Goal: Task Accomplishment & Management: Use online tool/utility

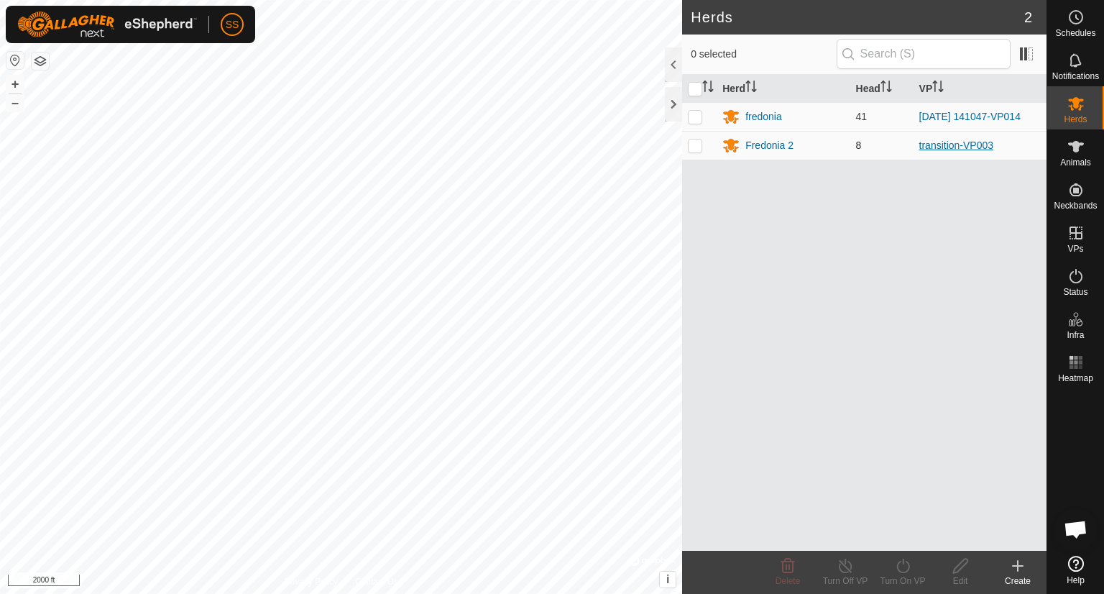
click at [945, 147] on link "transition-VP003" at bounding box center [957, 145] width 75 height 12
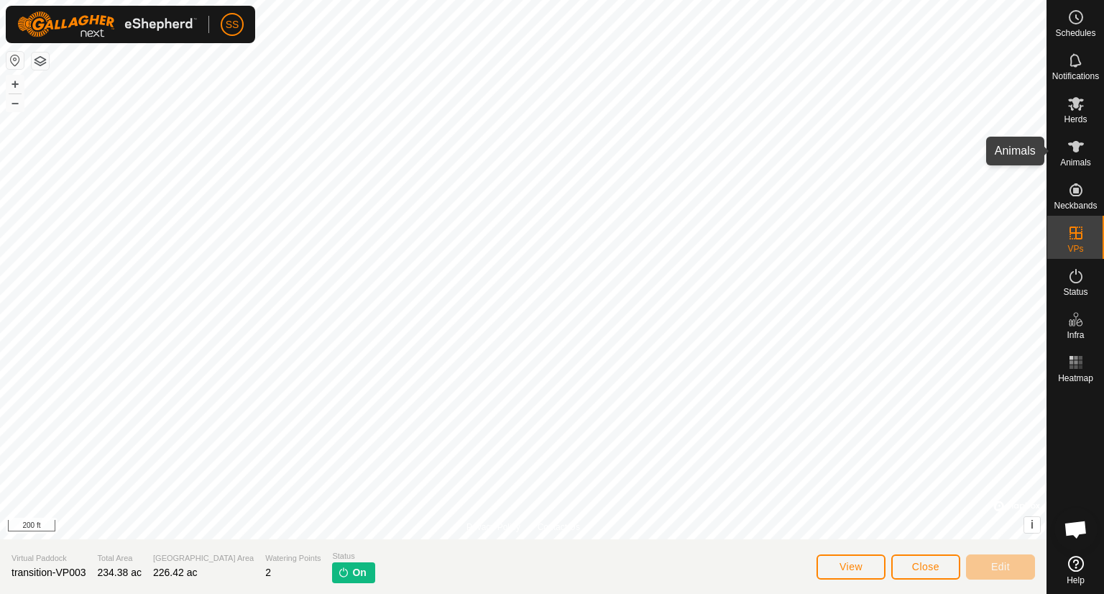
click at [1078, 158] on span "Animals" at bounding box center [1075, 162] width 31 height 9
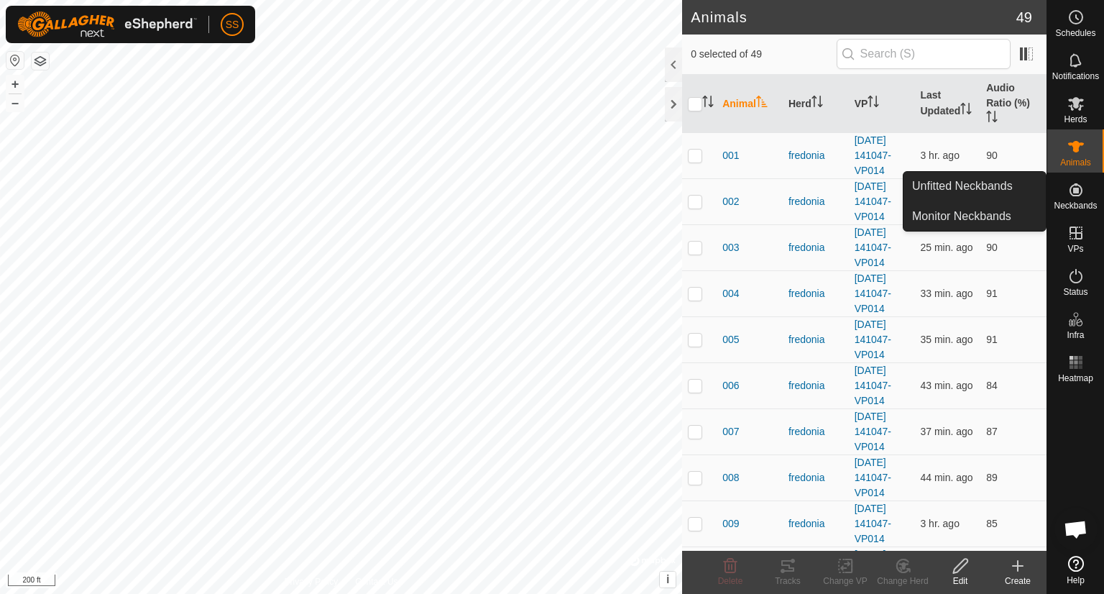
drag, startPoint x: 1035, startPoint y: 136, endPoint x: 1060, endPoint y: 191, distance: 59.9
click at [1060, 191] on div "Schedules Notifications Herds Animals Neckbands VPs Status Infra Heatmap Help U…" at bounding box center [552, 297] width 1104 height 594
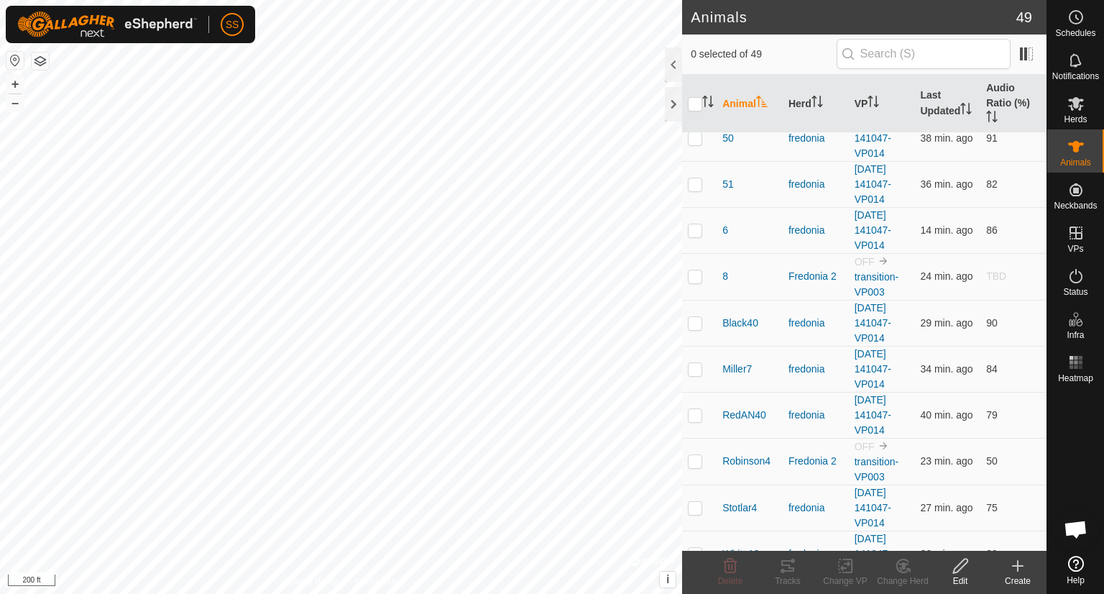
scroll to position [1848, 0]
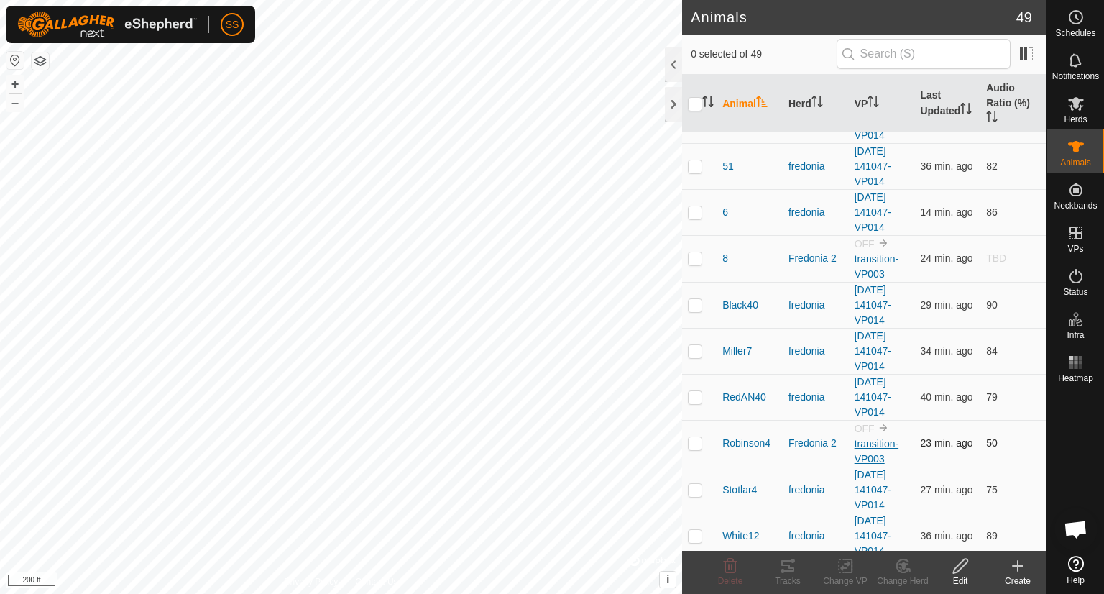
click at [863, 438] on link "transition-VP003" at bounding box center [877, 451] width 44 height 27
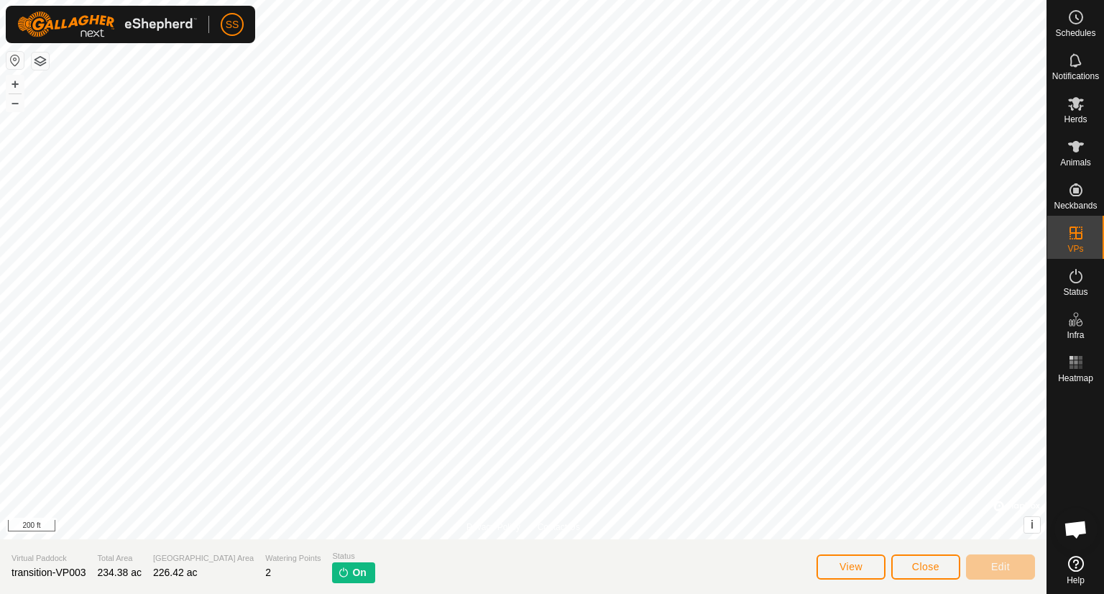
click at [338, 570] on img at bounding box center [344, 573] width 12 height 12
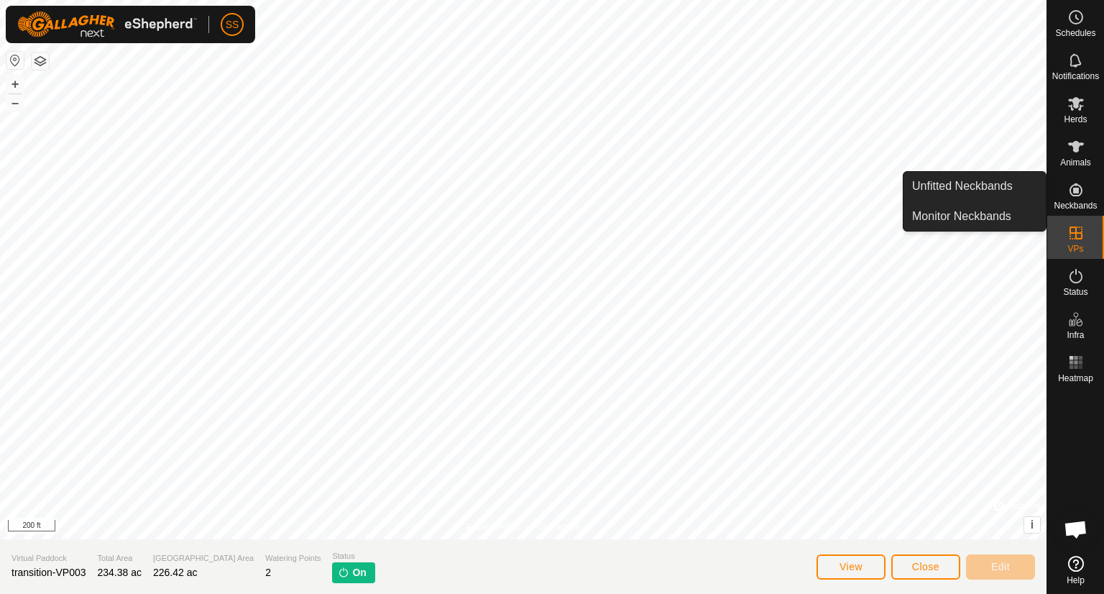
click at [1079, 189] on icon at bounding box center [1076, 189] width 17 height 17
click at [1018, 193] on link "Unfitted Neckbands" at bounding box center [975, 186] width 142 height 29
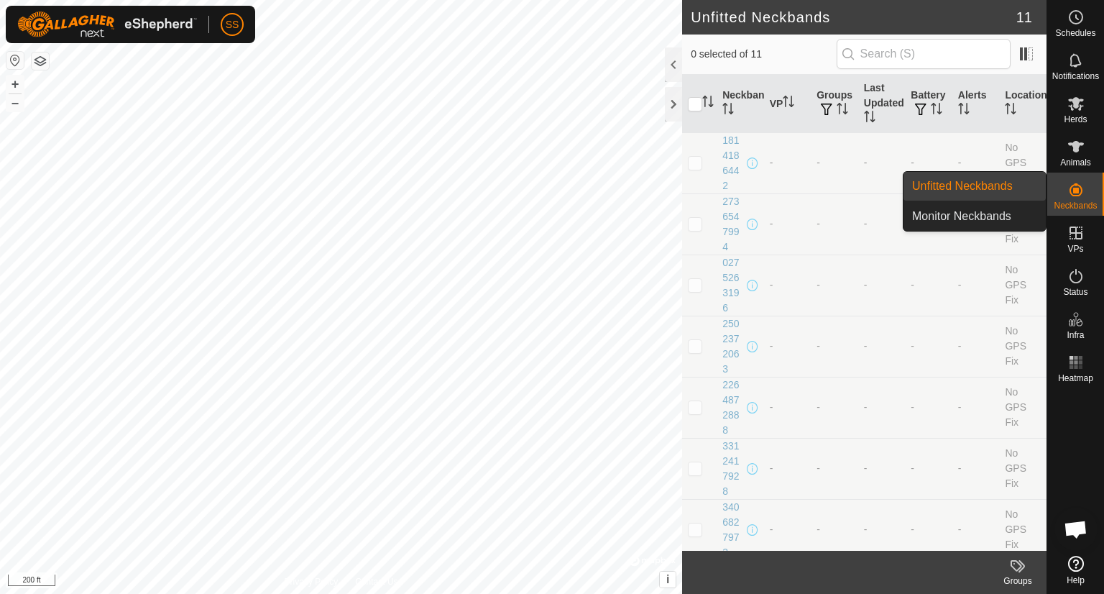
click at [1087, 194] on es-neckbands-svg-icon at bounding box center [1076, 189] width 26 height 23
click at [1011, 216] on link "Monitor Neckbands" at bounding box center [975, 216] width 142 height 29
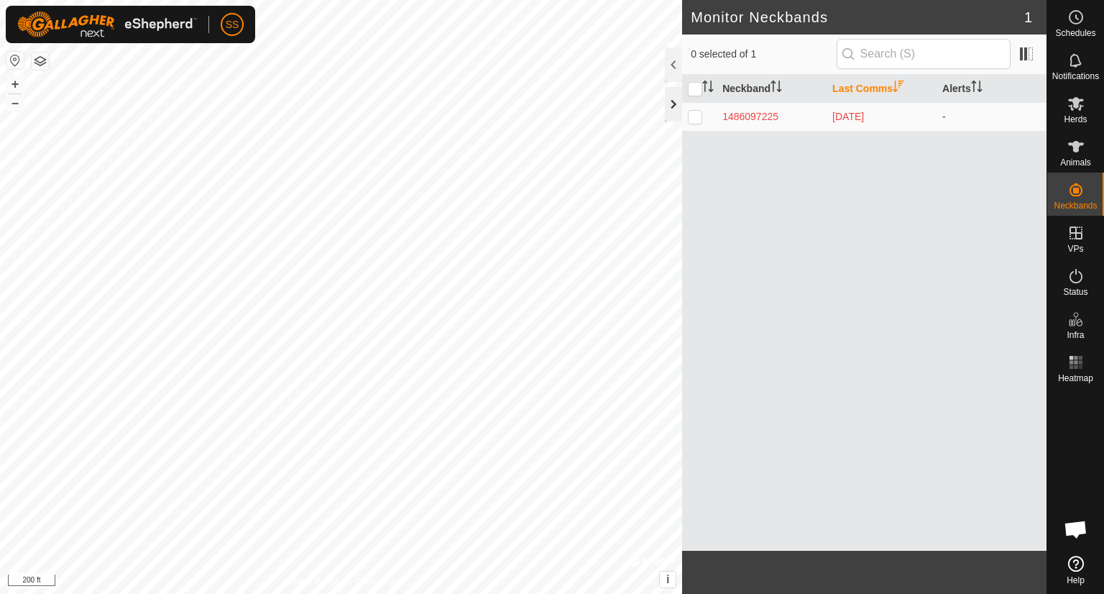
click at [671, 98] on div at bounding box center [673, 104] width 17 height 35
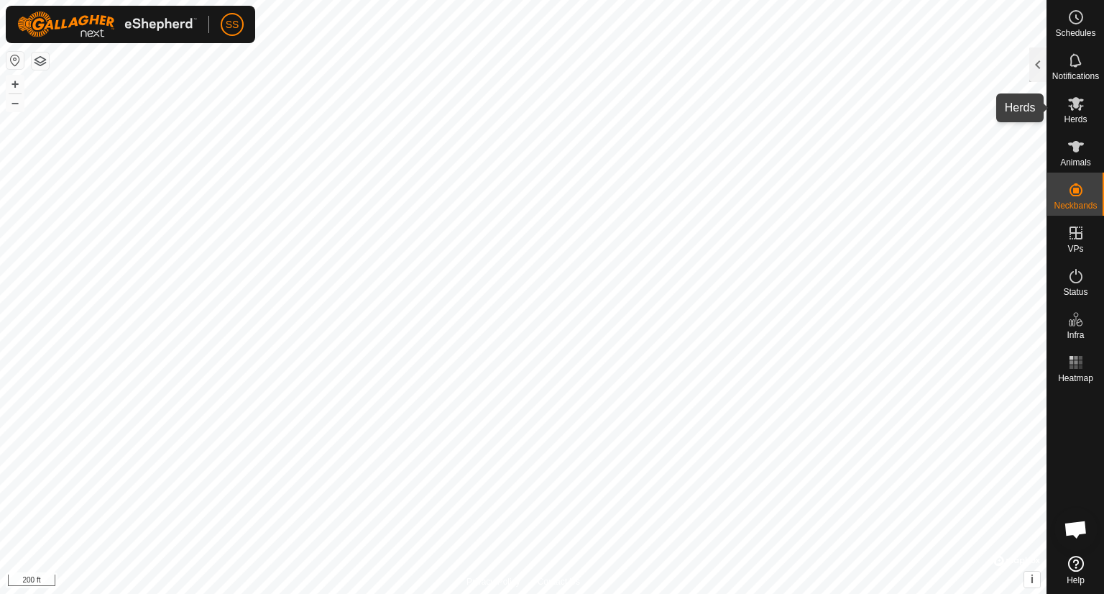
click at [1085, 104] on es-mob-svg-icon at bounding box center [1076, 103] width 26 height 23
click at [1041, 67] on div at bounding box center [1038, 64] width 17 height 35
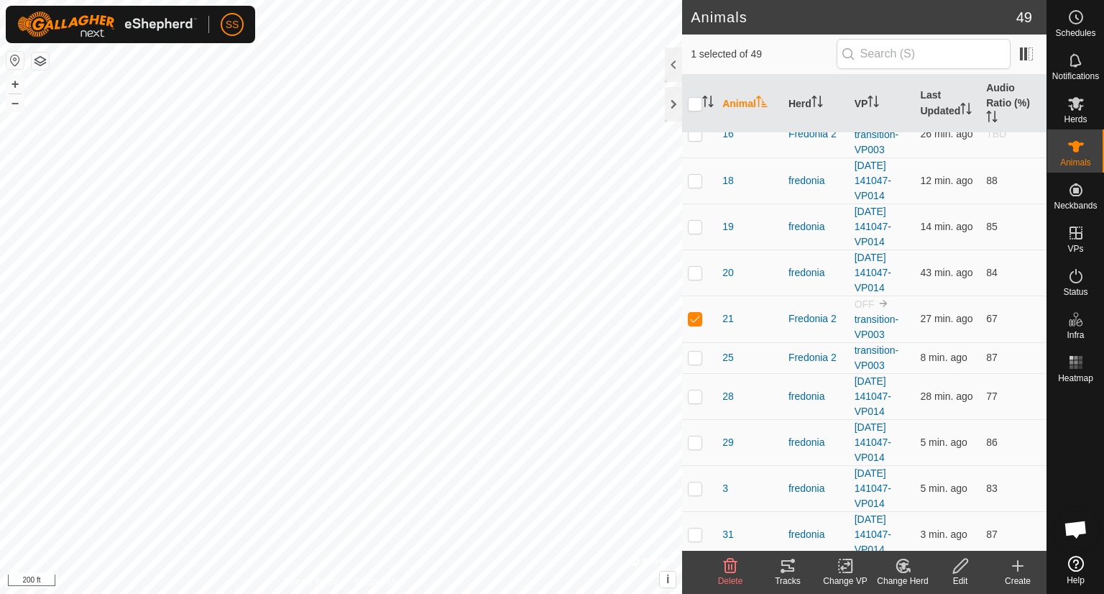
scroll to position [721, 0]
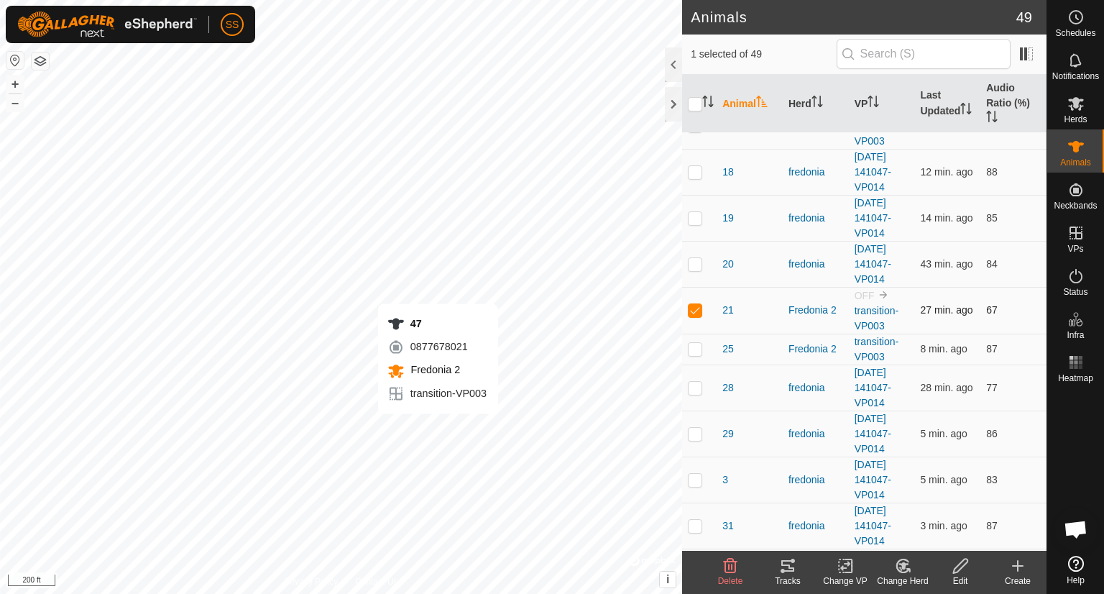
checkbox input "false"
checkbox input "true"
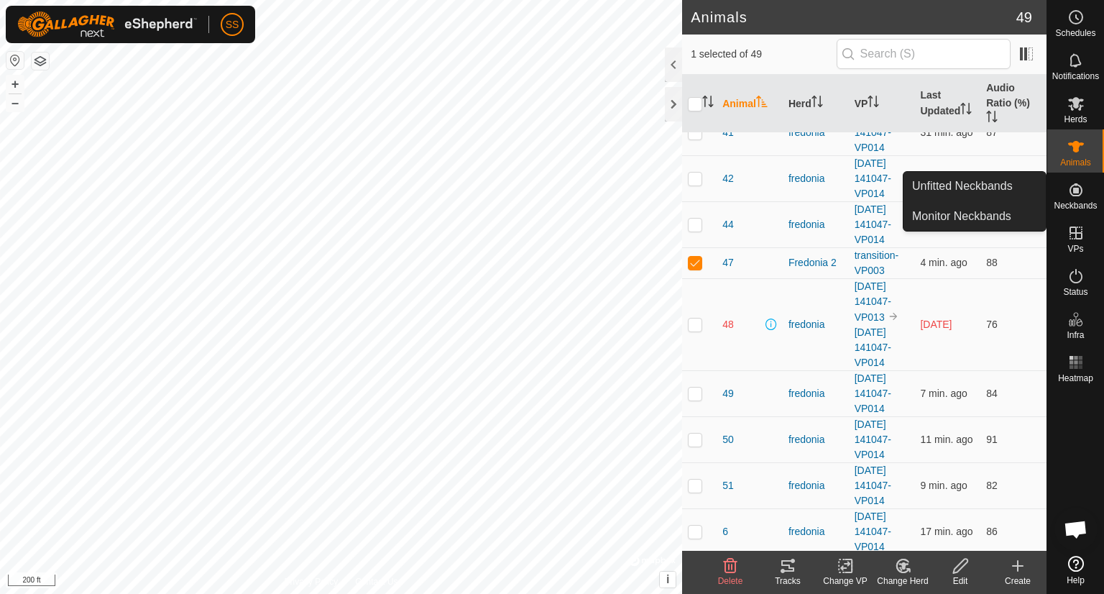
scroll to position [1520, 0]
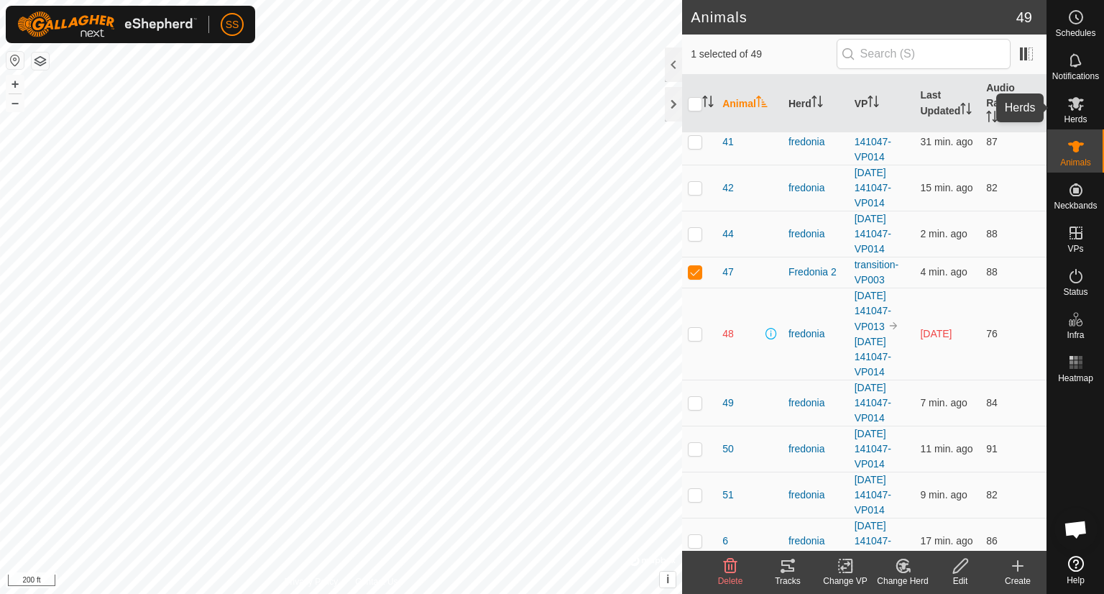
click at [1085, 111] on es-mob-svg-icon at bounding box center [1076, 103] width 26 height 23
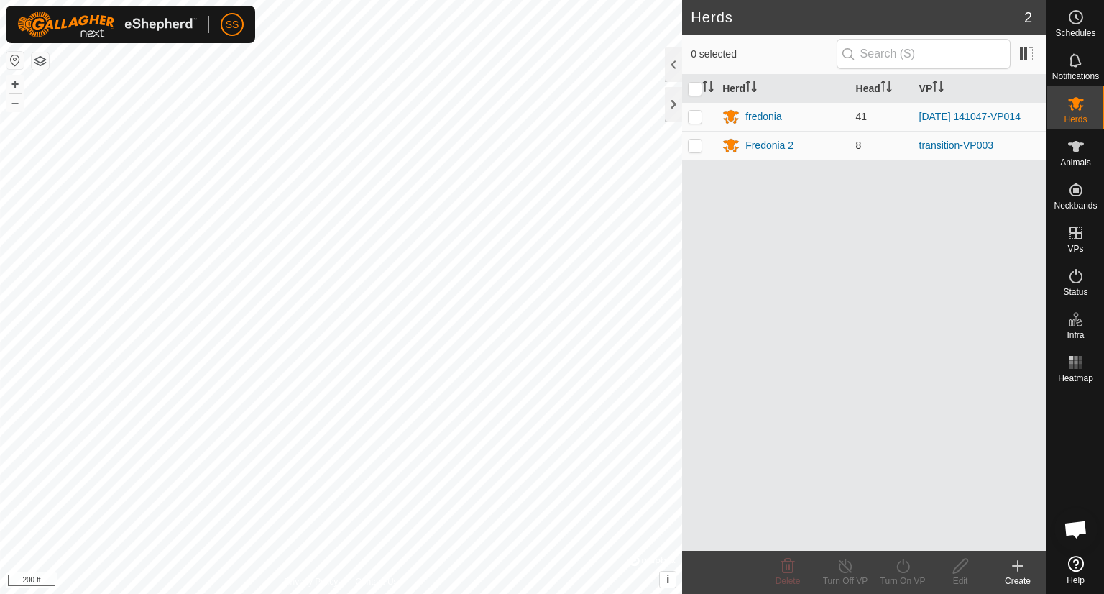
click at [761, 142] on div "Fredonia 2" at bounding box center [770, 145] width 48 height 15
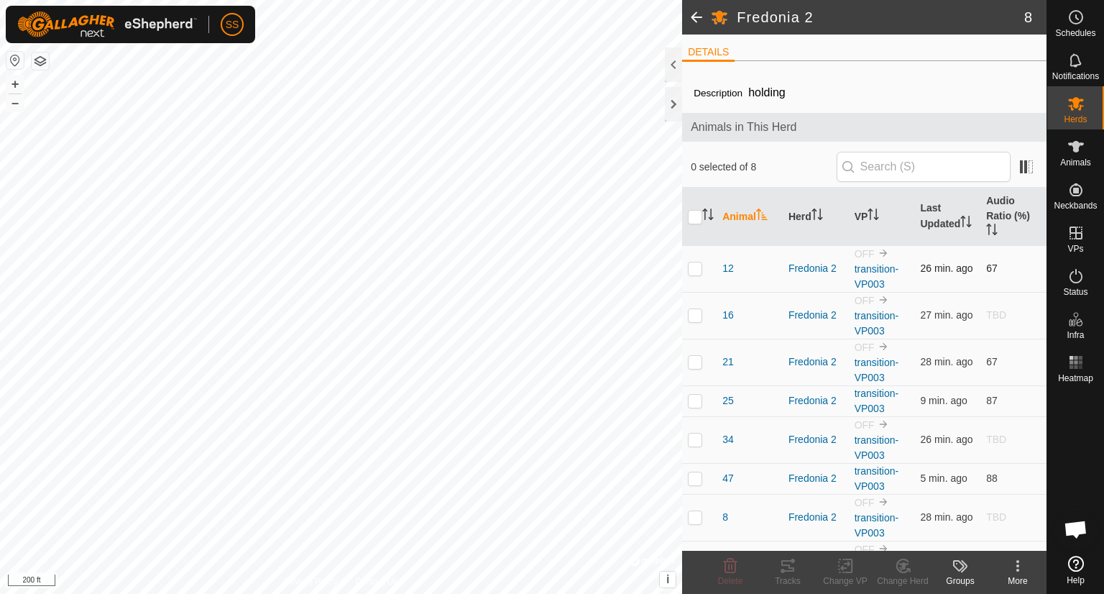
click at [694, 267] on p-checkbox at bounding box center [695, 268] width 14 height 12
checkbox input "true"
click at [1022, 563] on icon at bounding box center [1017, 565] width 17 height 17
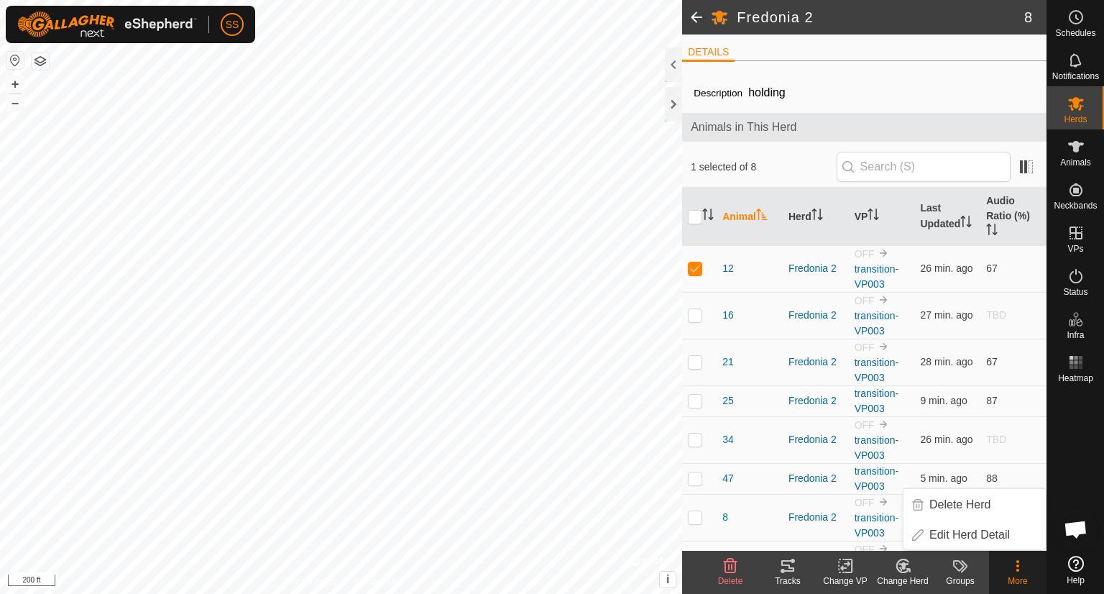
click at [857, 560] on change-vp-svg-icon at bounding box center [846, 565] width 58 height 17
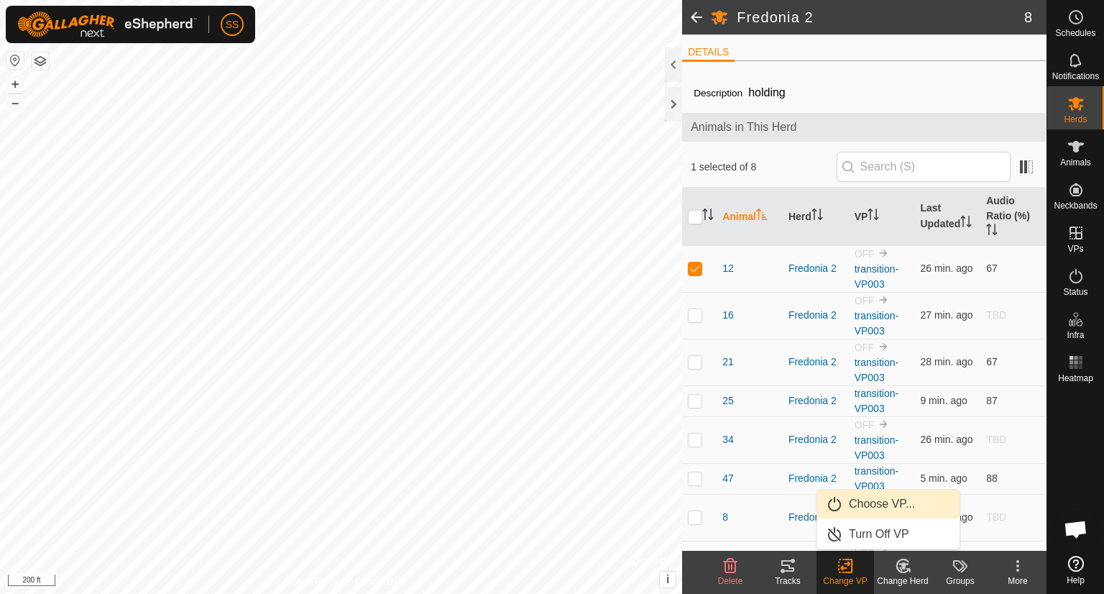
click at [880, 507] on link "Choose VP..." at bounding box center [888, 504] width 142 height 29
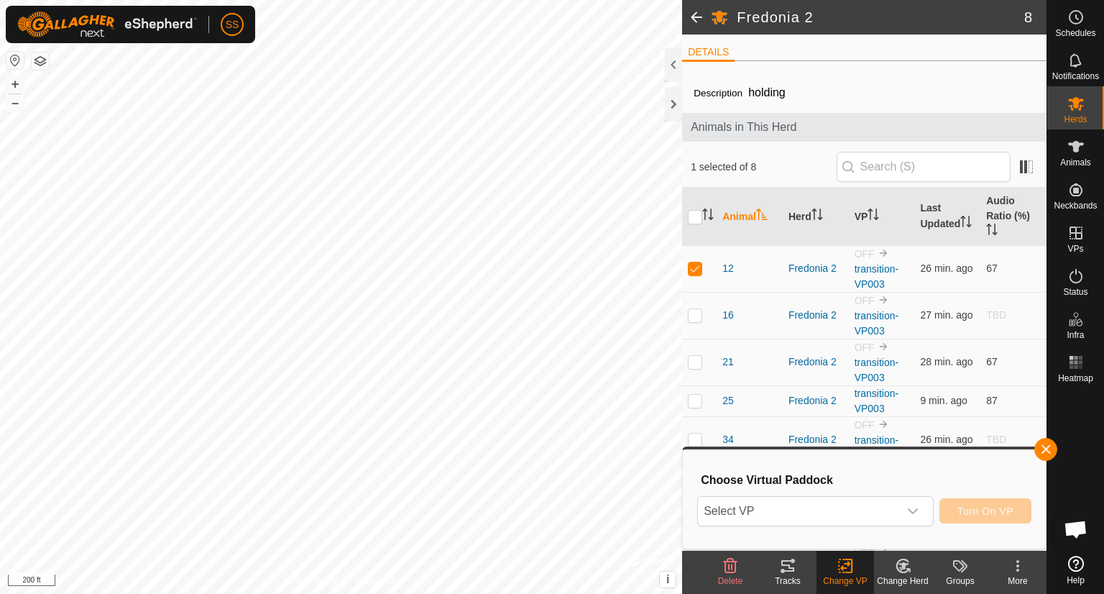
click at [880, 507] on span "Select VP" at bounding box center [798, 511] width 201 height 29
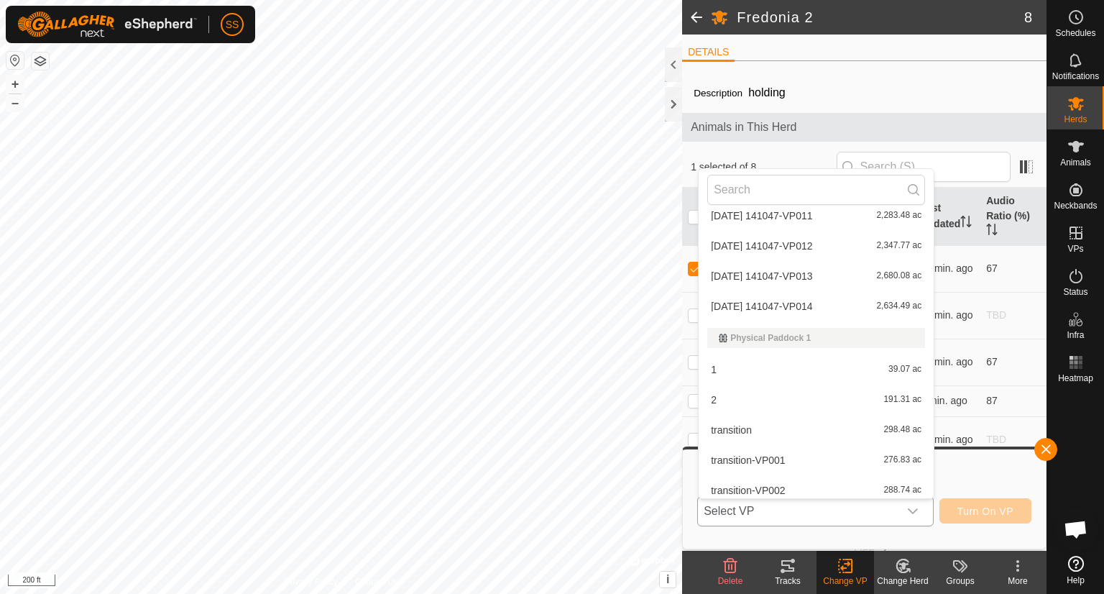
scroll to position [290, 0]
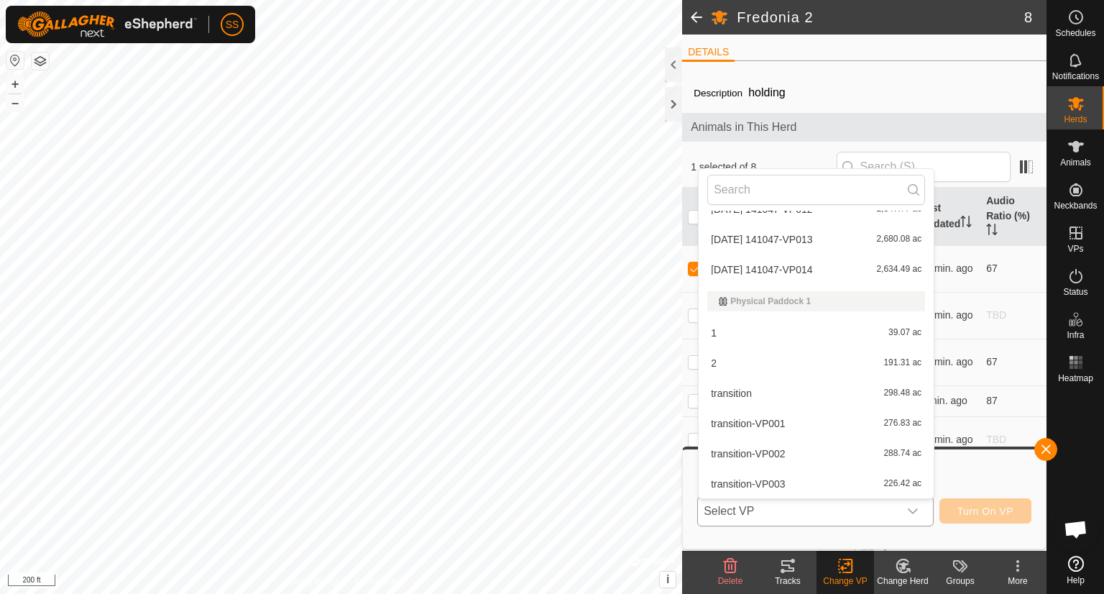
click at [877, 487] on li "transition-VP003 226.42 ac" at bounding box center [816, 483] width 235 height 29
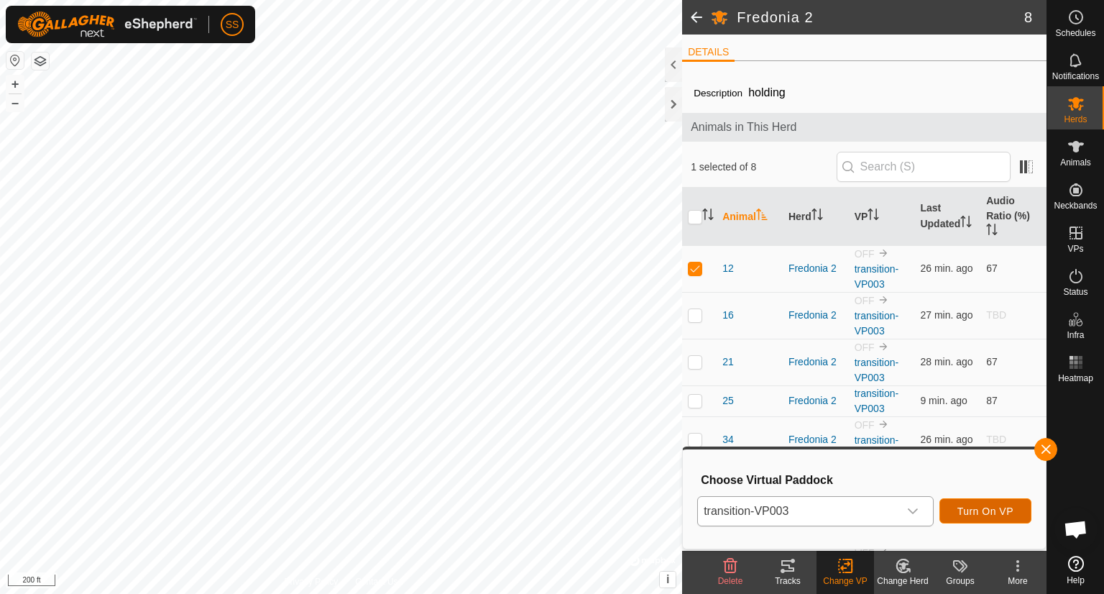
click at [996, 515] on span "Turn On VP" at bounding box center [986, 511] width 56 height 12
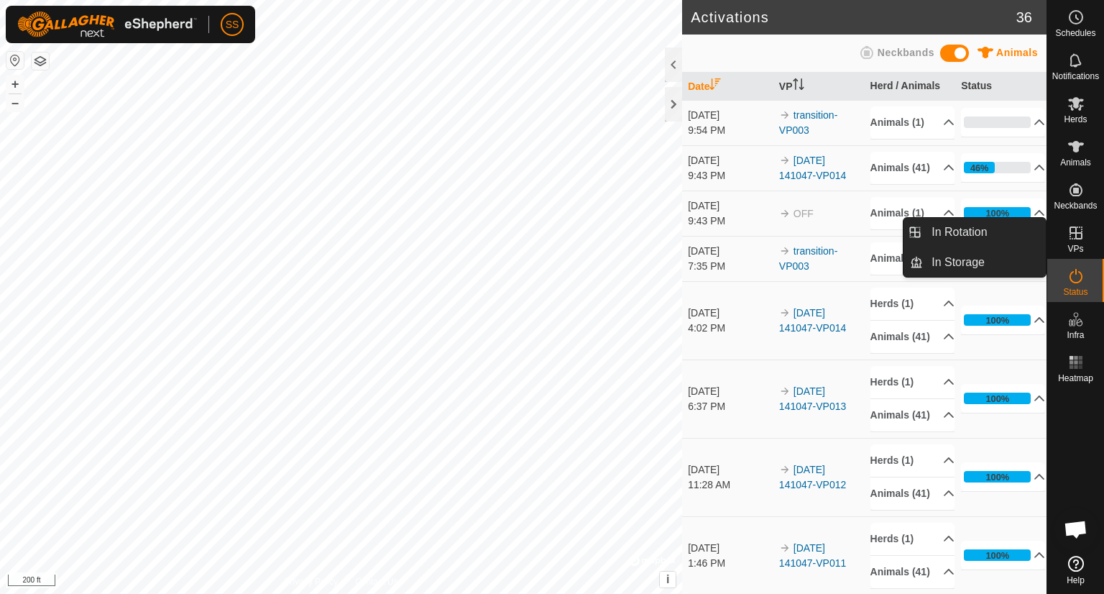
click at [1081, 222] on es-virtualpaddocks-svg-icon at bounding box center [1076, 232] width 26 height 23
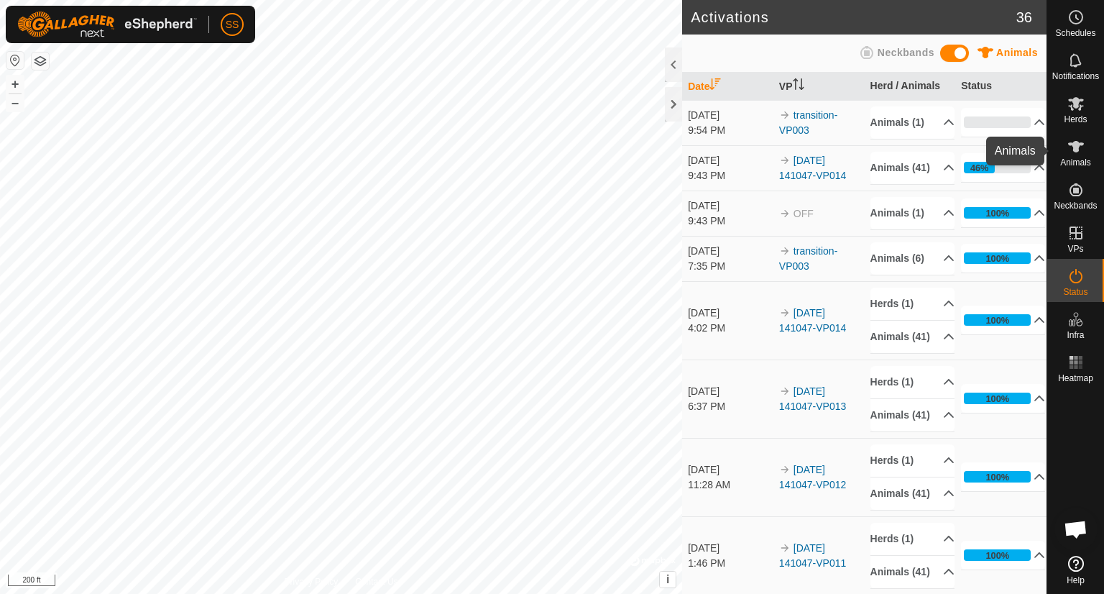
click at [1089, 151] on div "Animals" at bounding box center [1075, 150] width 57 height 43
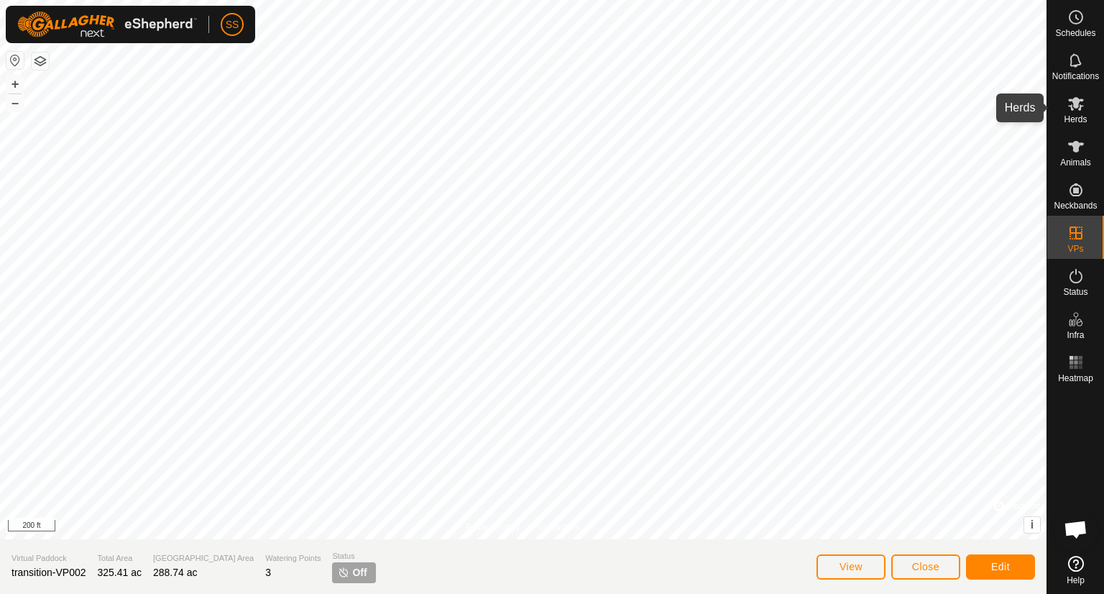
click at [1083, 112] on es-mob-svg-icon at bounding box center [1076, 103] width 26 height 23
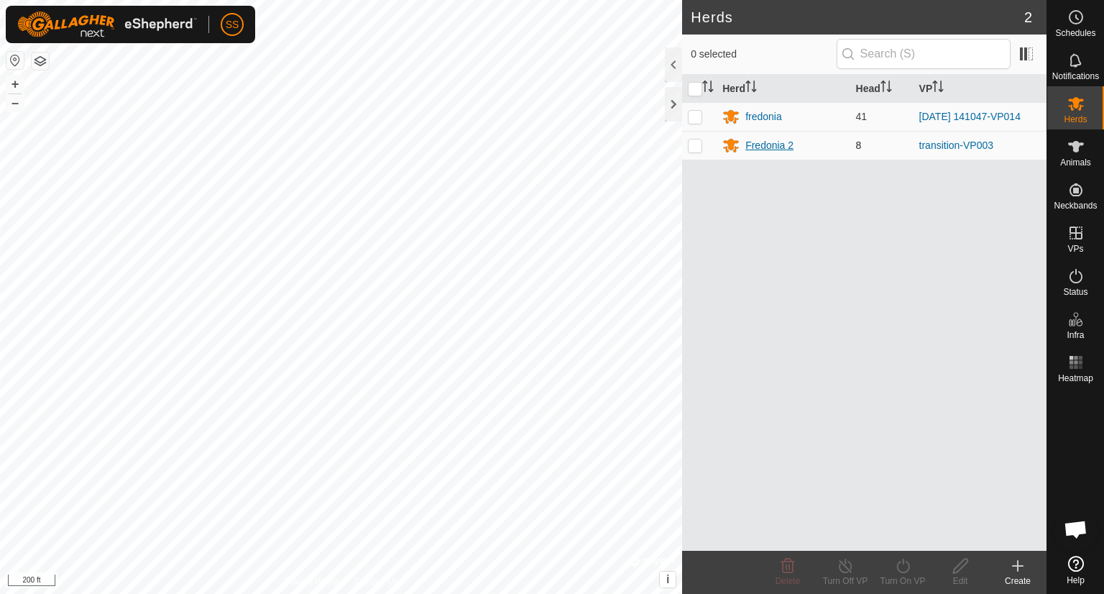
click at [769, 152] on div "Fredonia 2" at bounding box center [784, 145] width 122 height 17
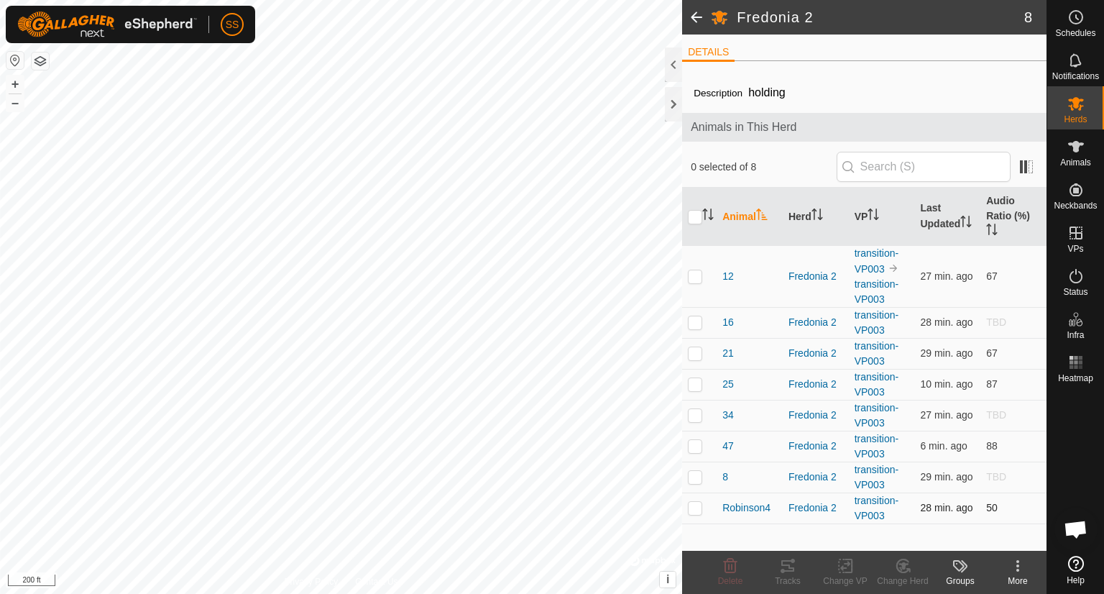
click at [761, 495] on td "Robinson4" at bounding box center [750, 507] width 66 height 31
click at [673, 104] on div at bounding box center [673, 104] width 17 height 35
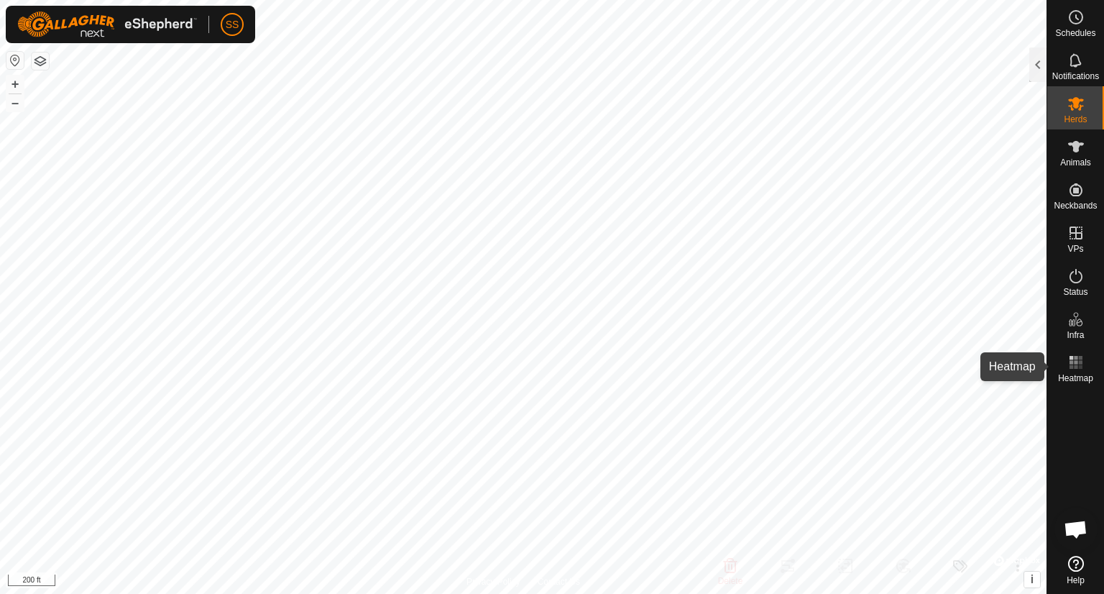
click at [1073, 368] on rect at bounding box center [1072, 367] width 4 height 4
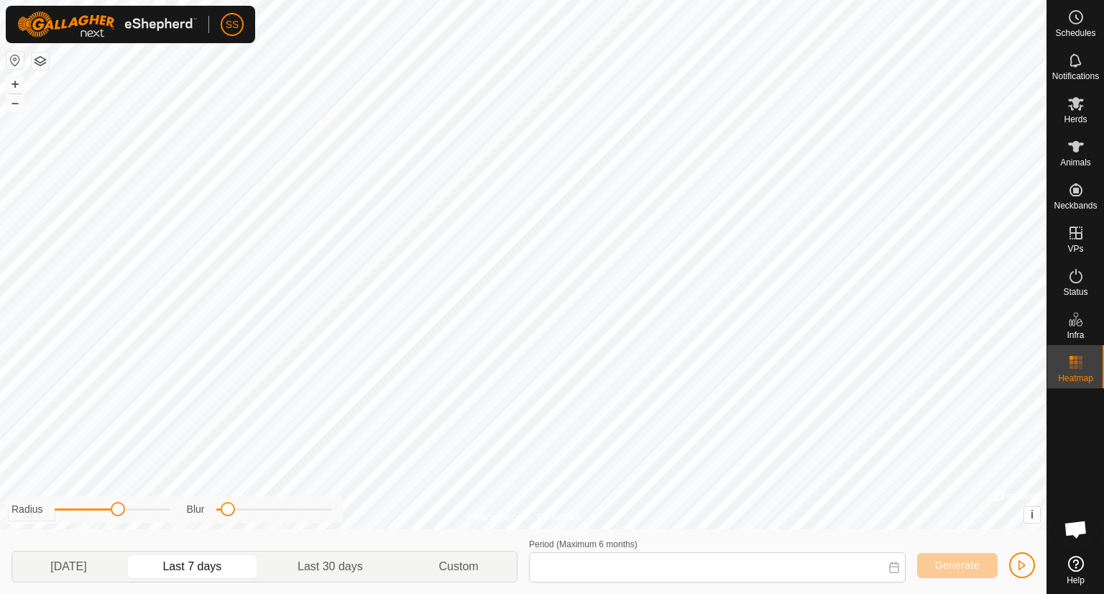
type input "[DATE] - [DATE]"
click at [1084, 97] on icon at bounding box center [1076, 103] width 17 height 17
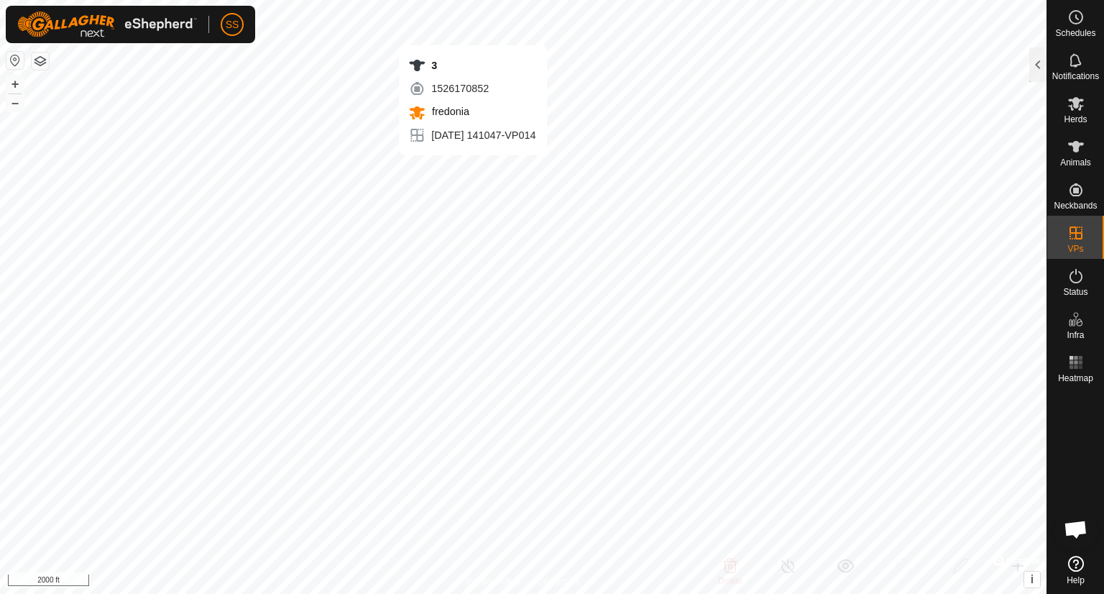
click at [529, 131] on div "[DATE] 141047-VP014" at bounding box center [471, 135] width 127 height 17
click at [1078, 147] on icon at bounding box center [1076, 147] width 16 height 12
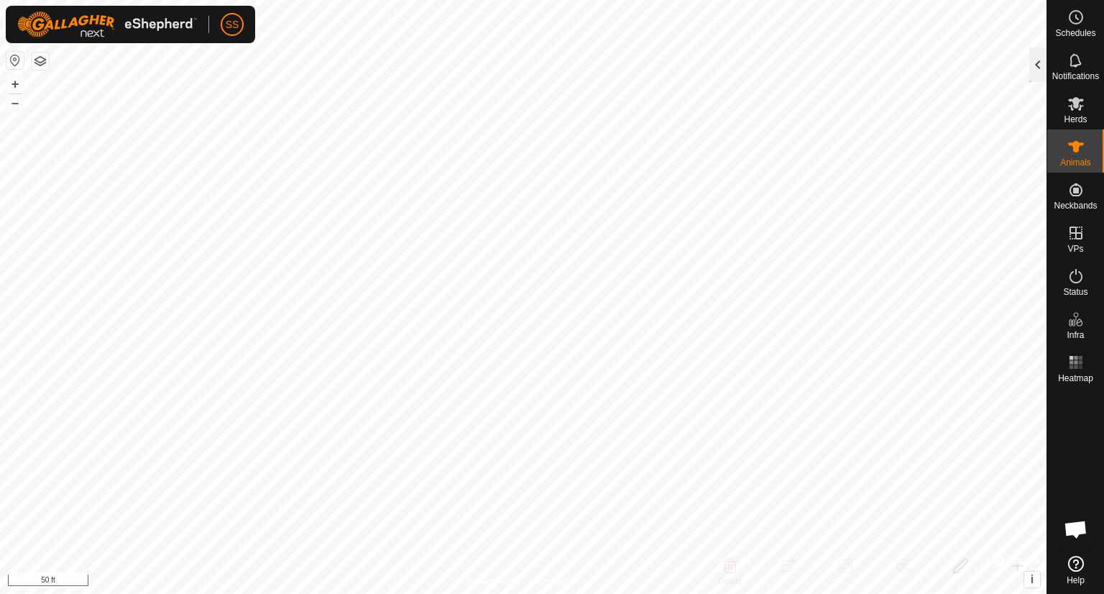
click at [1039, 67] on div at bounding box center [1038, 64] width 17 height 35
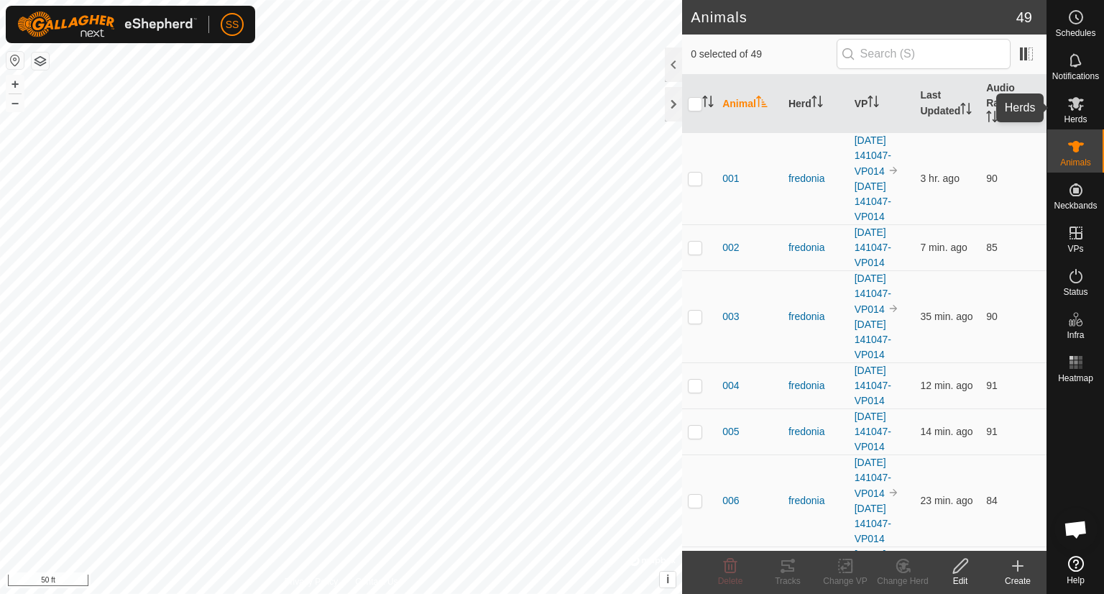
click at [1091, 110] on div "Herds" at bounding box center [1075, 107] width 57 height 43
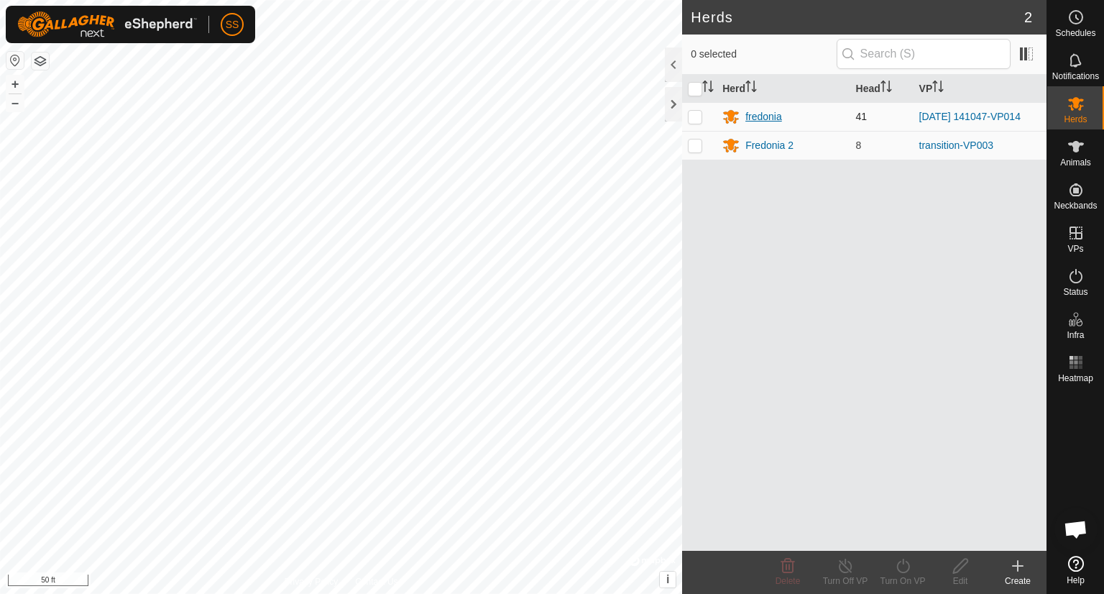
click at [761, 119] on div "fredonia" at bounding box center [764, 116] width 37 height 15
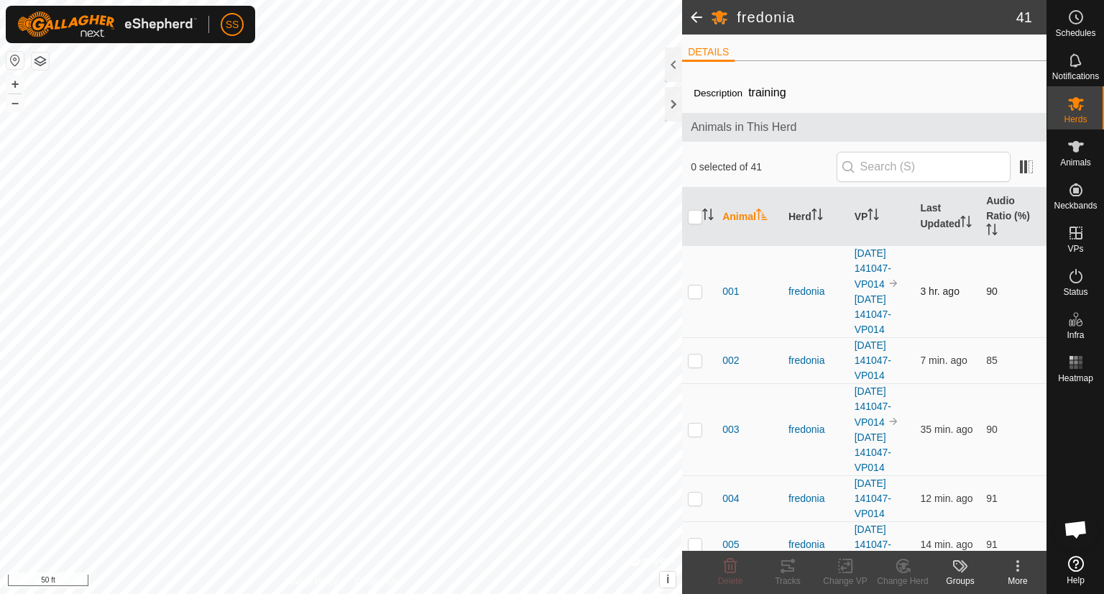
click at [692, 290] on p-checkbox at bounding box center [695, 291] width 14 height 12
checkbox input "true"
click at [792, 573] on icon at bounding box center [787, 565] width 17 height 17
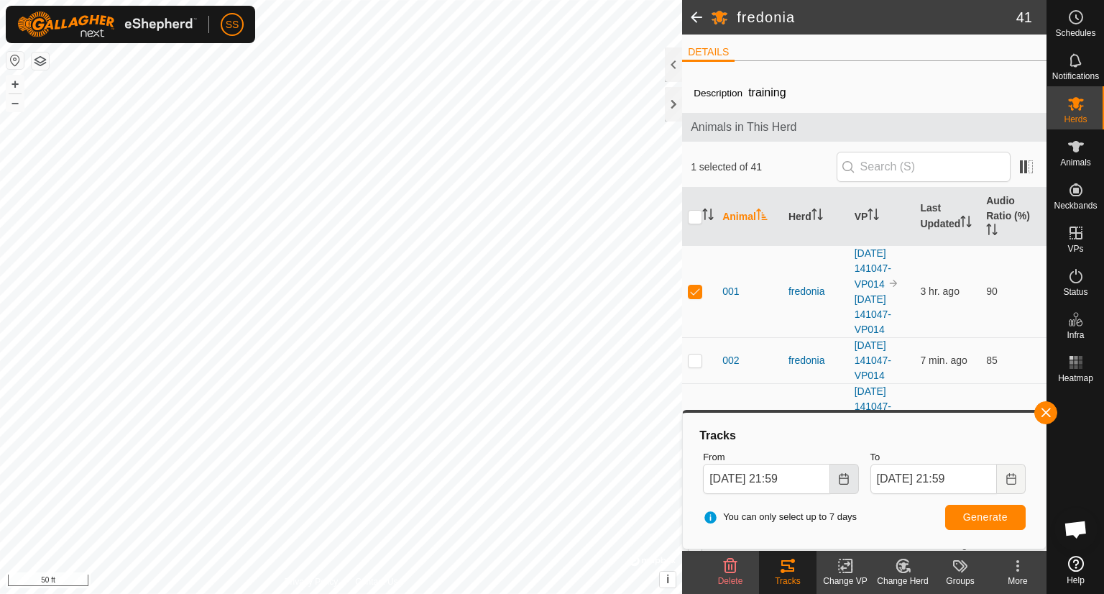
click at [843, 481] on icon "Choose Date" at bounding box center [844, 479] width 12 height 12
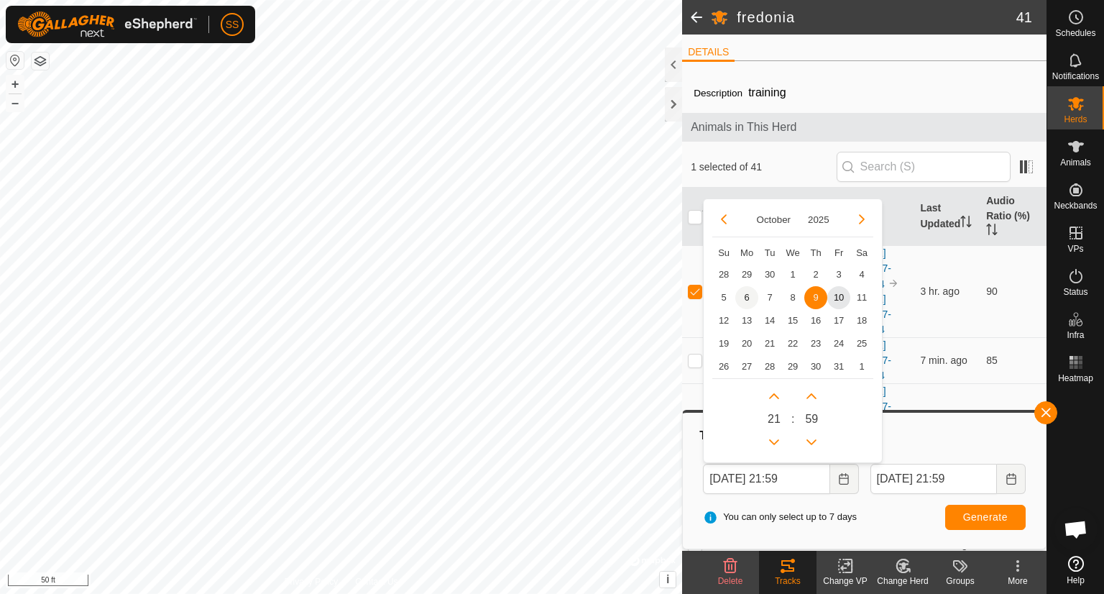
click at [748, 297] on span "6" at bounding box center [746, 297] width 23 height 23
type input "[DATE] 21:59"
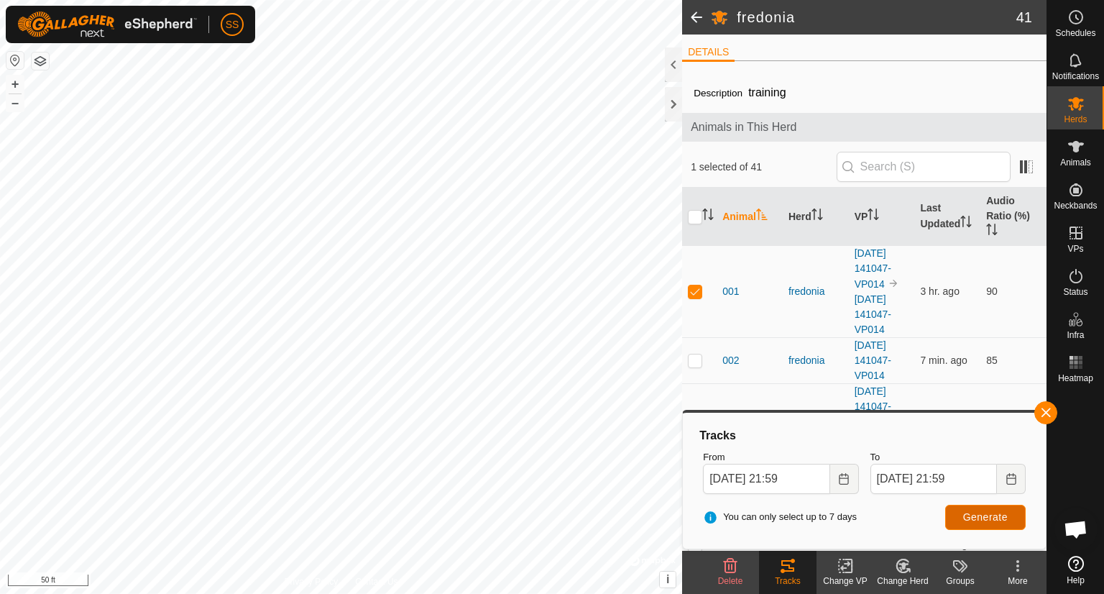
click at [991, 519] on span "Generate" at bounding box center [985, 517] width 45 height 12
click at [674, 107] on div at bounding box center [673, 104] width 17 height 35
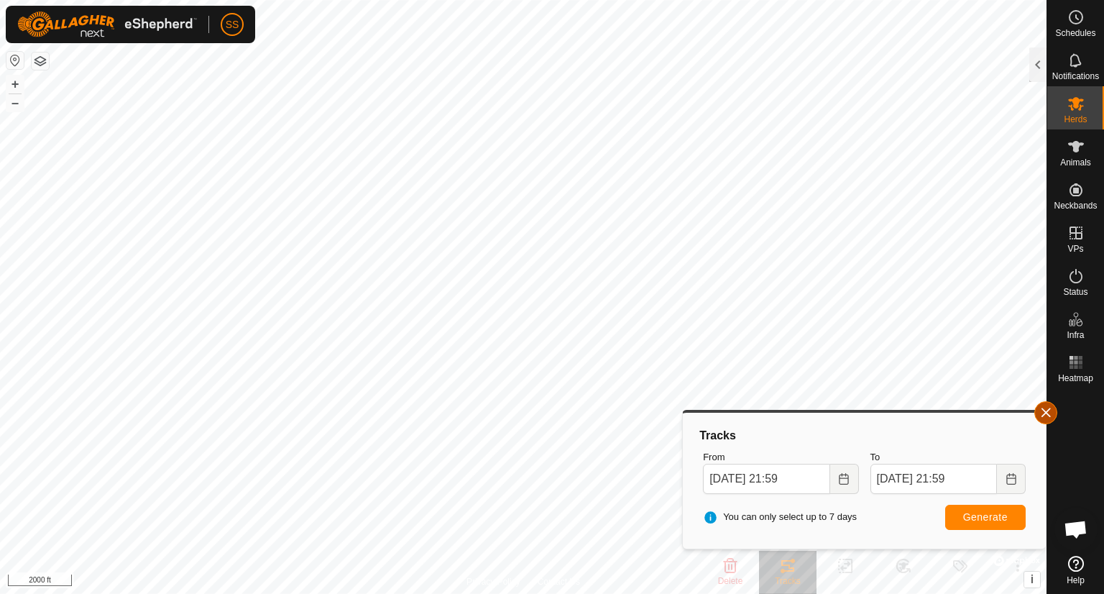
click at [1044, 413] on button "button" at bounding box center [1046, 412] width 23 height 23
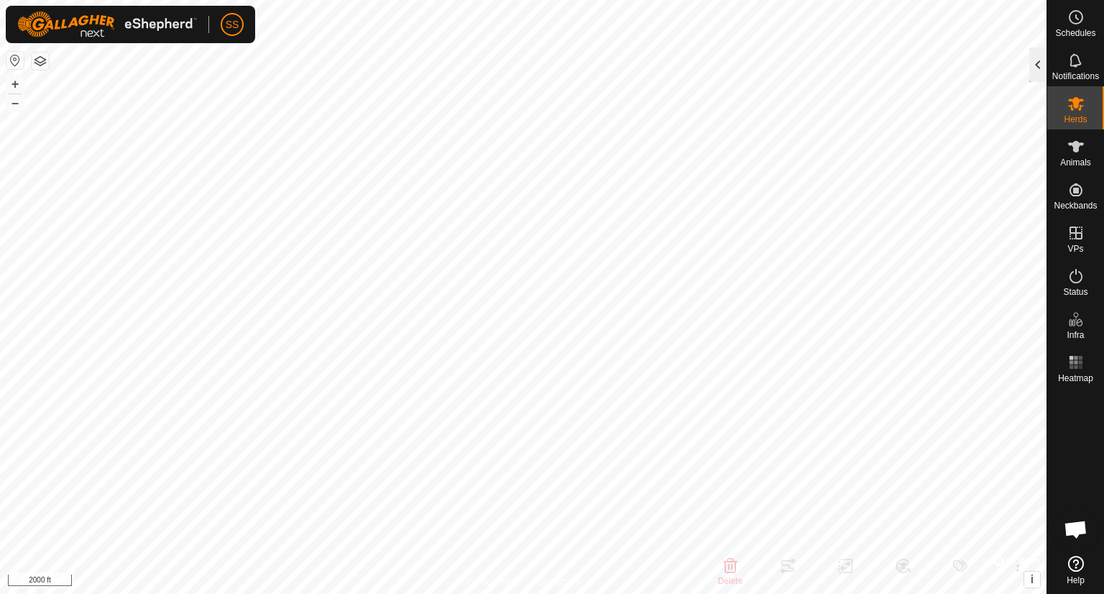
click at [1035, 67] on div at bounding box center [1038, 64] width 17 height 35
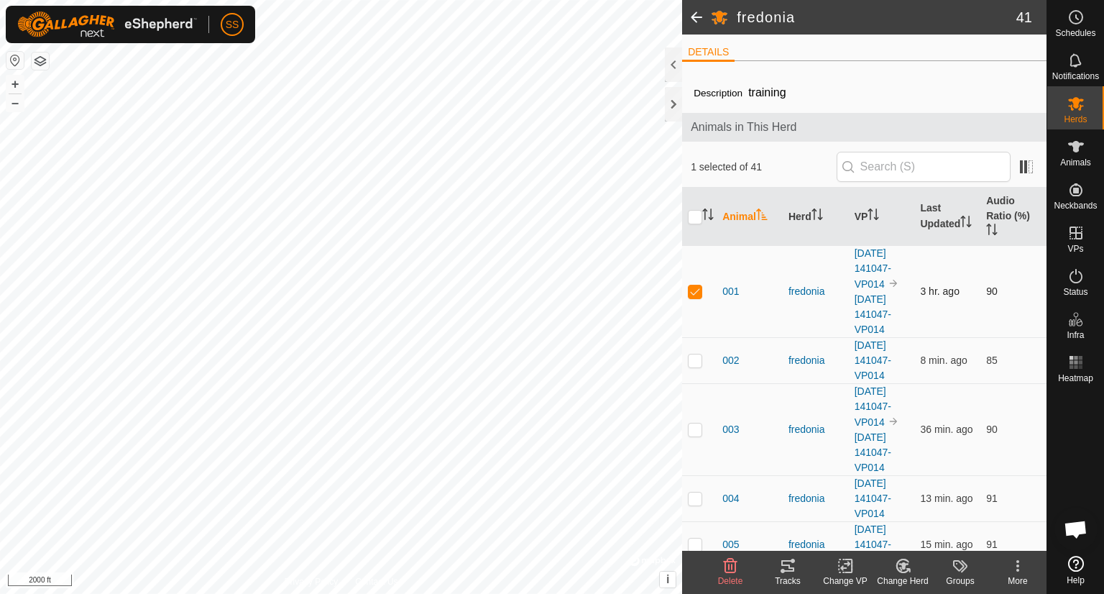
click at [696, 287] on p-checkbox at bounding box center [695, 291] width 14 height 12
checkbox input "false"
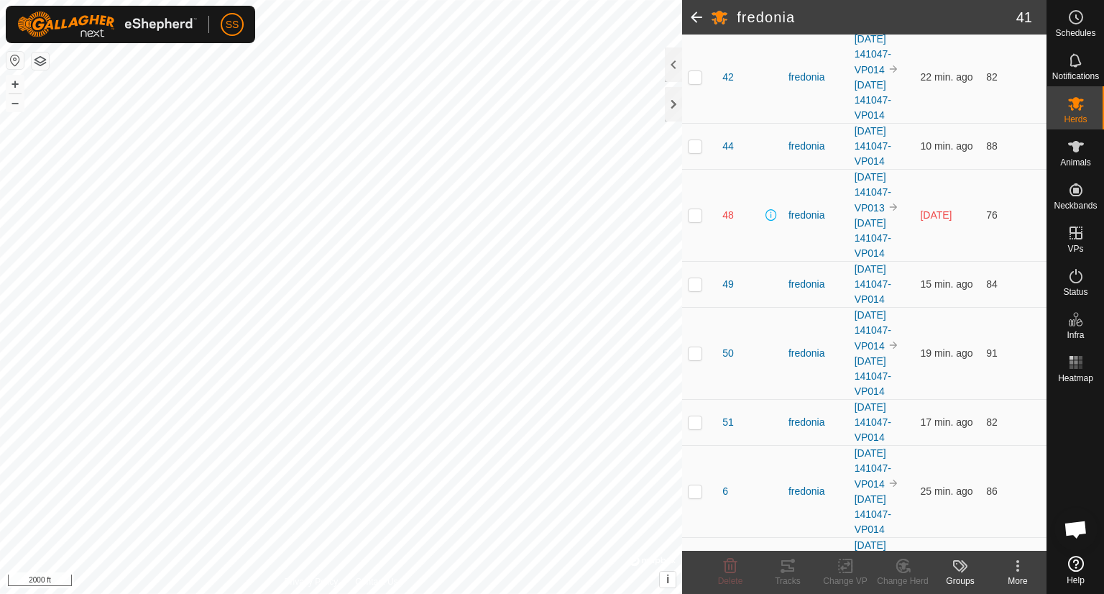
scroll to position [2335, 0]
click at [691, 205] on p-checkbox at bounding box center [695, 211] width 14 height 12
checkbox input "true"
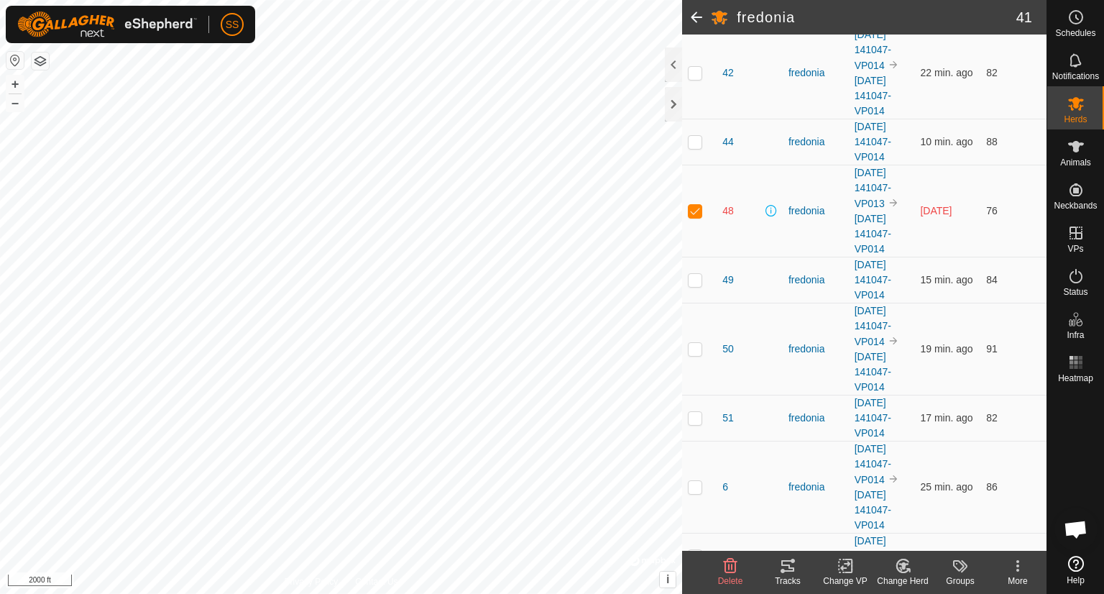
click at [789, 570] on icon at bounding box center [787, 566] width 13 height 12
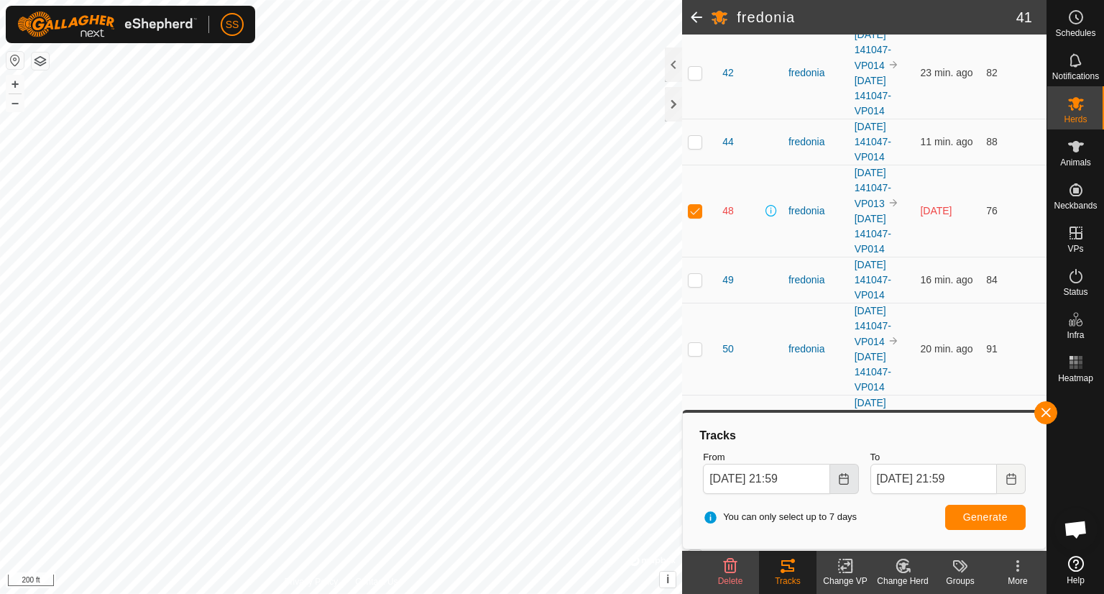
click at [843, 484] on icon "Choose Date" at bounding box center [843, 479] width 9 height 12
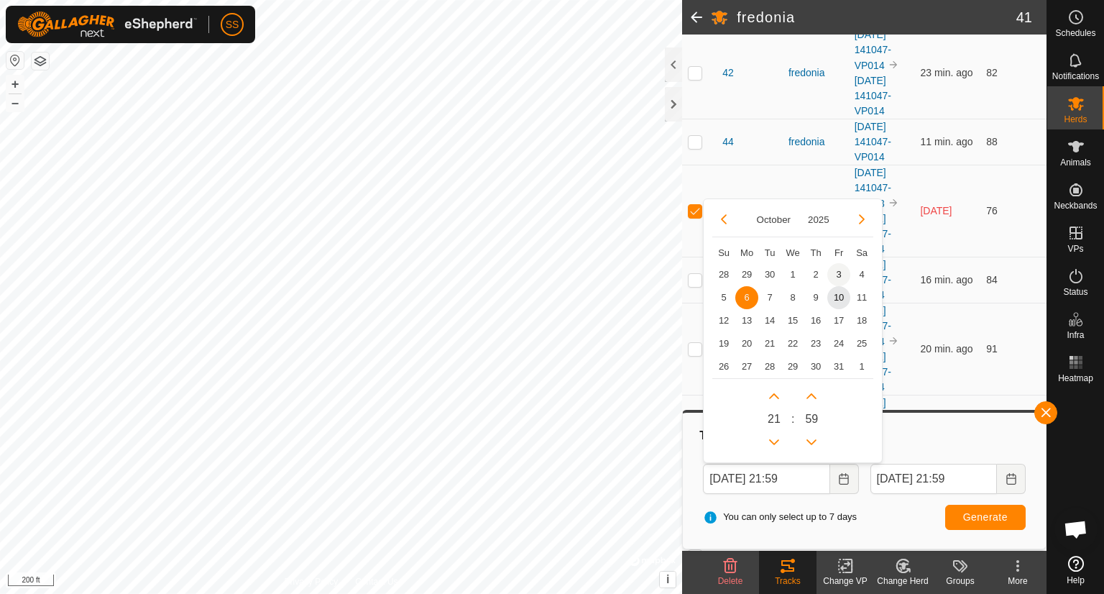
click at [834, 268] on span "3" at bounding box center [839, 274] width 23 height 23
type input "[DATE] 21:59"
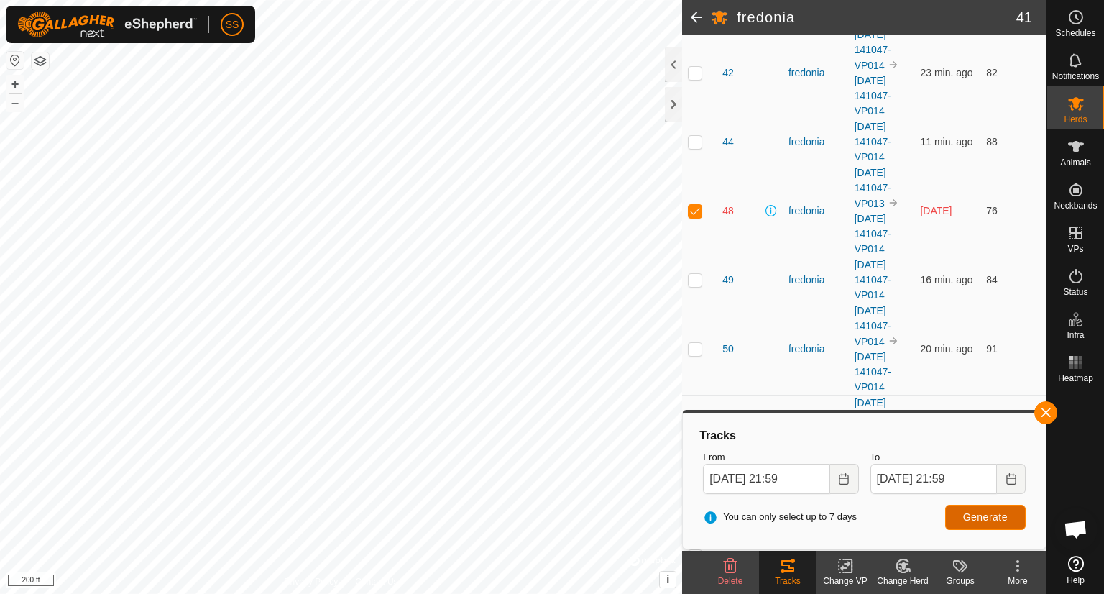
click at [968, 516] on span "Generate" at bounding box center [985, 517] width 45 height 12
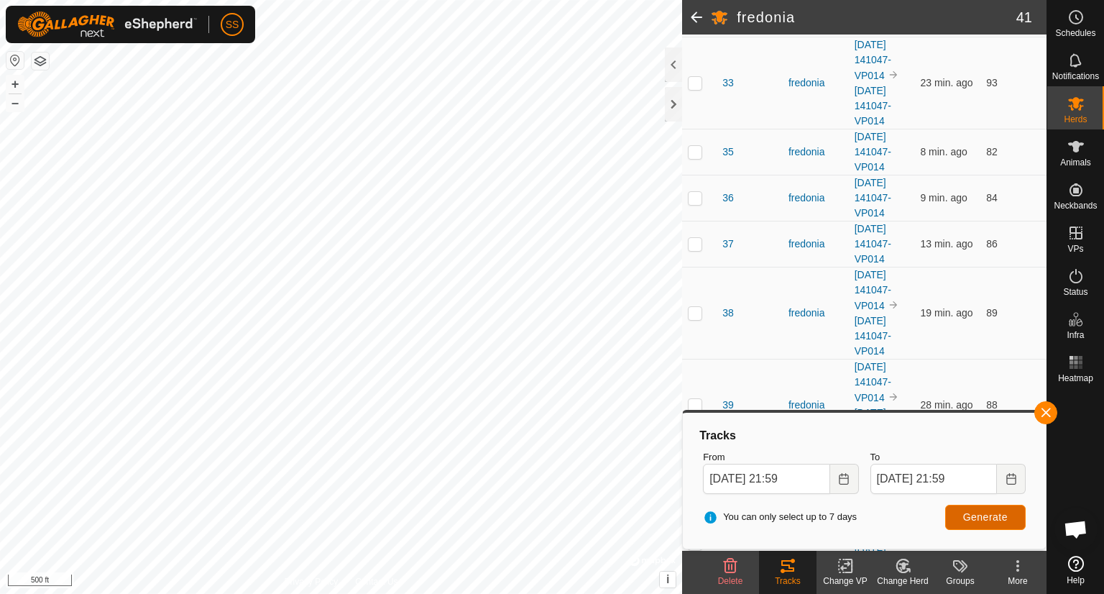
scroll to position [1864, 0]
click at [699, 193] on p-checkbox at bounding box center [695, 199] width 14 height 12
checkbox input "true"
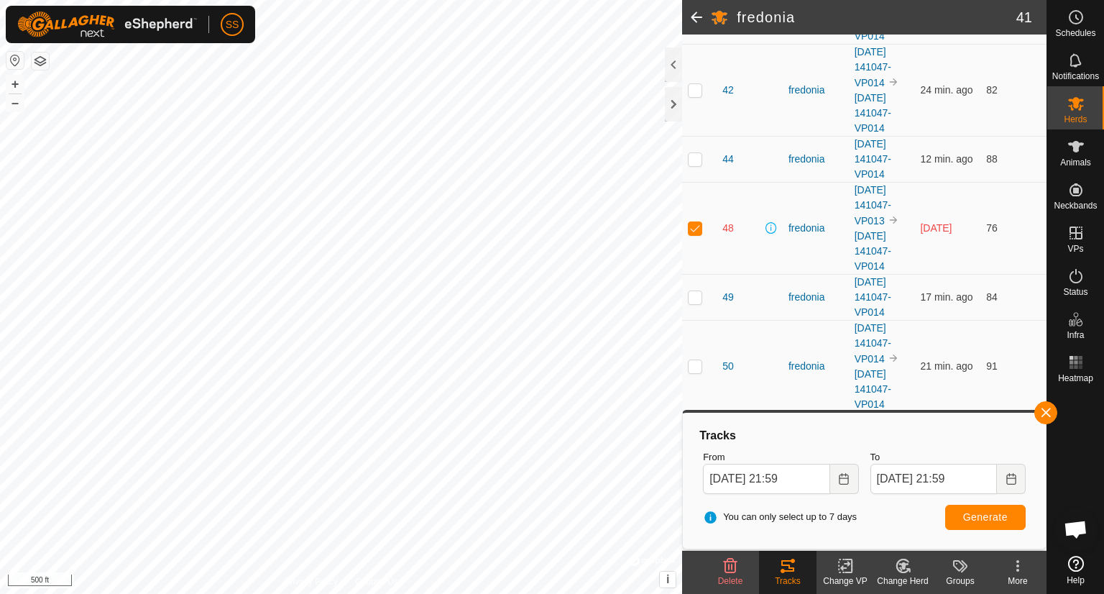
scroll to position [2311, 0]
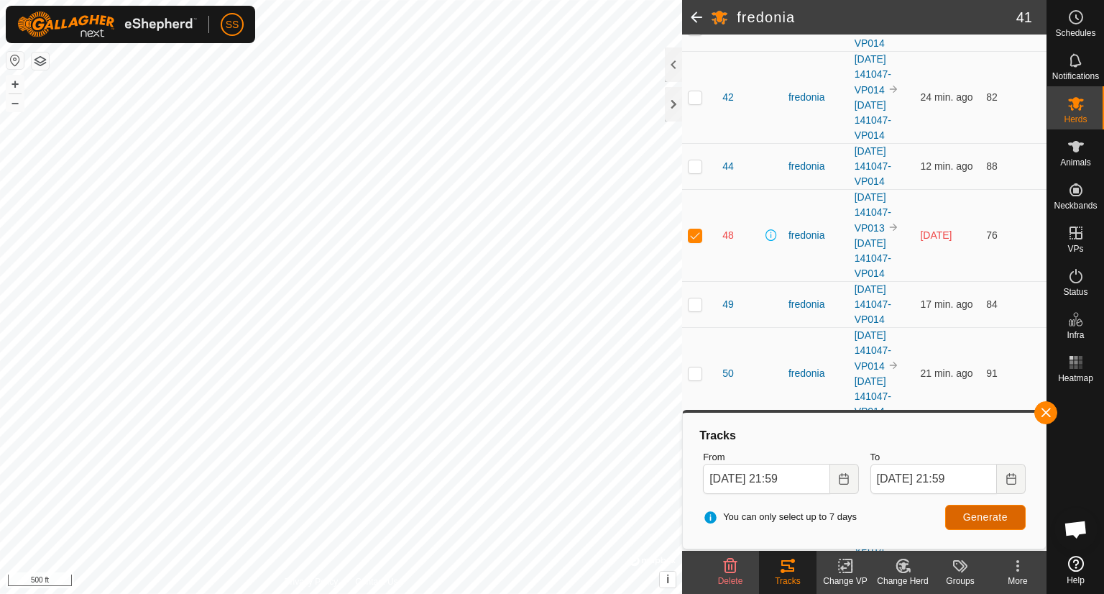
click at [976, 518] on span "Generate" at bounding box center [985, 517] width 45 height 12
click at [845, 484] on icon "Choose Date" at bounding box center [843, 479] width 9 height 12
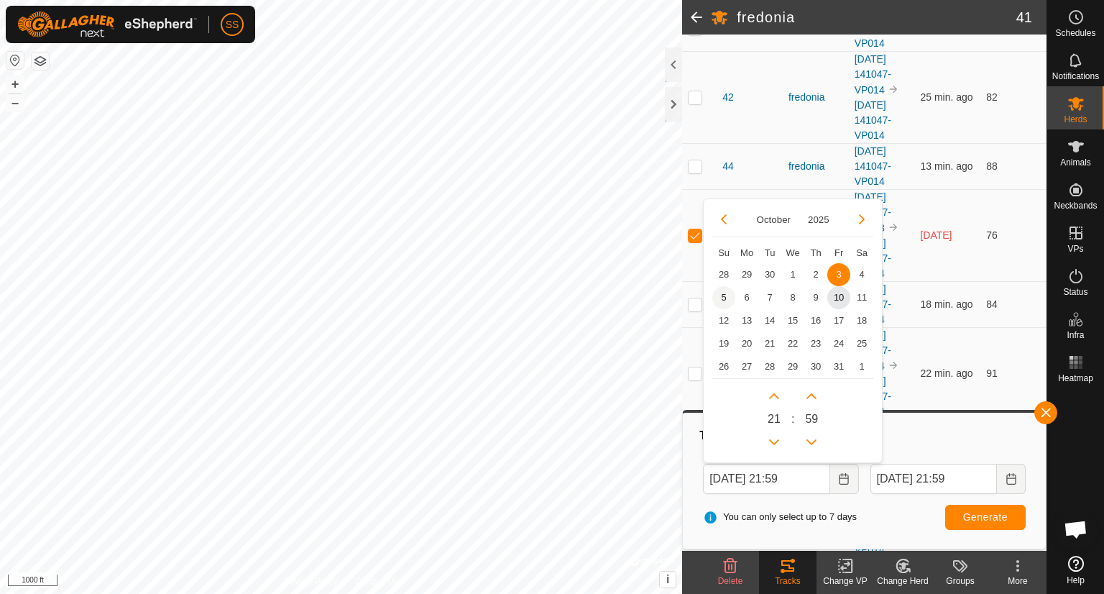
click at [722, 295] on span "5" at bounding box center [723, 297] width 23 height 23
type input "[DATE] 21:59"
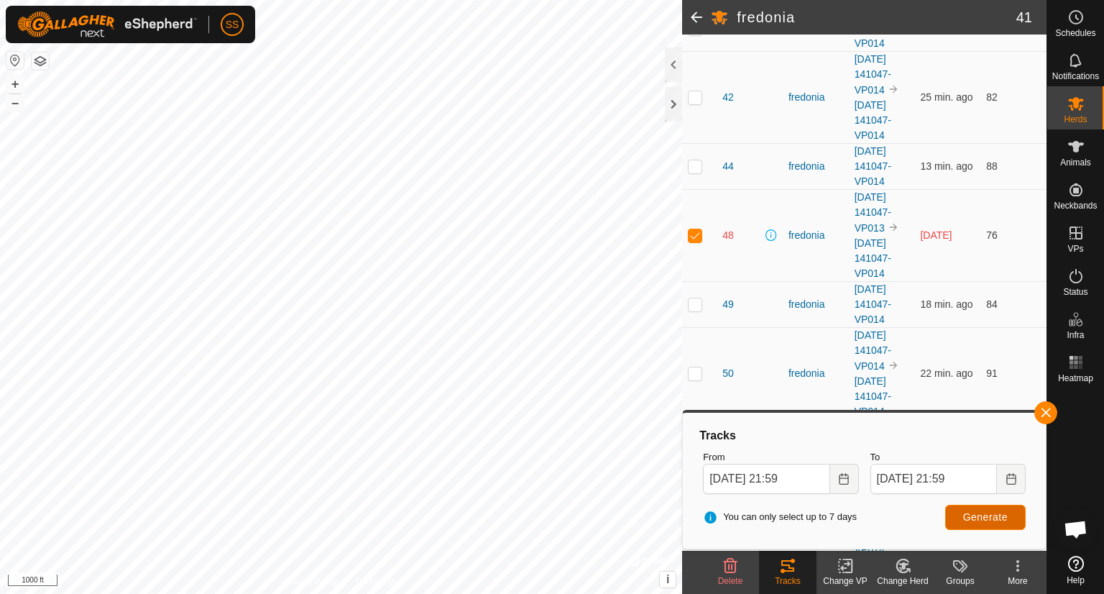
click at [992, 511] on span "Generate" at bounding box center [985, 517] width 45 height 12
click at [982, 477] on input "[DATE] 21:59" at bounding box center [934, 479] width 127 height 30
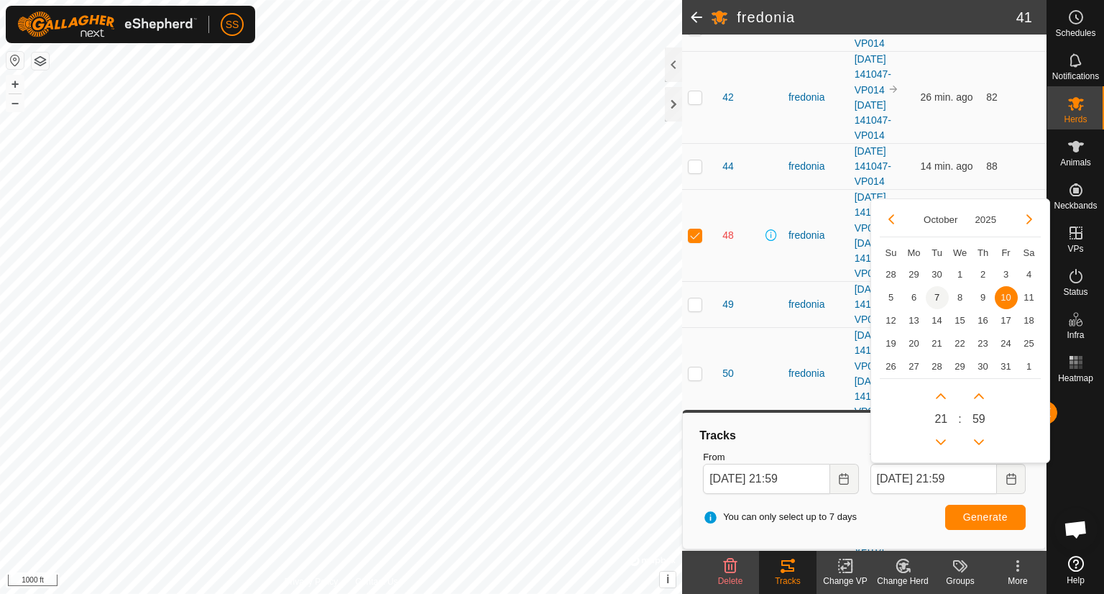
click at [937, 293] on span "7" at bounding box center [937, 297] width 23 height 23
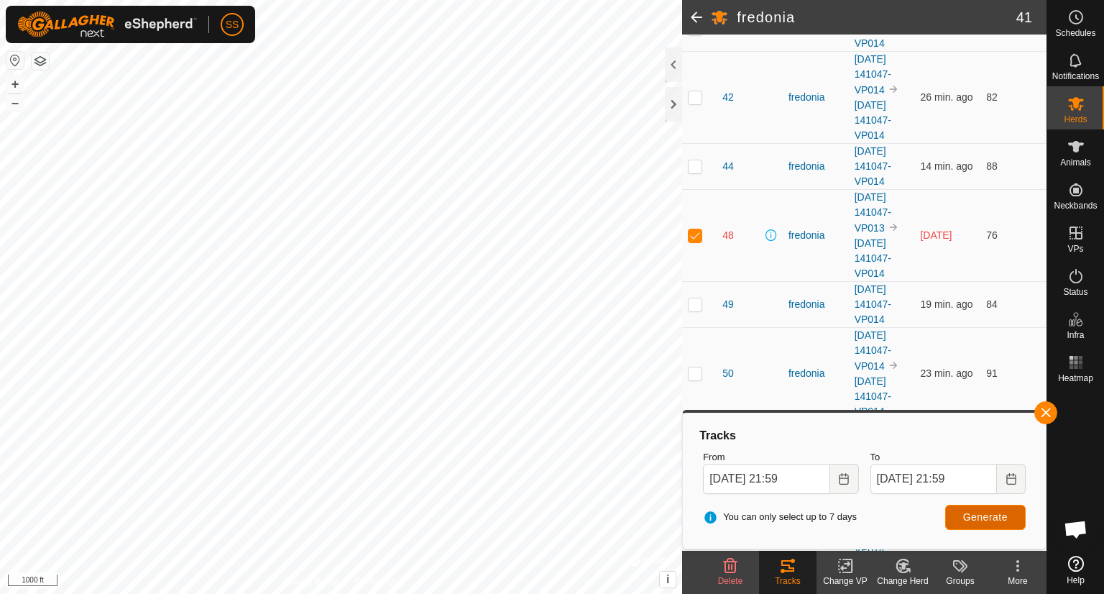
click at [988, 511] on span "Generate" at bounding box center [985, 517] width 45 height 12
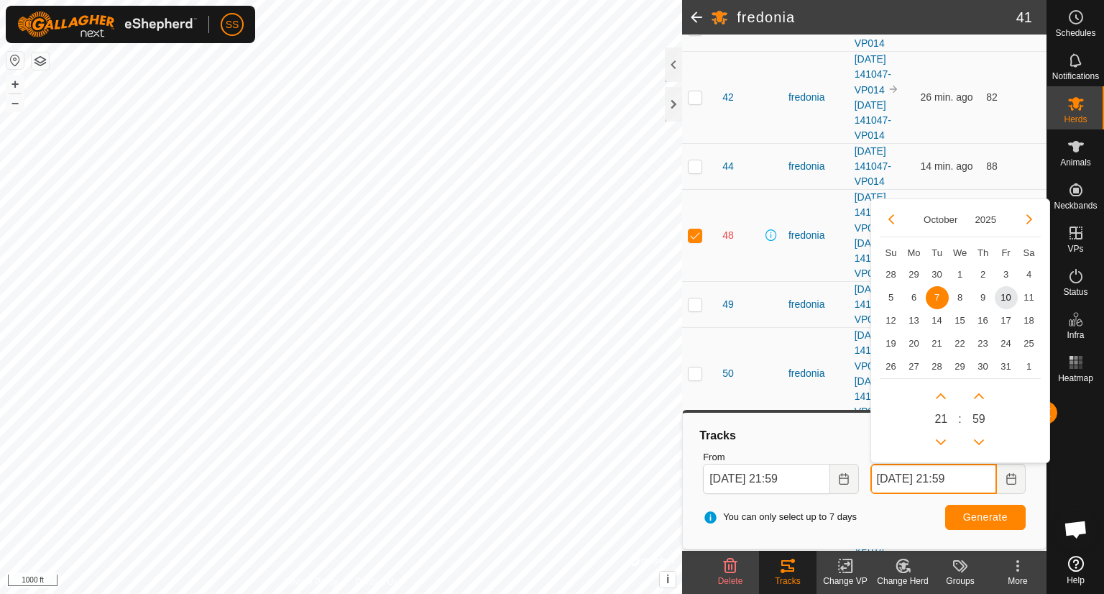
click at [971, 480] on input "[DATE] 21:59" at bounding box center [934, 479] width 127 height 30
click at [915, 293] on span "6" at bounding box center [914, 297] width 23 height 23
type input "[DATE] 21:59"
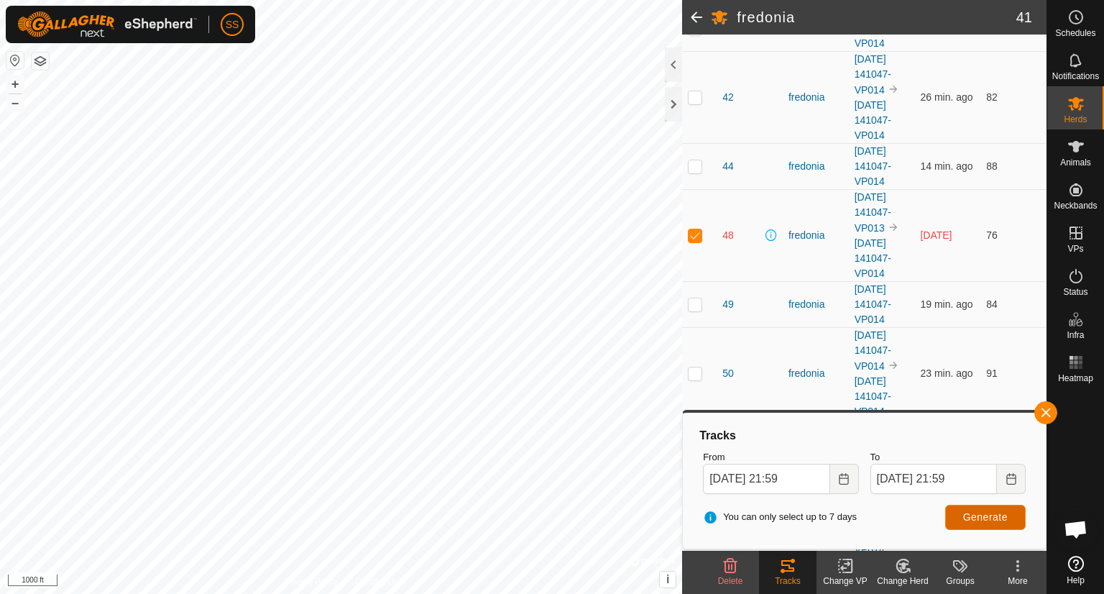
click at [982, 513] on span "Generate" at bounding box center [985, 517] width 45 height 12
click at [837, 479] on button "Choose Date" at bounding box center [844, 479] width 29 height 30
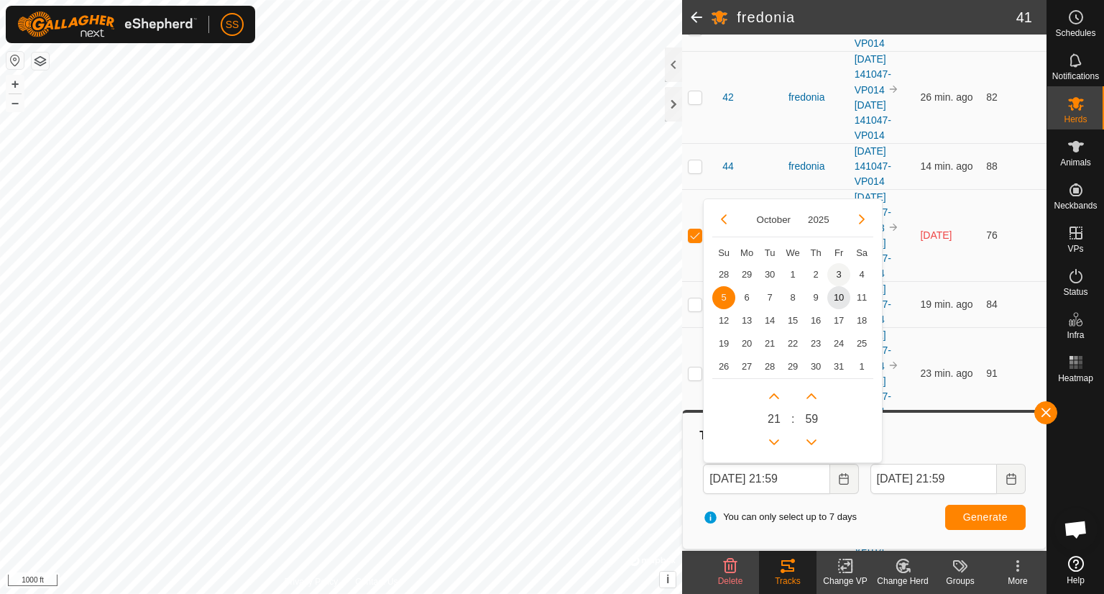
click at [840, 274] on span "3" at bounding box center [839, 274] width 23 height 23
type input "[DATE] 21:59"
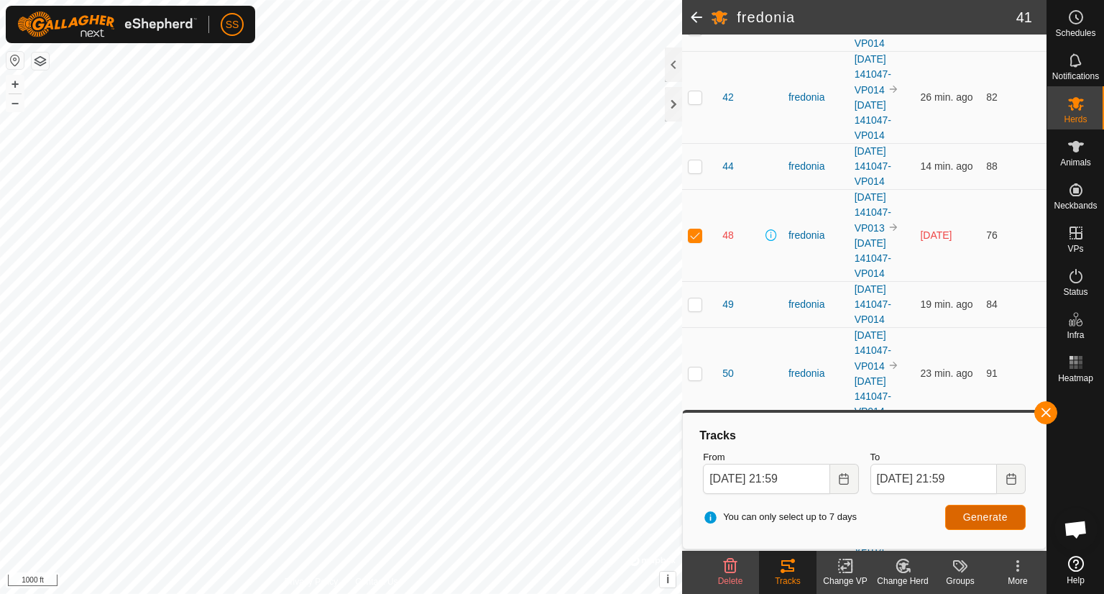
click at [995, 512] on span "Generate" at bounding box center [985, 517] width 45 height 12
click at [695, 229] on p-checkbox at bounding box center [695, 235] width 14 height 12
checkbox input "false"
click at [989, 510] on button "Generate" at bounding box center [985, 517] width 81 height 25
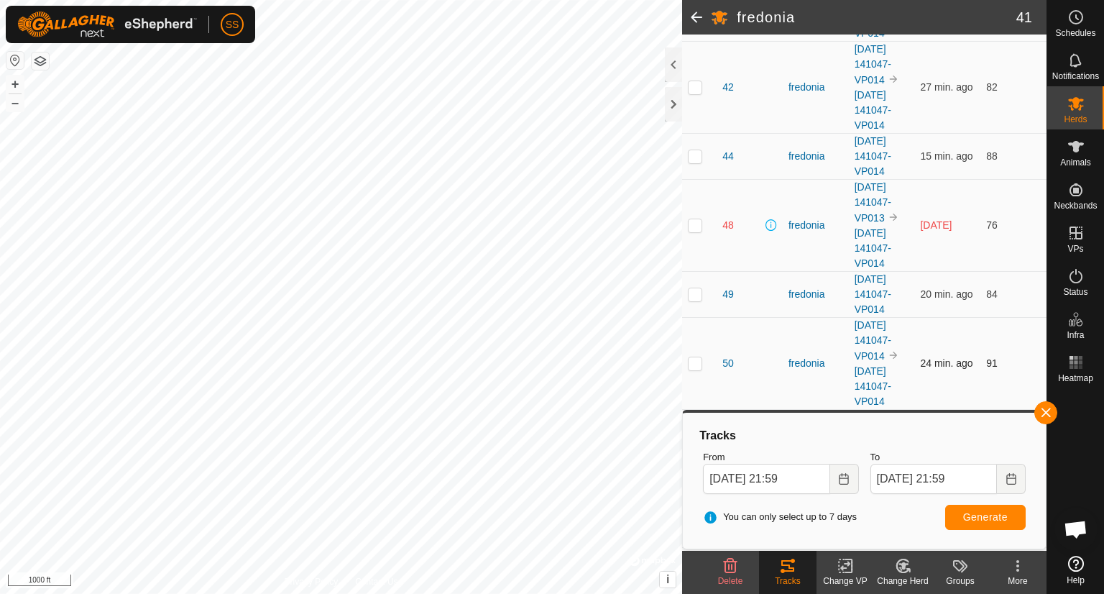
click at [759, 319] on td "50" at bounding box center [750, 363] width 66 height 92
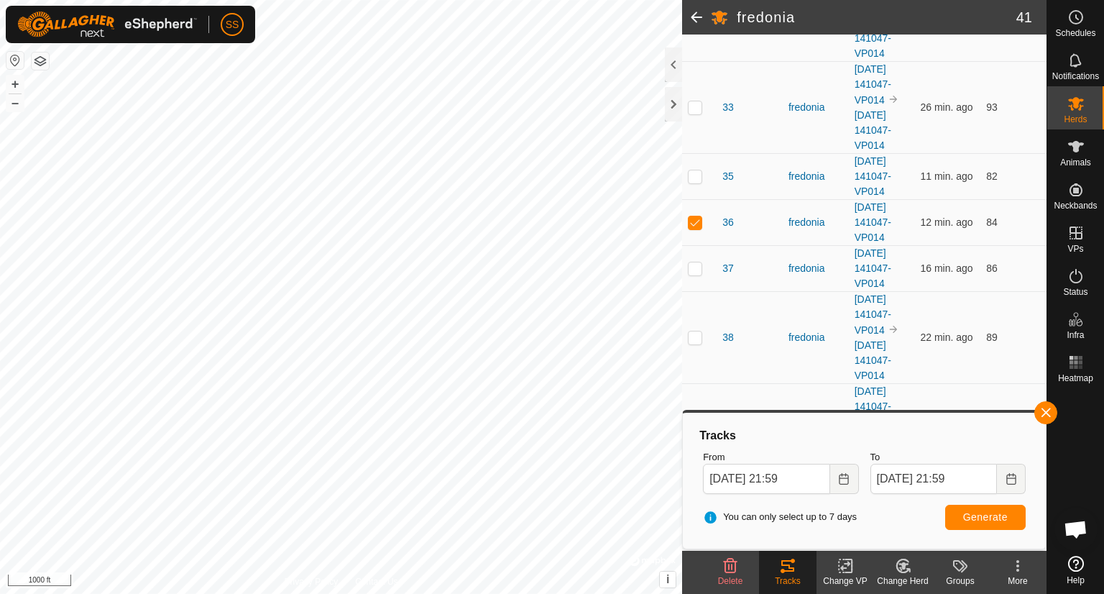
scroll to position [1840, 0]
click at [696, 217] on p-checkbox at bounding box center [695, 223] width 14 height 12
checkbox input "false"
click at [994, 512] on span "Generate" at bounding box center [985, 517] width 45 height 12
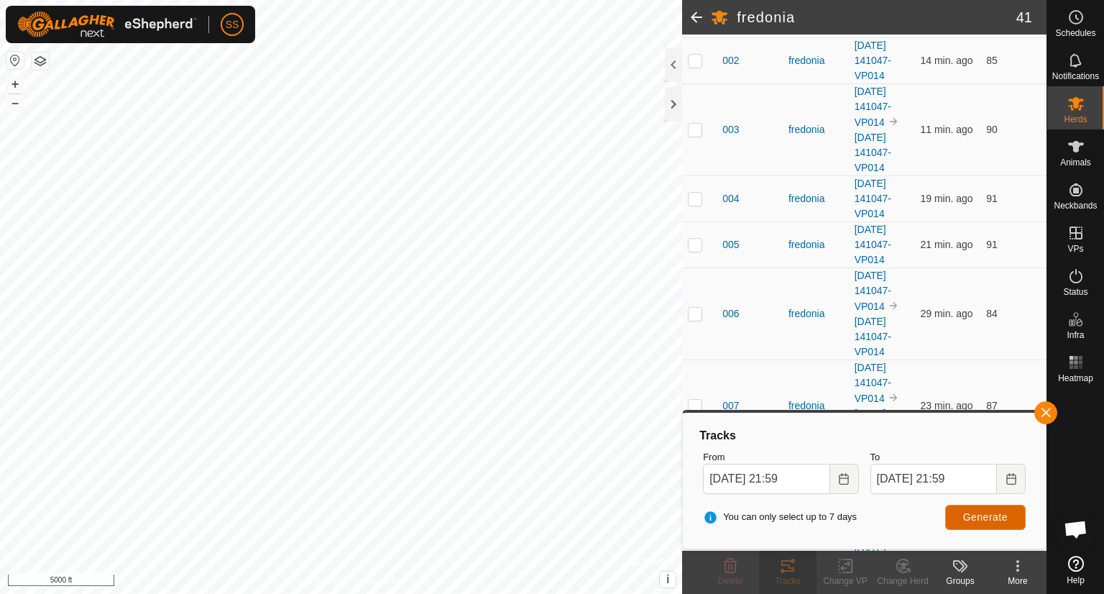
scroll to position [294, 0]
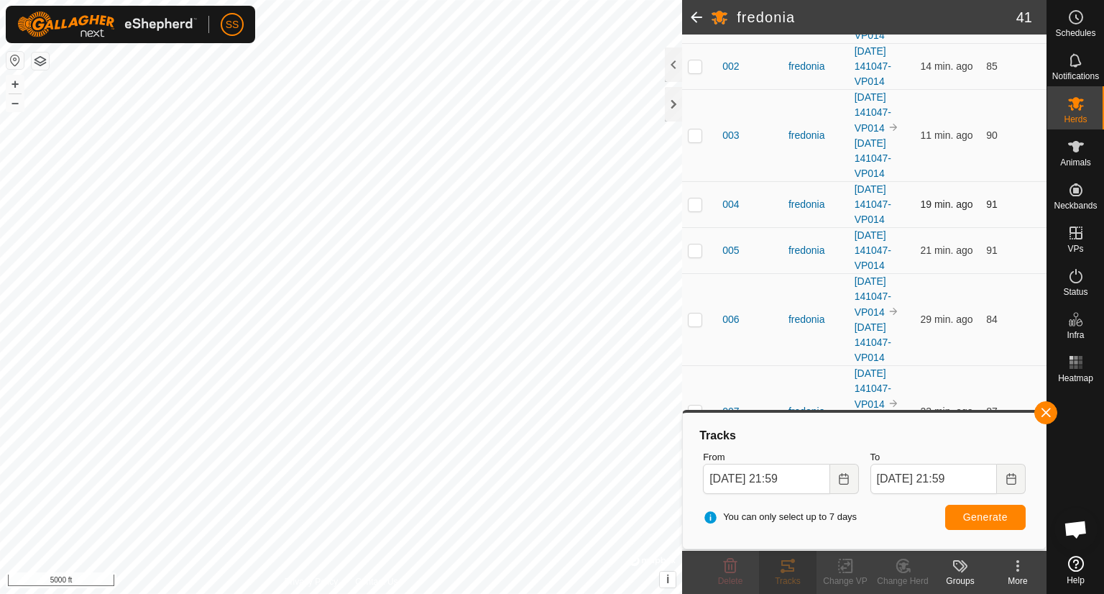
click at [694, 203] on p-checkbox at bounding box center [695, 204] width 14 height 12
checkbox input "true"
click at [1012, 477] on icon "Choose Date" at bounding box center [1012, 479] width 12 height 12
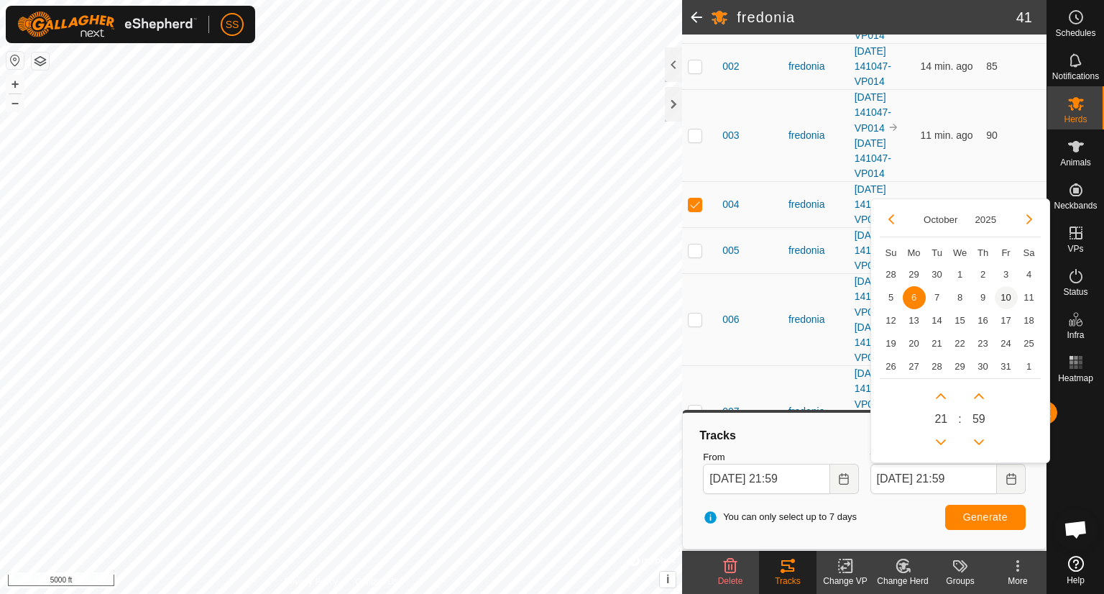
click at [1005, 291] on span "10" at bounding box center [1006, 297] width 23 height 23
type input "[DATE] 21:59"
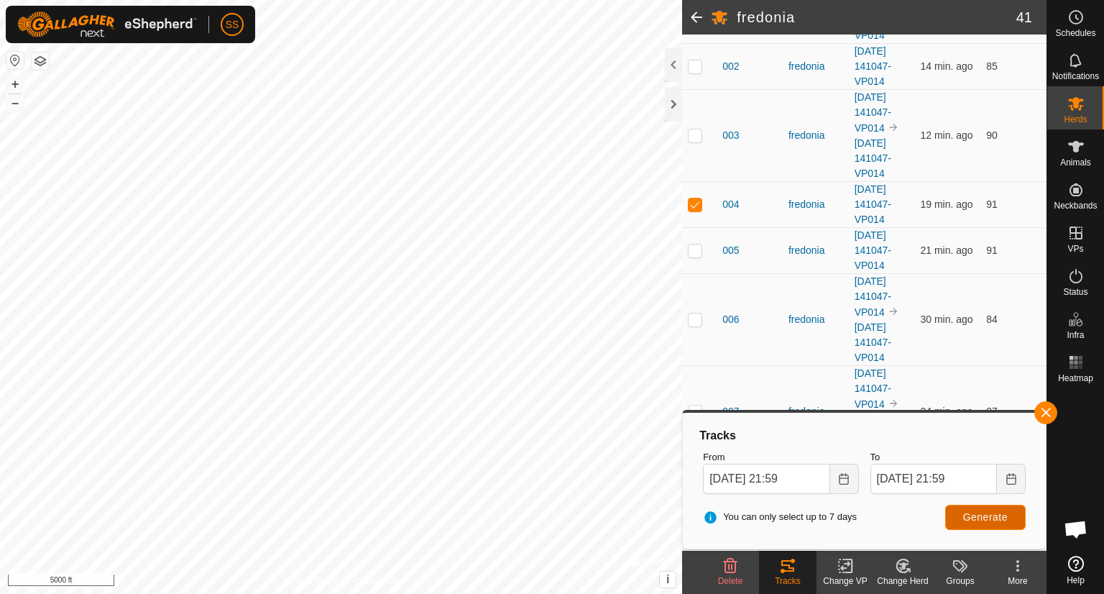
click at [1004, 511] on span "Generate" at bounding box center [985, 517] width 45 height 12
click at [693, 202] on p-checkbox at bounding box center [695, 204] width 14 height 12
checkbox input "false"
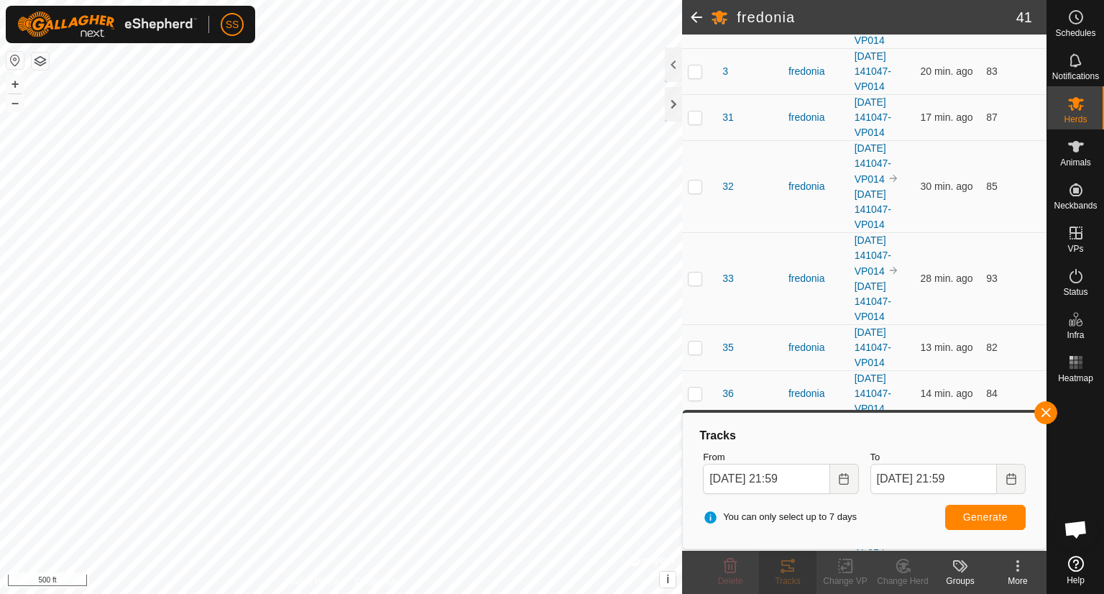
scroll to position [1671, 0]
click at [697, 271] on p-checkbox at bounding box center [695, 277] width 14 height 12
checkbox input "true"
click at [978, 508] on button "Generate" at bounding box center [985, 517] width 81 height 25
click at [697, 182] on p-checkbox at bounding box center [695, 185] width 14 height 12
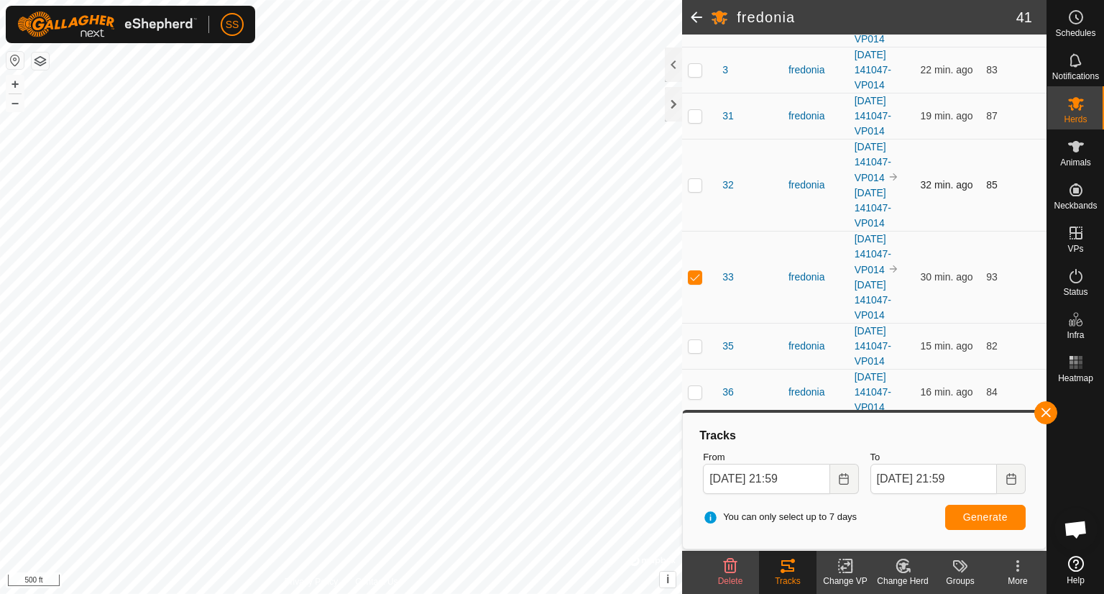
checkbox input "true"
click at [698, 340] on p-checkbox at bounding box center [695, 346] width 14 height 12
checkbox input "true"
click at [978, 512] on span "Generate" at bounding box center [985, 517] width 45 height 12
click at [845, 479] on icon "Choose Date" at bounding box center [844, 479] width 12 height 12
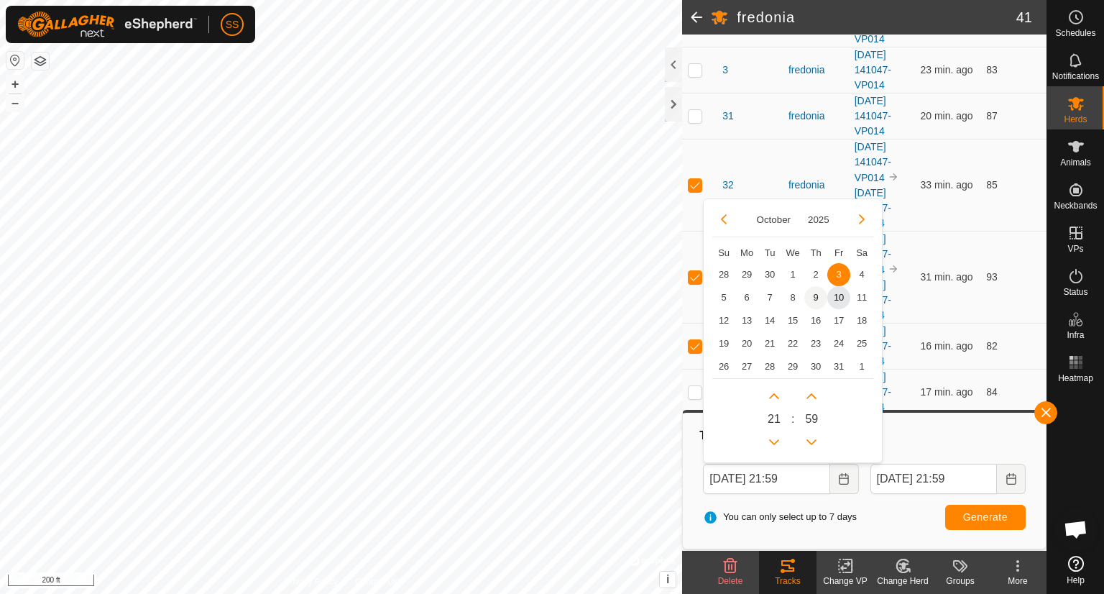
click at [809, 298] on span "9" at bounding box center [815, 297] width 23 height 23
type input "[DATE] 21:59"
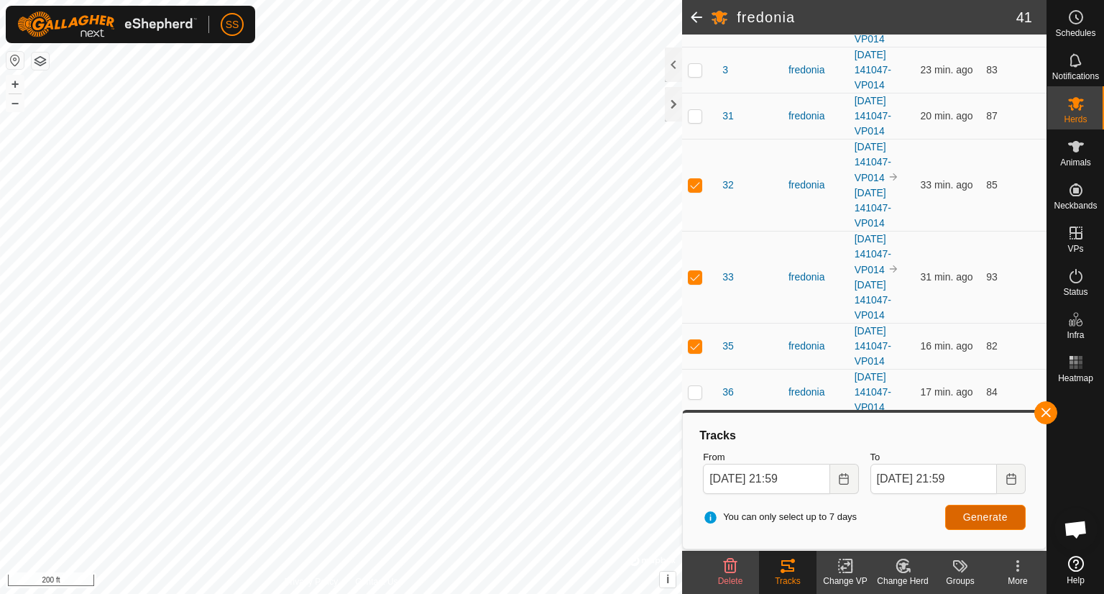
click at [965, 518] on span "Generate" at bounding box center [985, 517] width 45 height 12
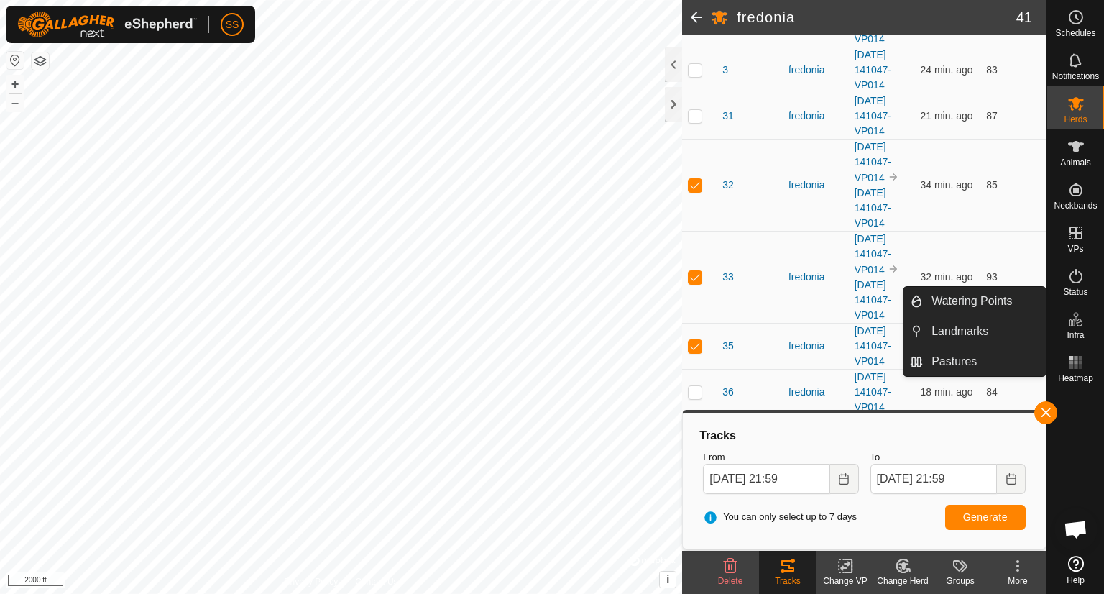
click at [1073, 319] on icon at bounding box center [1076, 319] width 17 height 17
click at [966, 362] on link "Pastures" at bounding box center [984, 361] width 123 height 29
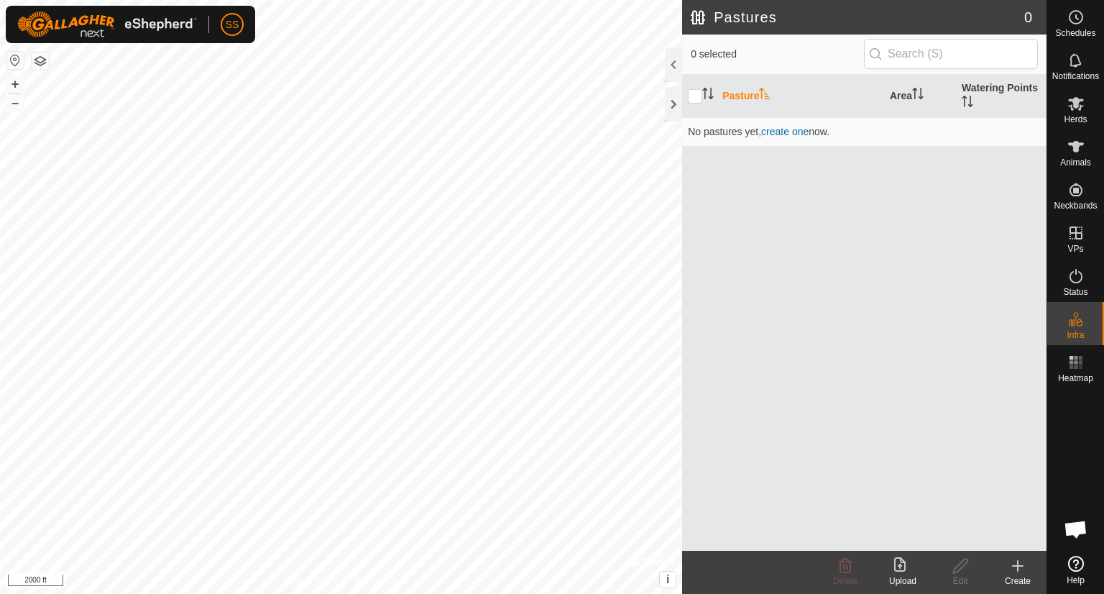
click at [891, 204] on div "Pasture Area Watering Points No pastures yet , create one now." at bounding box center [864, 313] width 365 height 476
click at [964, 97] on icon "Activate to sort" at bounding box center [964, 102] width 1 height 12
click at [1073, 106] on icon at bounding box center [1076, 104] width 16 height 14
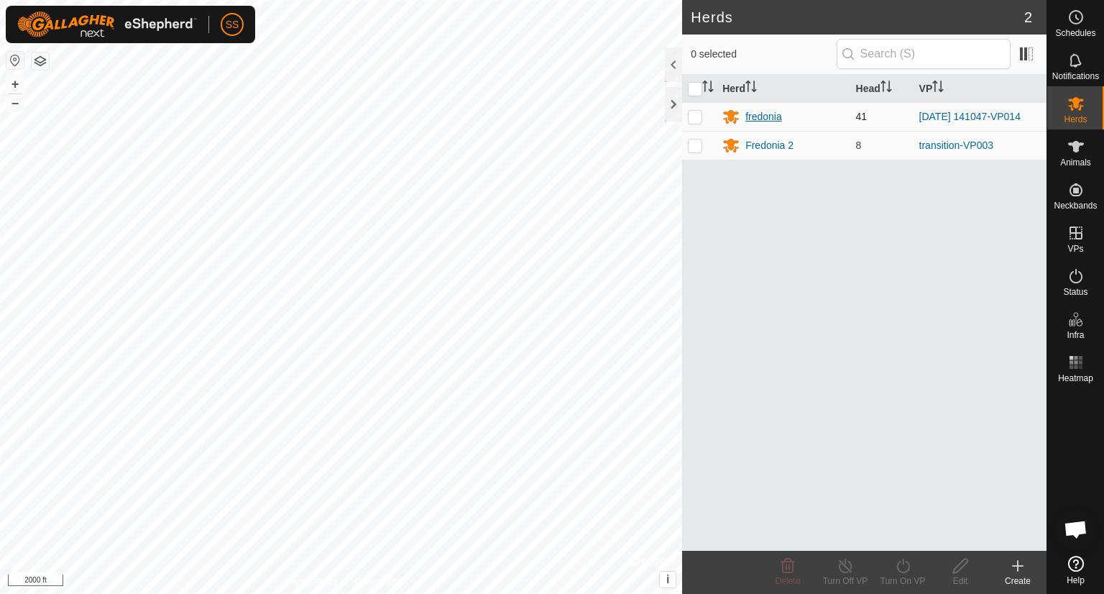
click at [764, 111] on div "fredonia" at bounding box center [764, 116] width 37 height 15
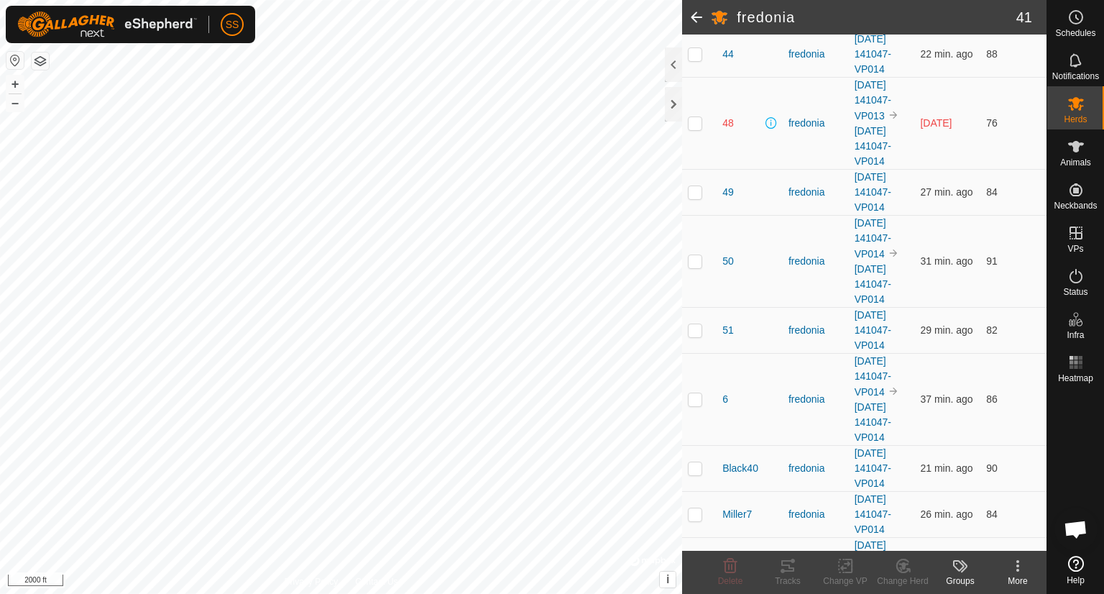
scroll to position [2437, 0]
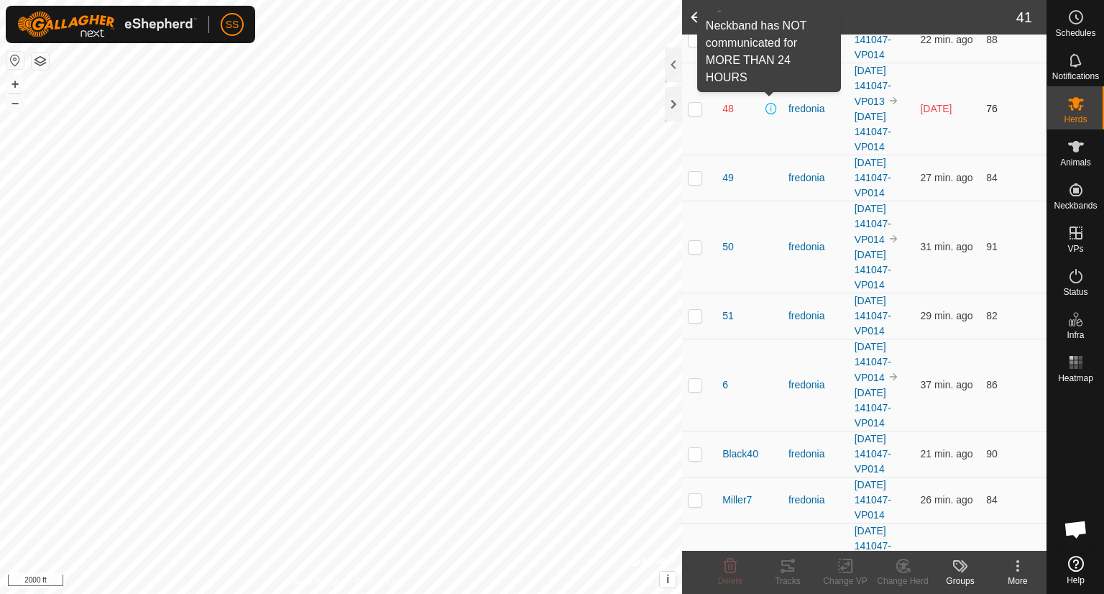
click at [766, 103] on span at bounding box center [772, 109] width 12 height 12
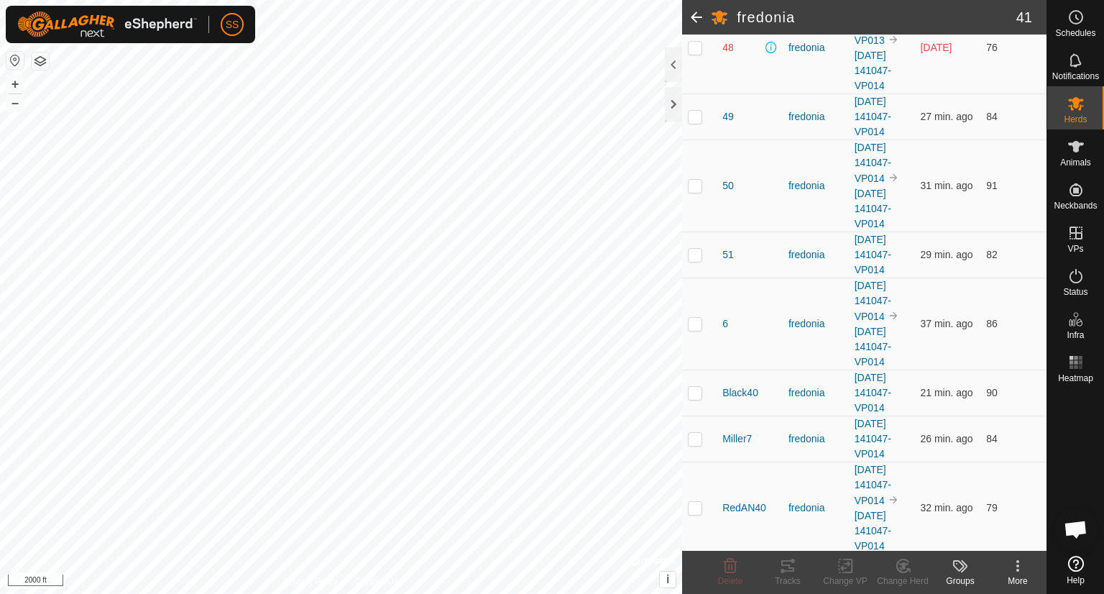
scroll to position [2584, 0]
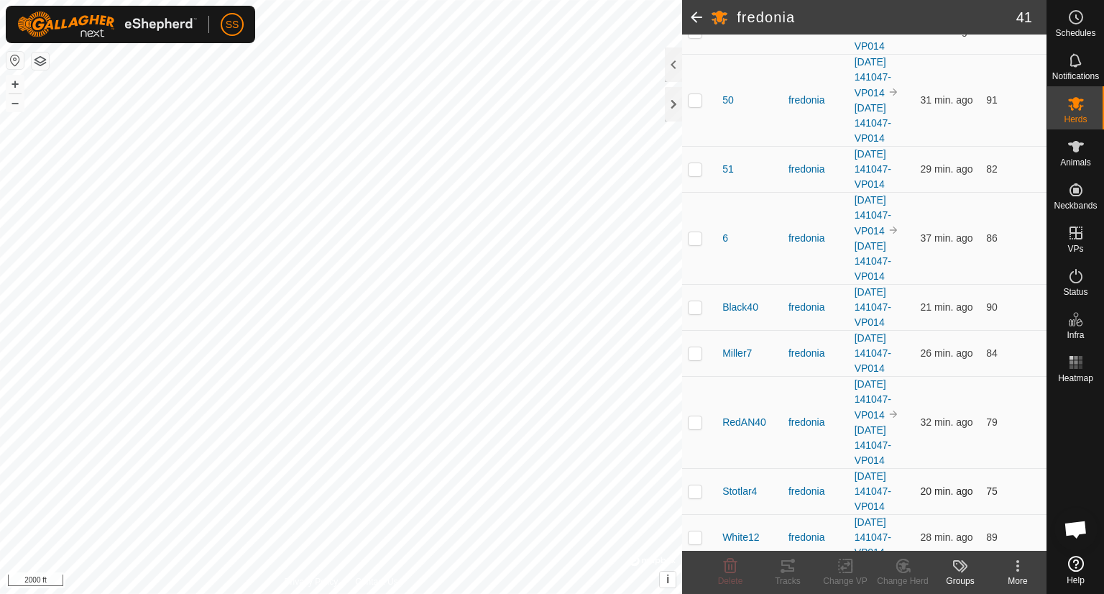
click at [702, 485] on p-checkbox at bounding box center [695, 491] width 14 height 12
checkbox input "true"
click at [784, 565] on icon at bounding box center [787, 566] width 13 height 12
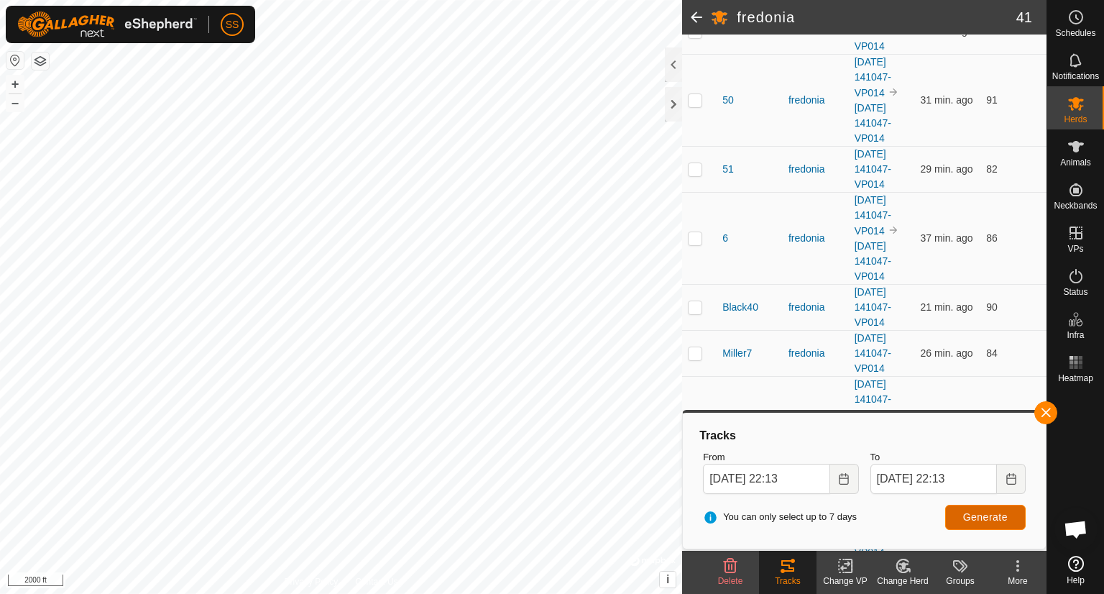
click at [988, 514] on span "Generate" at bounding box center [985, 517] width 45 height 12
click at [838, 483] on icon "Choose Date" at bounding box center [844, 479] width 12 height 12
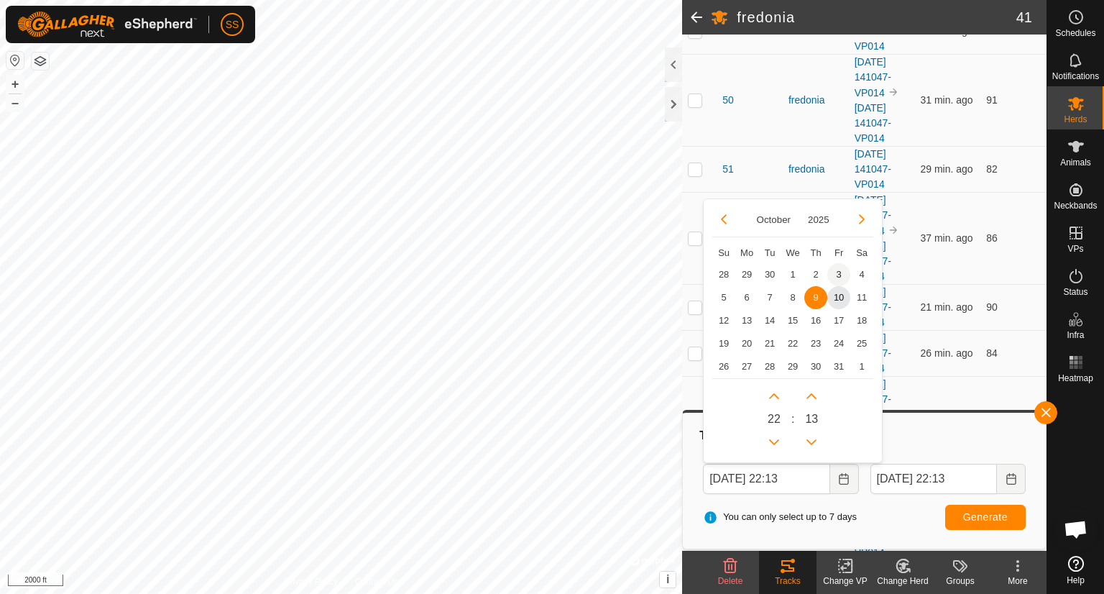
click at [835, 274] on span "3" at bounding box center [839, 274] width 23 height 23
type input "[DATE] 22:13"
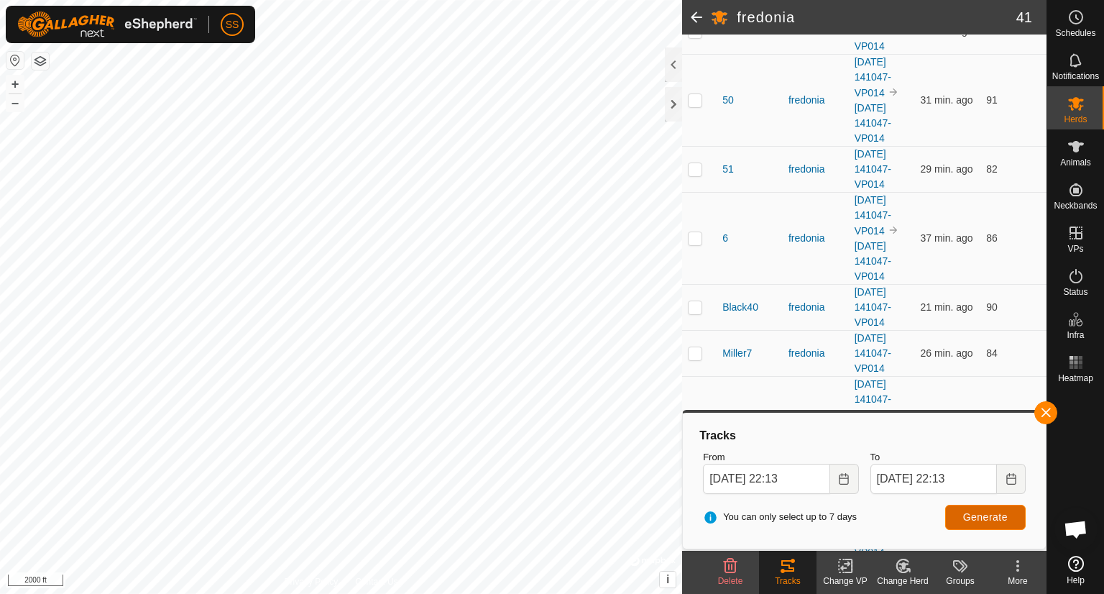
click at [975, 521] on span "Generate" at bounding box center [985, 517] width 45 height 12
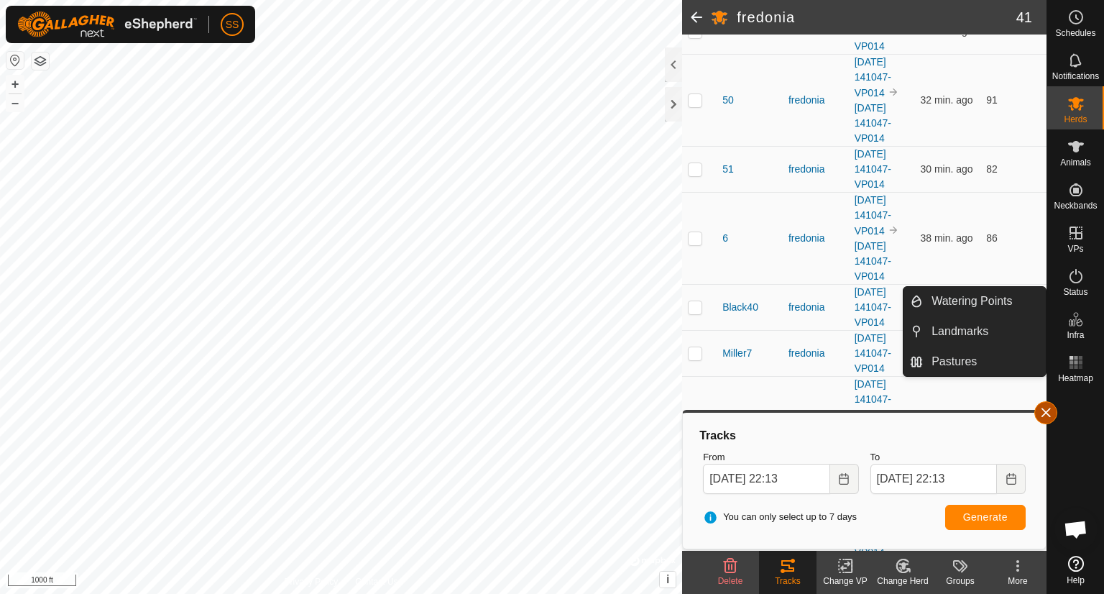
click at [1047, 406] on button "button" at bounding box center [1046, 412] width 23 height 23
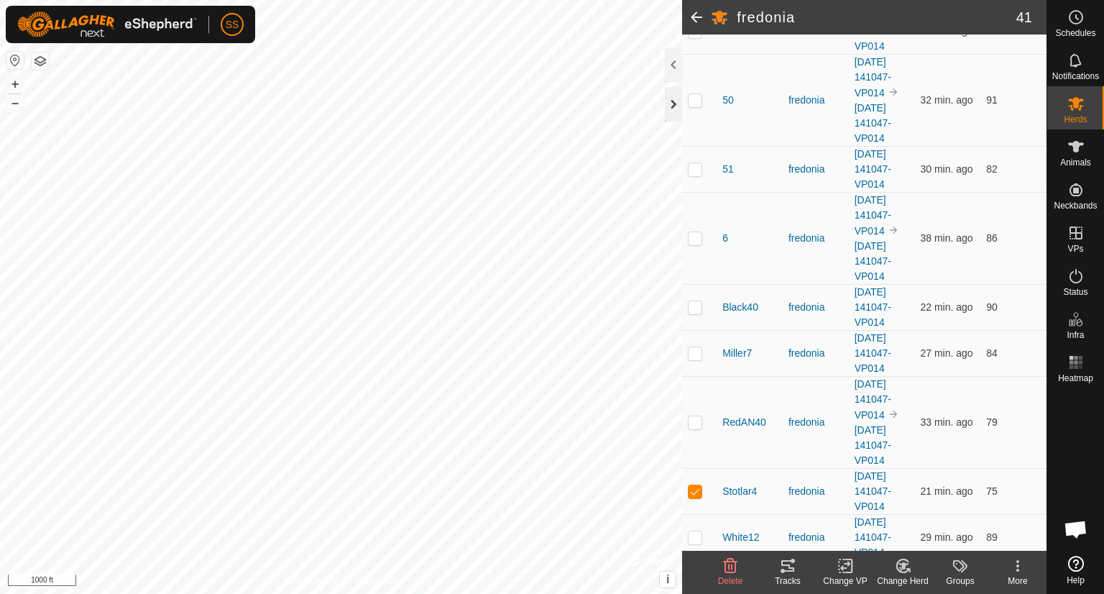
click at [670, 106] on div at bounding box center [673, 104] width 17 height 35
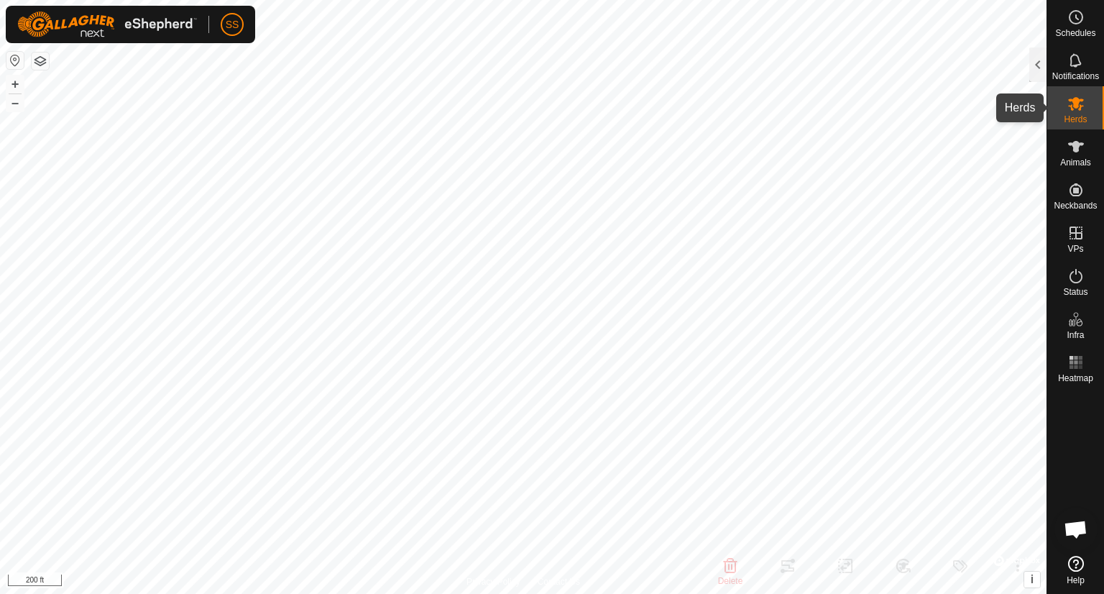
click at [1083, 116] on span "Herds" at bounding box center [1075, 119] width 23 height 9
click at [1032, 71] on div at bounding box center [1038, 64] width 17 height 35
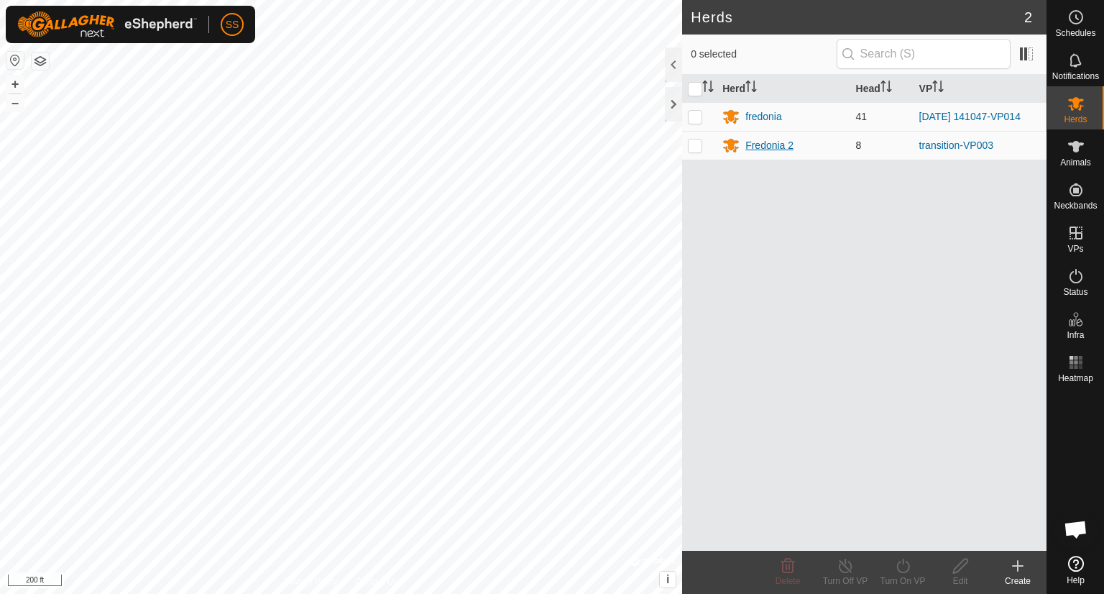
click at [760, 143] on div "Fredonia 2" at bounding box center [770, 145] width 48 height 15
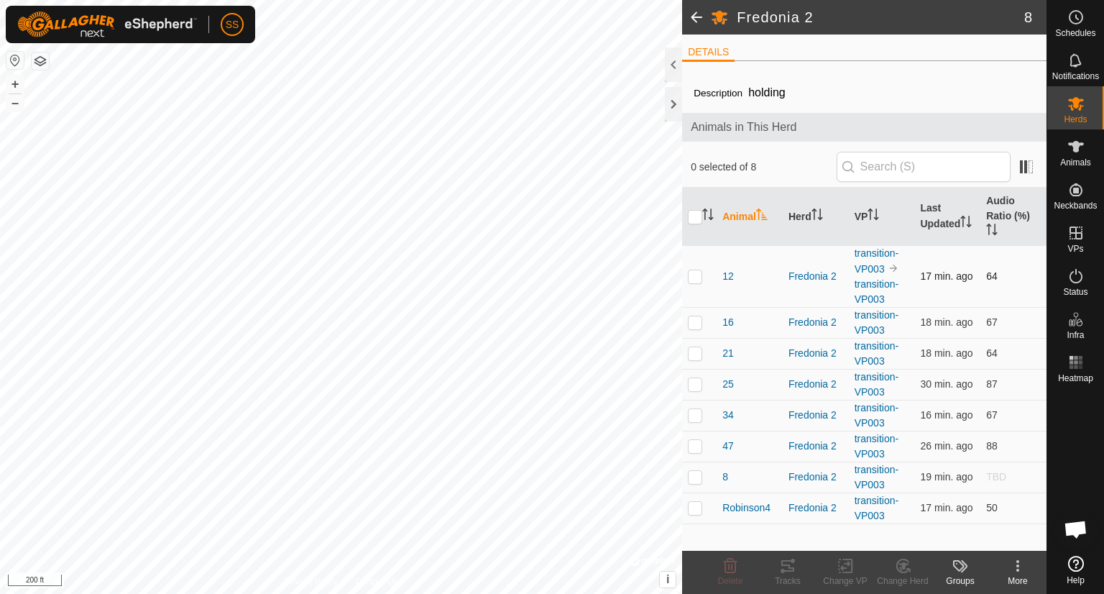
click at [700, 276] on p-checkbox at bounding box center [695, 276] width 14 height 12
checkbox input "true"
click at [784, 567] on icon at bounding box center [787, 565] width 17 height 17
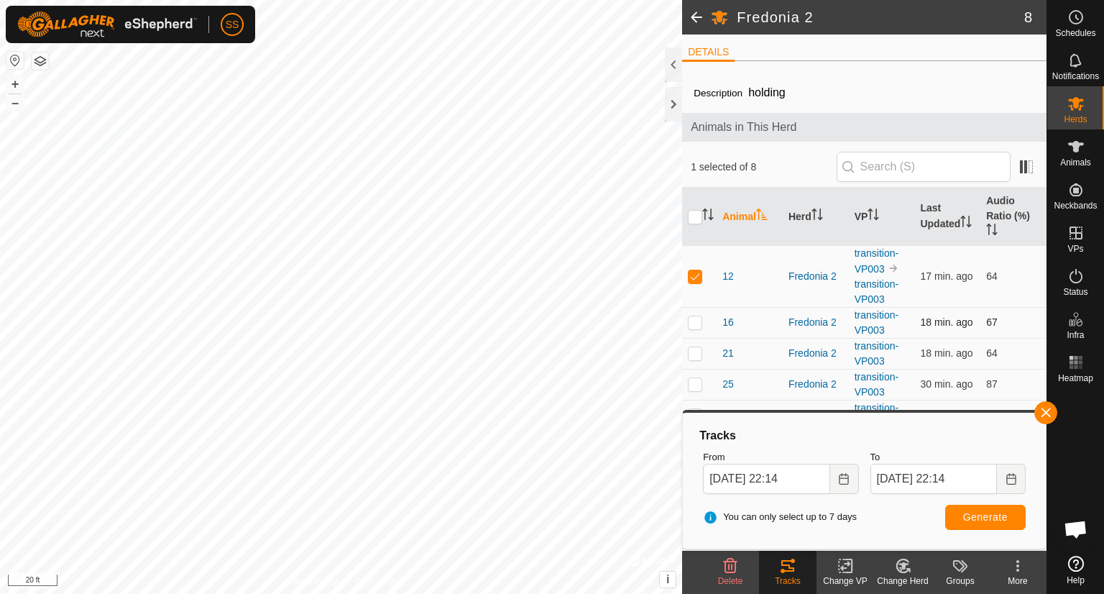
click at [695, 319] on p-checkbox at bounding box center [695, 322] width 14 height 12
checkbox input "true"
click at [697, 272] on p-checkbox at bounding box center [695, 276] width 14 height 12
checkbox input "false"
click at [980, 513] on span "Generate" at bounding box center [985, 517] width 45 height 12
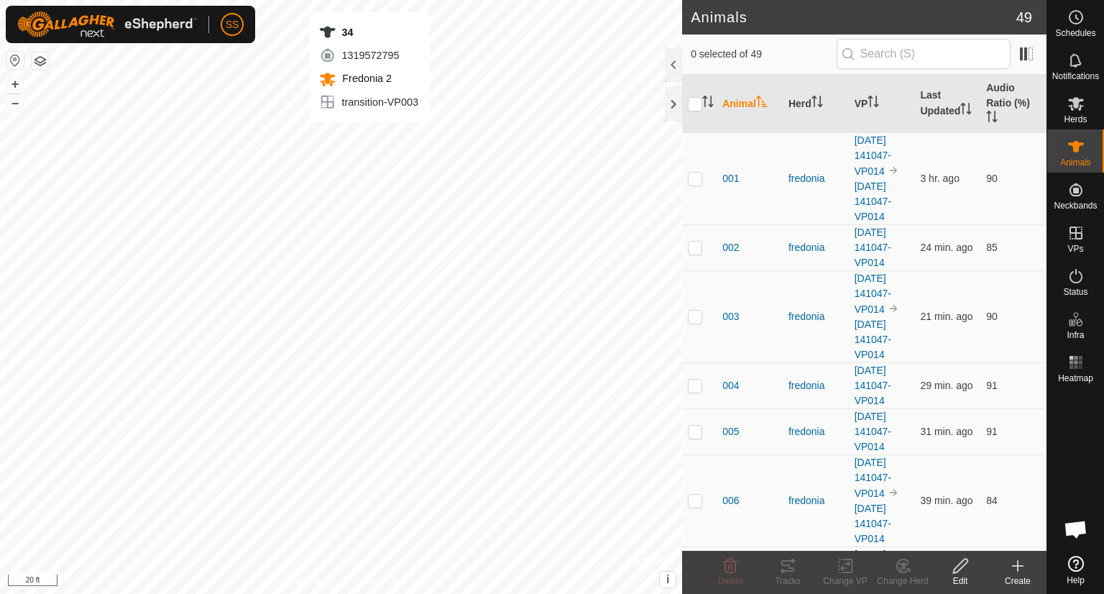
checkbox input "true"
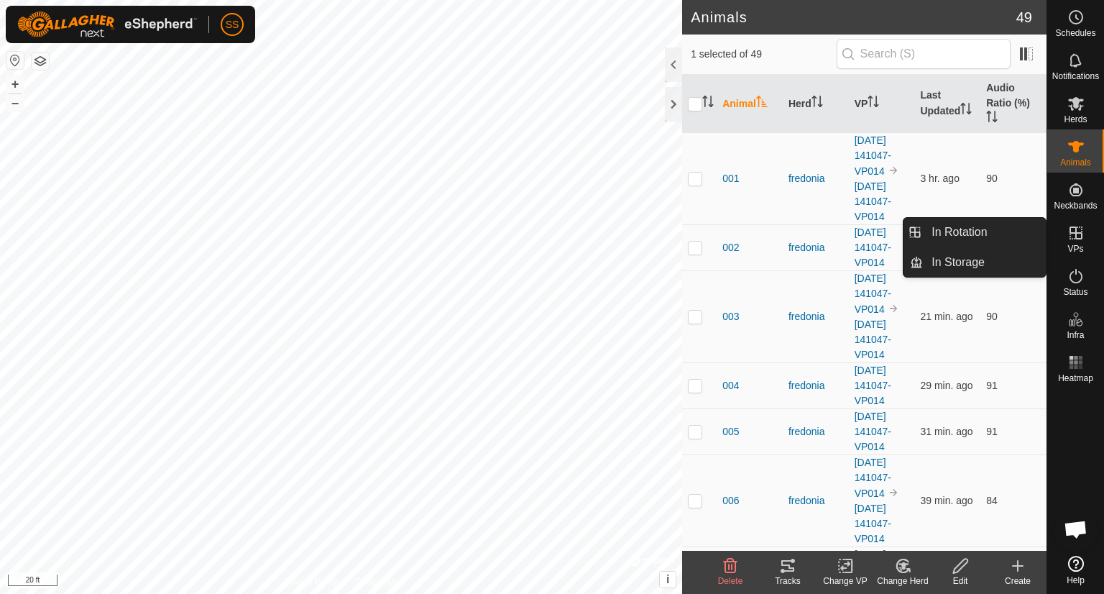
click at [1077, 229] on icon at bounding box center [1076, 232] width 17 height 17
click at [986, 225] on link "In Rotation" at bounding box center [984, 232] width 123 height 29
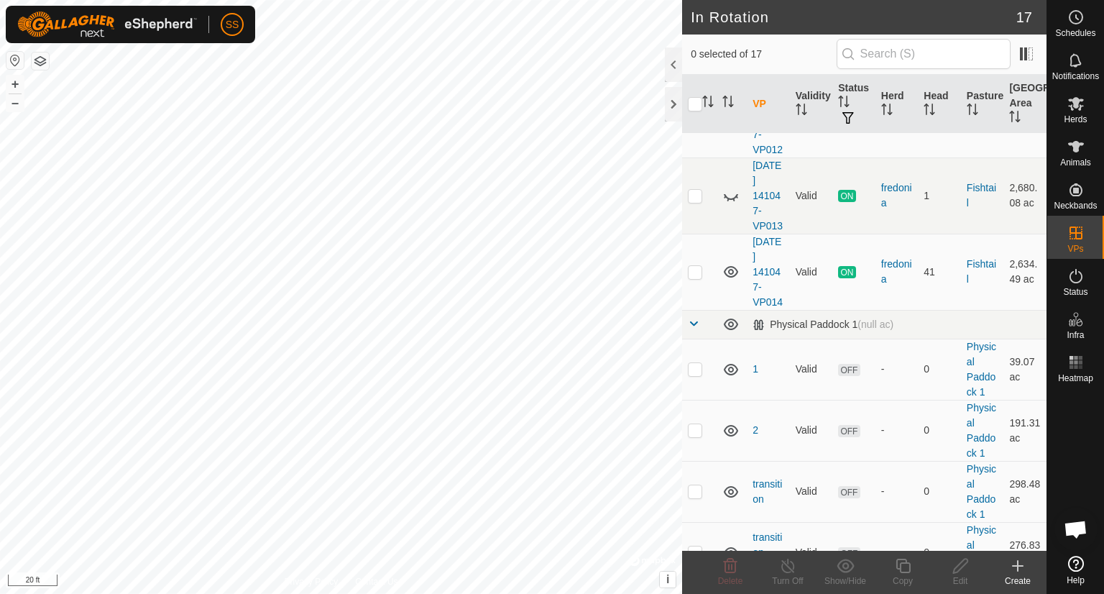
scroll to position [677, 0]
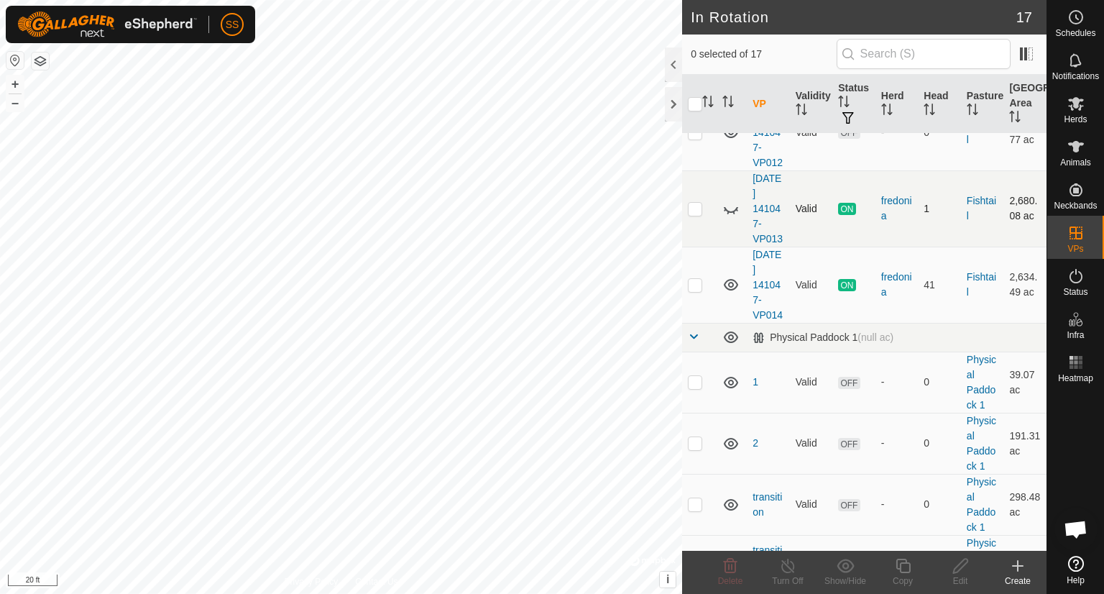
click at [693, 214] on p-checkbox at bounding box center [695, 209] width 14 height 12
checkbox input "false"
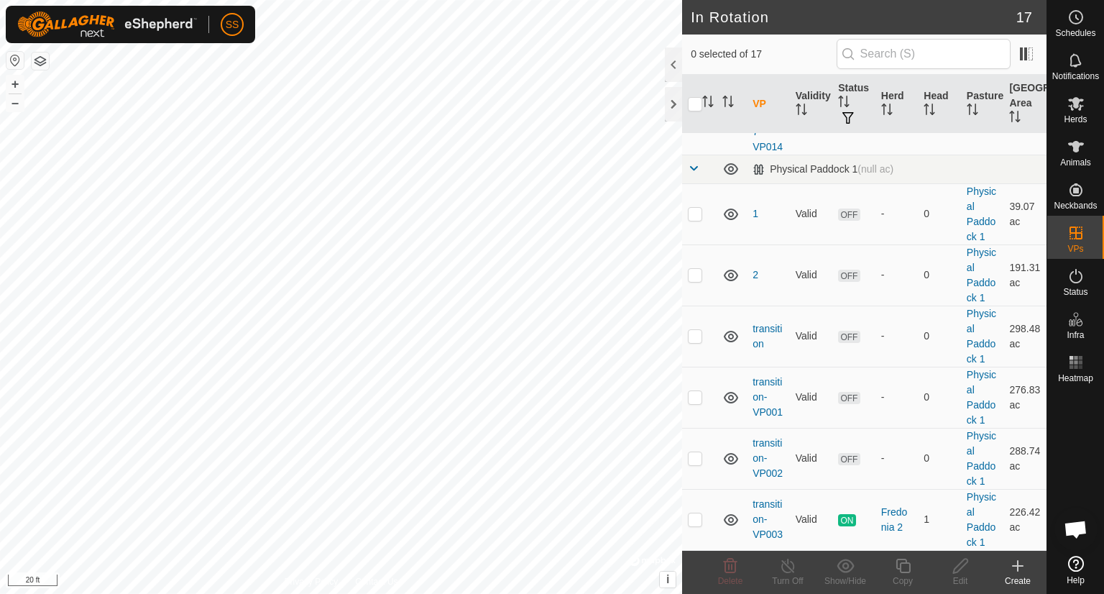
scroll to position [993, 0]
click at [699, 458] on p-checkbox at bounding box center [695, 458] width 14 height 12
checkbox input "true"
click at [765, 457] on td "transition-VP002" at bounding box center [768, 458] width 43 height 61
click at [699, 395] on p-checkbox at bounding box center [695, 397] width 14 height 12
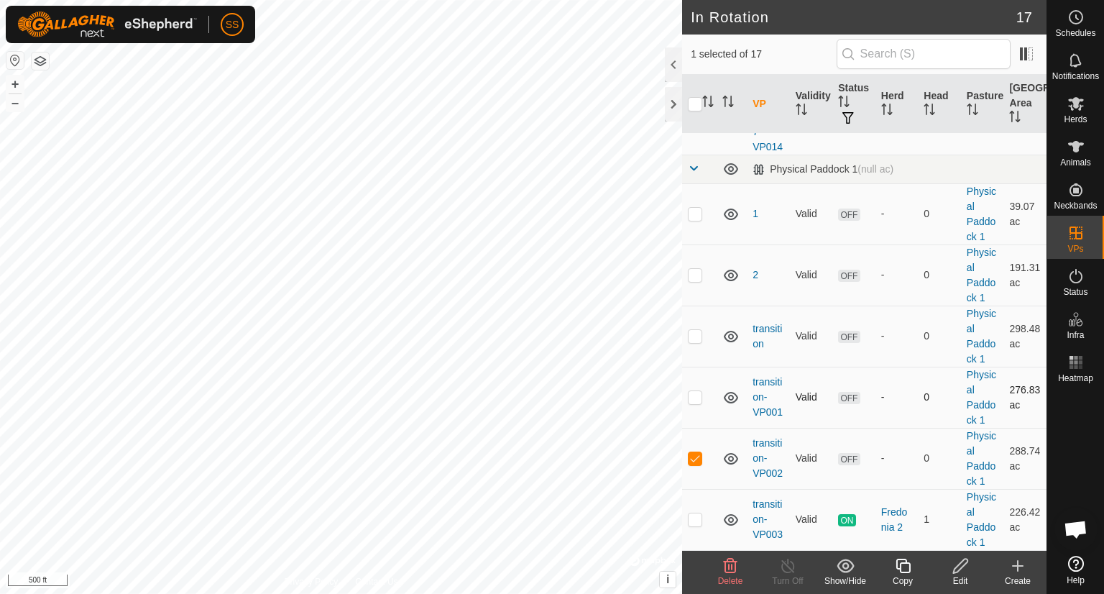
checkbox input "true"
click at [696, 336] on p-checkbox at bounding box center [695, 336] width 14 height 12
checkbox input "true"
click at [696, 278] on p-checkbox at bounding box center [695, 275] width 14 height 12
checkbox input "true"
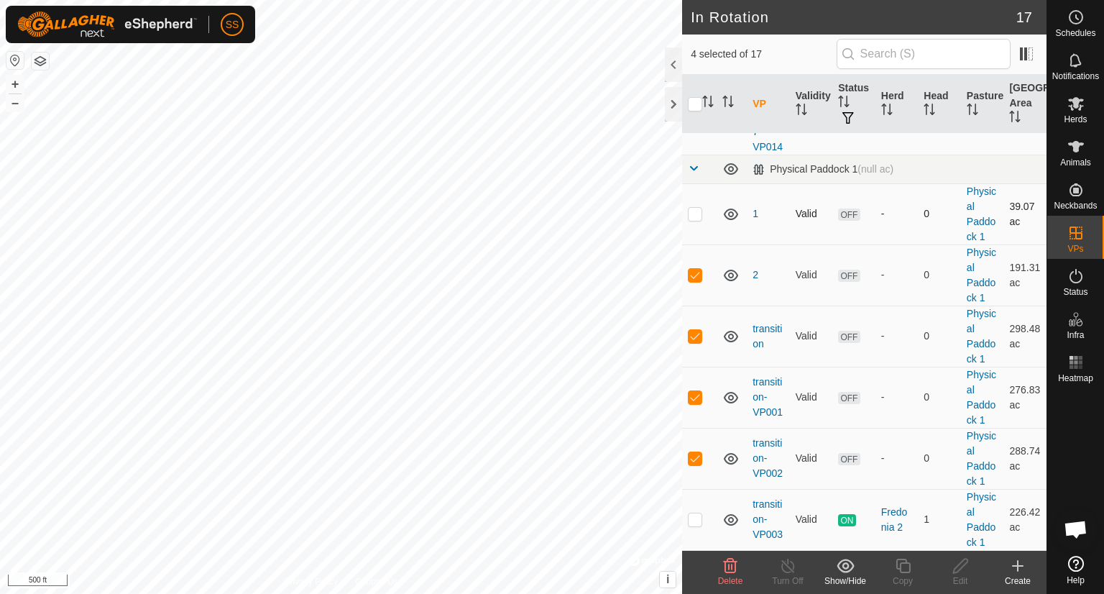
click at [701, 222] on td at bounding box center [699, 213] width 35 height 61
checkbox input "true"
click at [695, 462] on p-checkbox at bounding box center [695, 458] width 14 height 12
checkbox input "false"
click at [685, 407] on td at bounding box center [699, 397] width 35 height 61
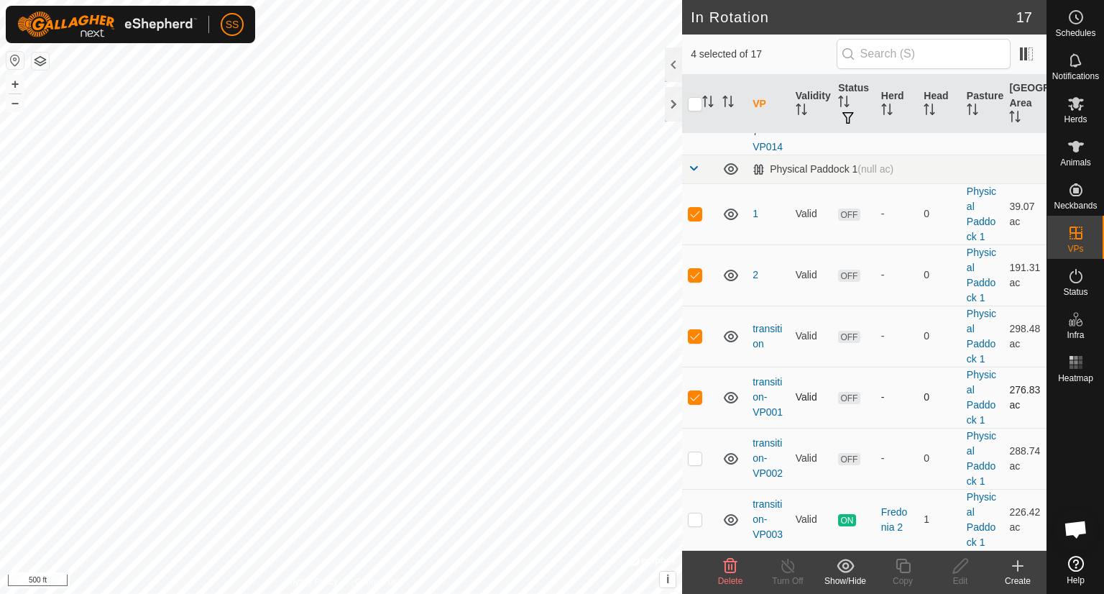
checkbox input "false"
click at [696, 340] on p-checkbox at bounding box center [695, 336] width 14 height 12
checkbox input "false"
click at [694, 272] on p-checkbox at bounding box center [695, 275] width 14 height 12
checkbox input "false"
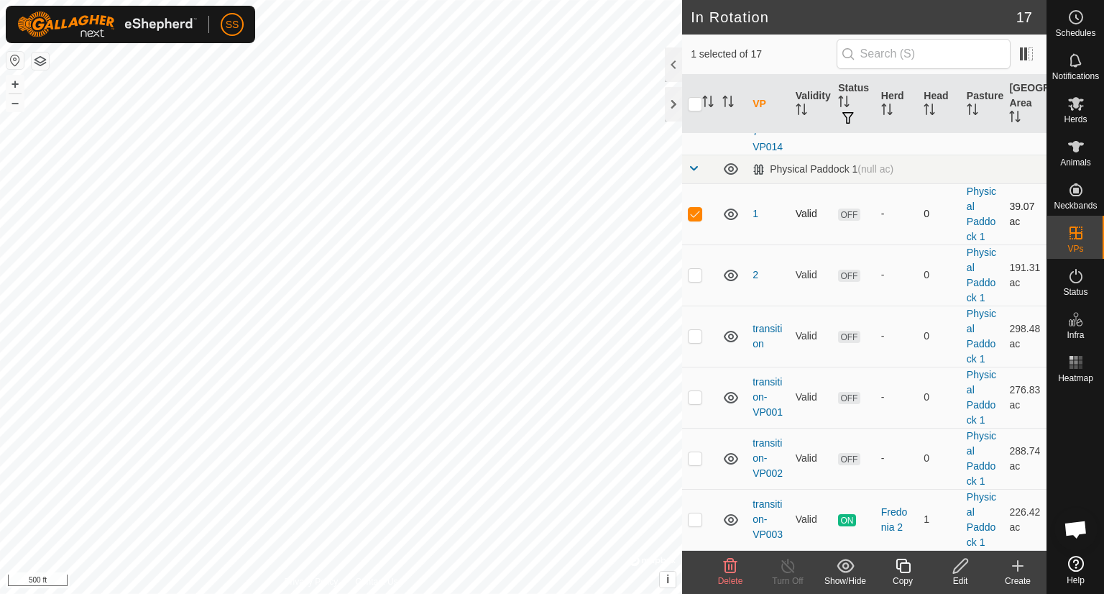
click at [699, 207] on td at bounding box center [699, 213] width 35 height 61
checkbox input "false"
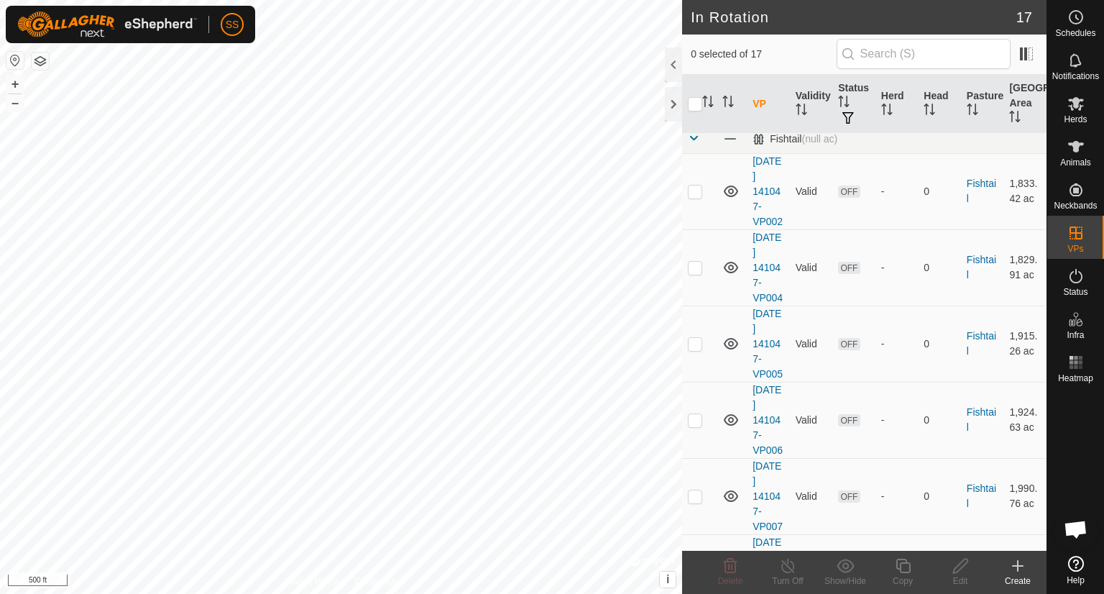
scroll to position [6, 0]
click at [1080, 100] on icon at bounding box center [1076, 104] width 16 height 14
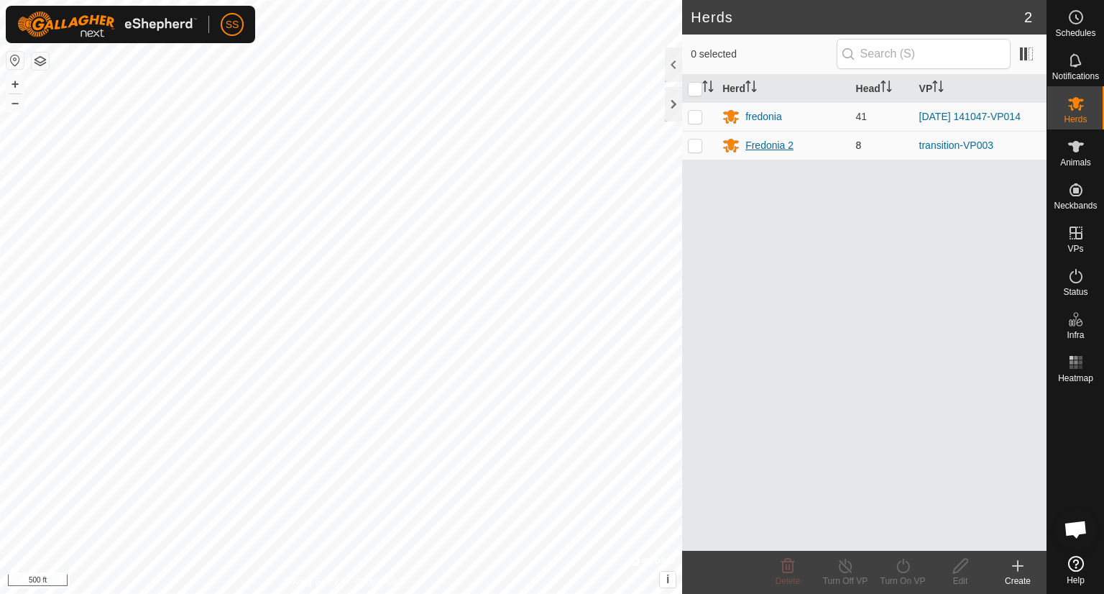
click at [761, 150] on div "Fredonia 2" at bounding box center [770, 145] width 48 height 15
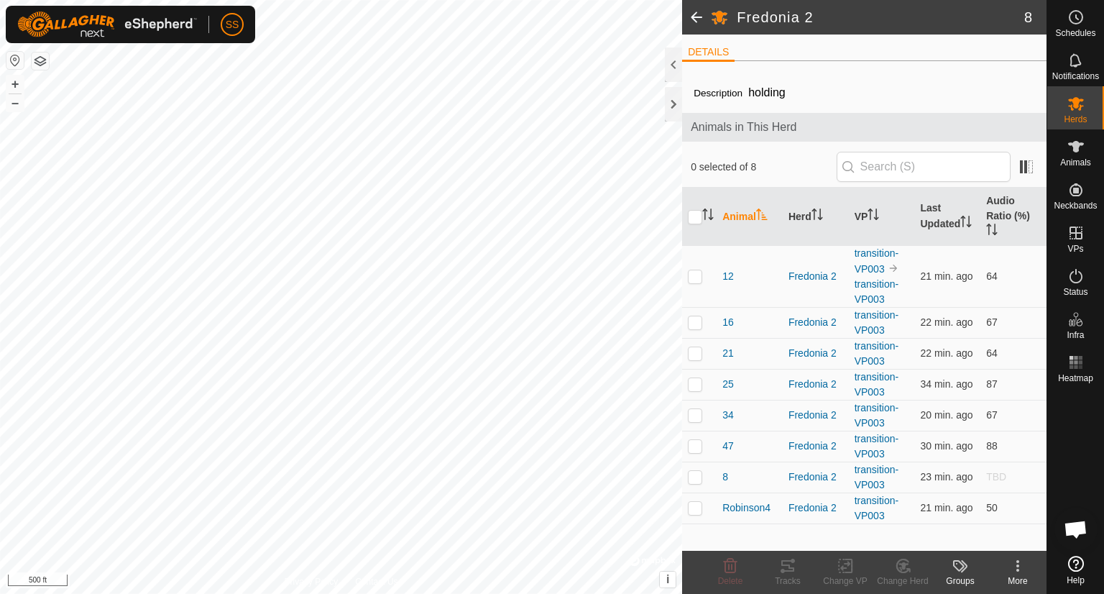
click at [793, 524] on div "Description holding Animals in This Herd 0 selected of 8 Animal Herd VP Last Up…" at bounding box center [864, 312] width 365 height 478
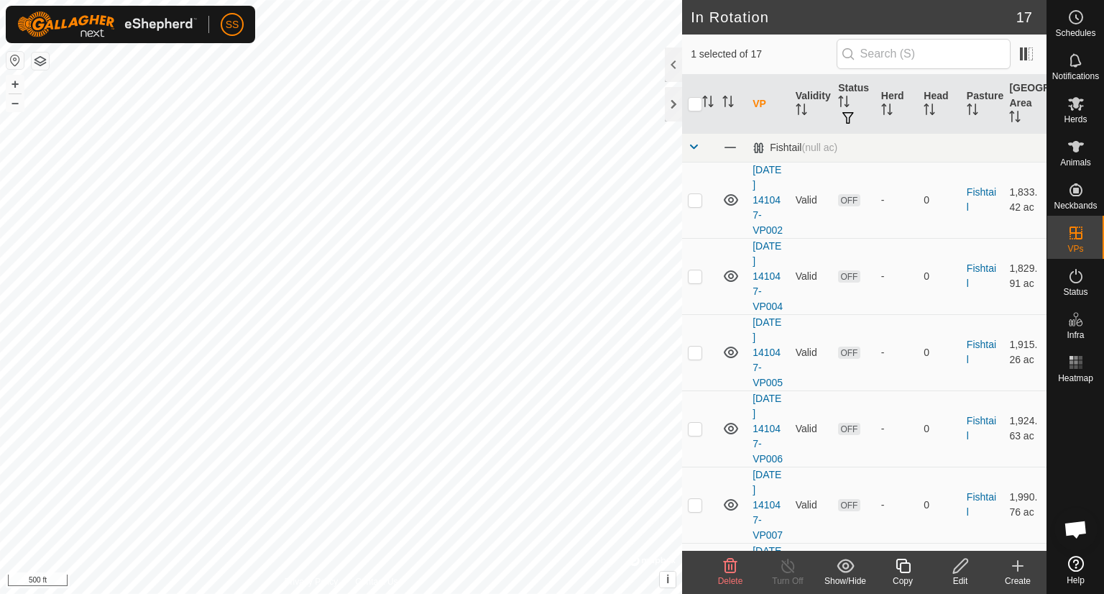
checkbox input "false"
checkbox input "true"
click at [1072, 153] on icon at bounding box center [1076, 146] width 17 height 17
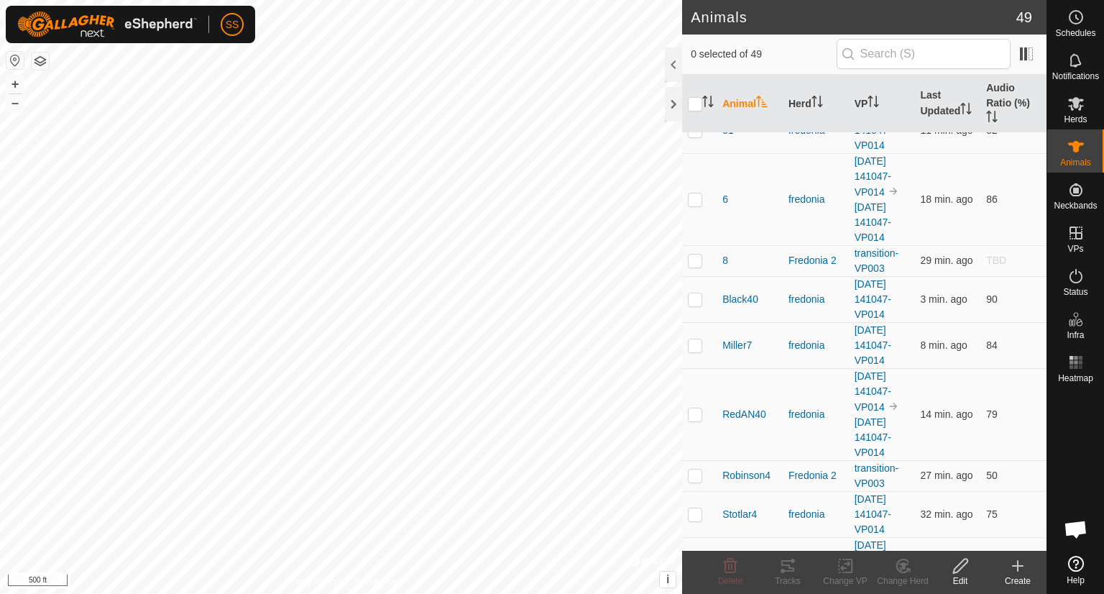
scroll to position [2749, 0]
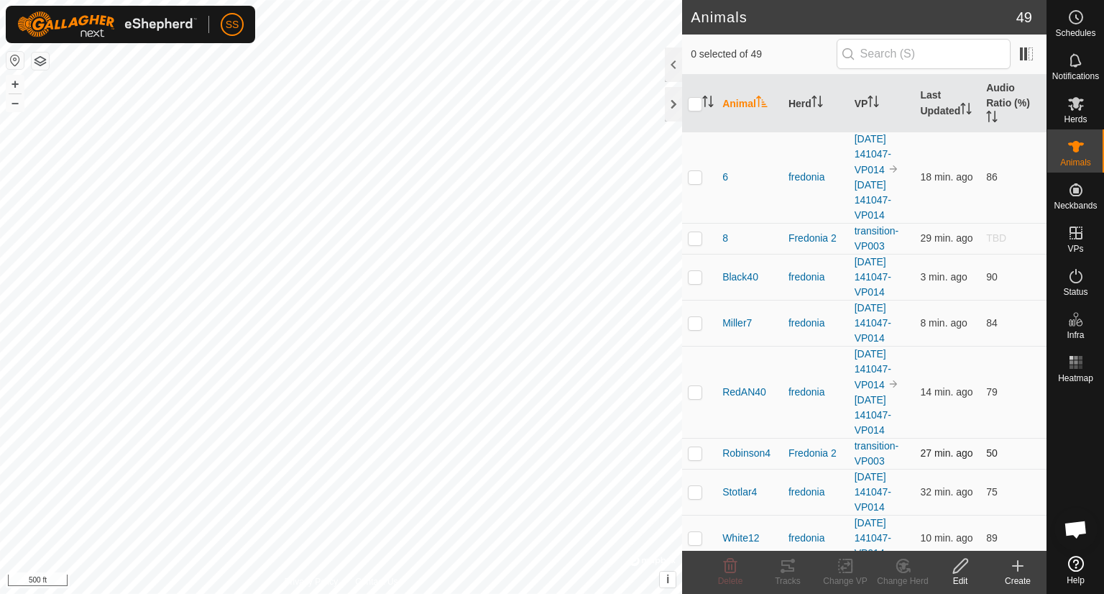
click at [698, 447] on p-checkbox at bounding box center [695, 453] width 14 height 12
click at [783, 571] on icon at bounding box center [787, 566] width 13 height 12
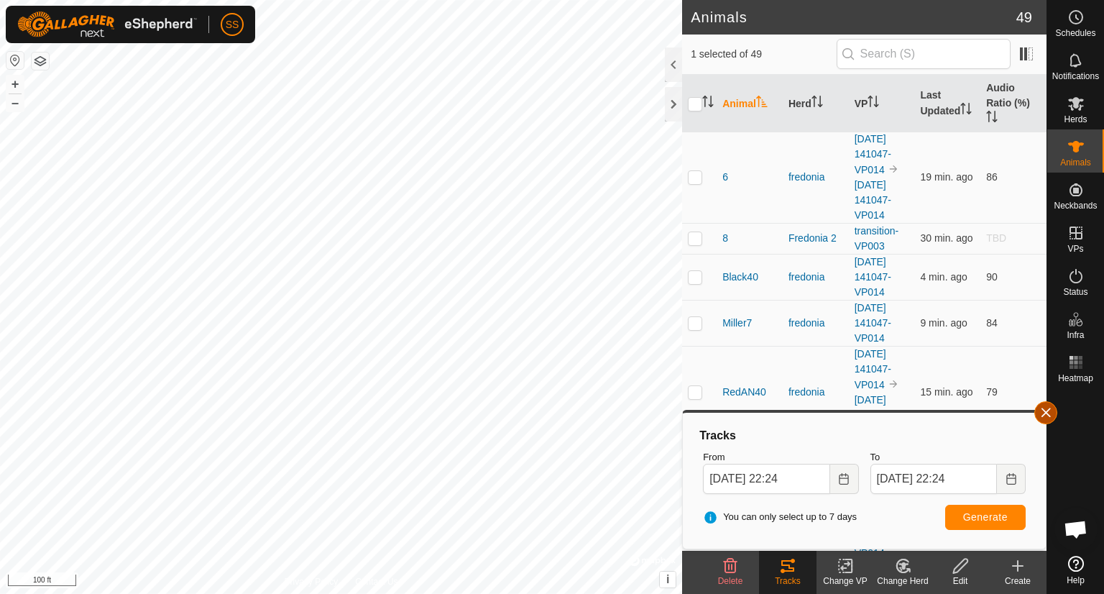
click at [1050, 405] on button "button" at bounding box center [1046, 412] width 23 height 23
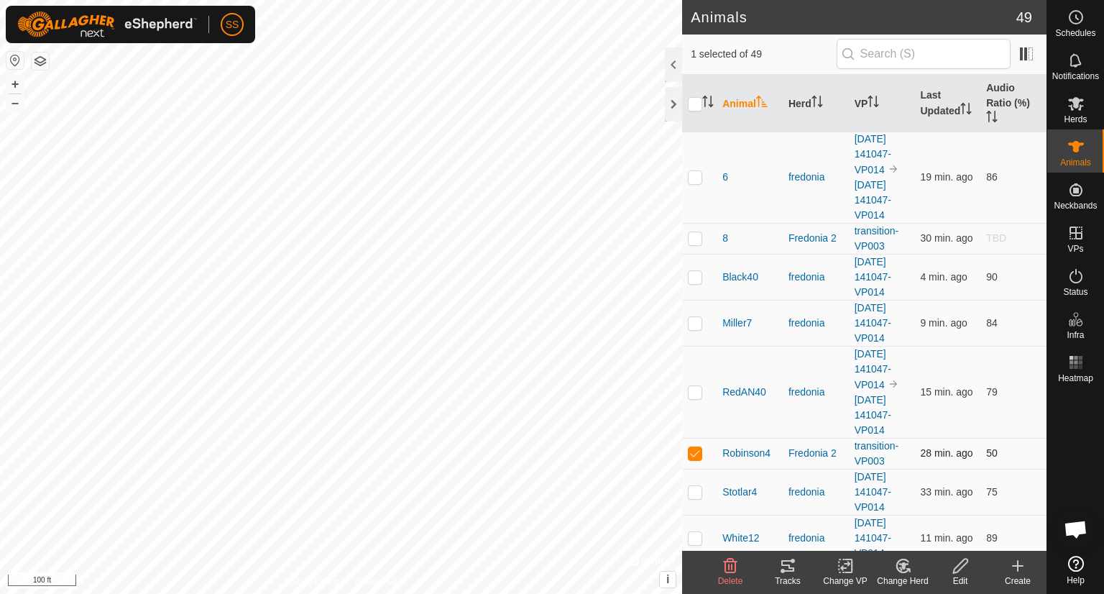
click at [695, 447] on p-checkbox at bounding box center [695, 453] width 14 height 12
checkbox input "false"
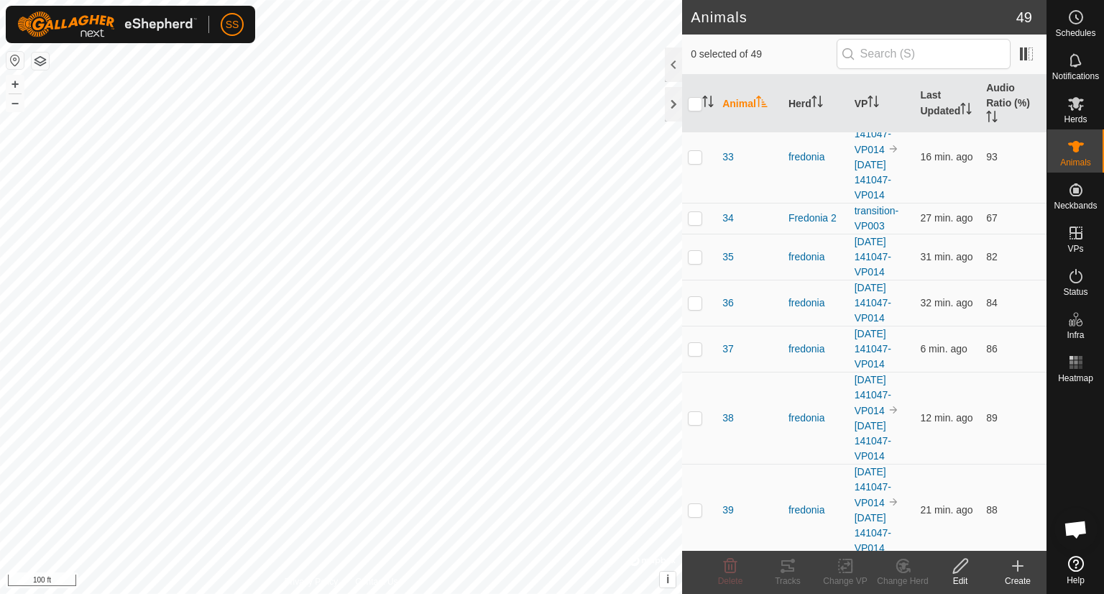
scroll to position [1824, 0]
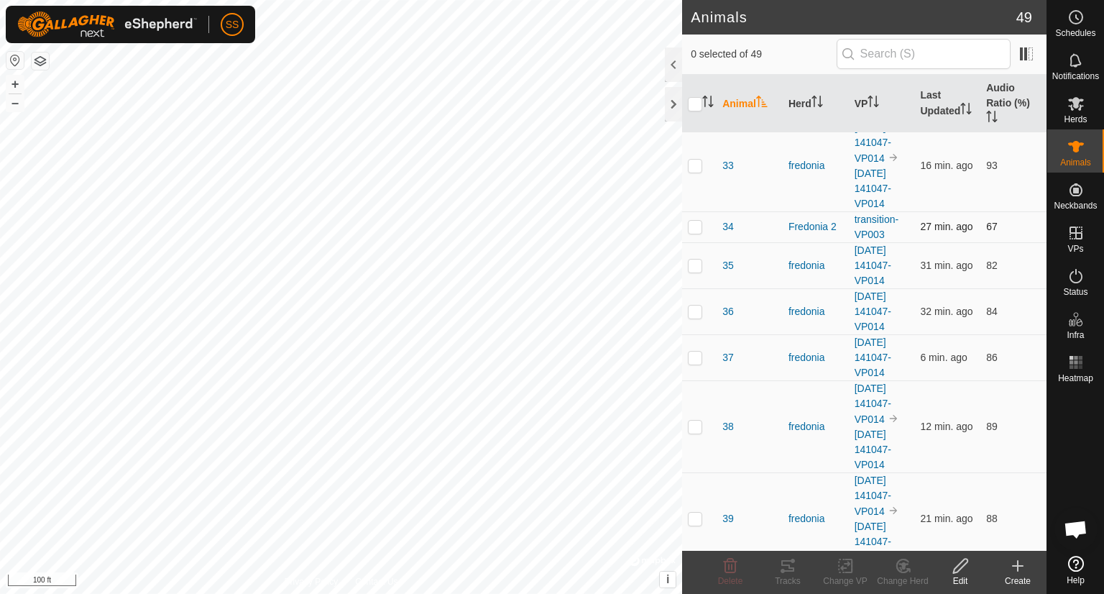
click at [693, 221] on p-checkbox at bounding box center [695, 227] width 14 height 12
click at [790, 573] on icon at bounding box center [787, 565] width 17 height 17
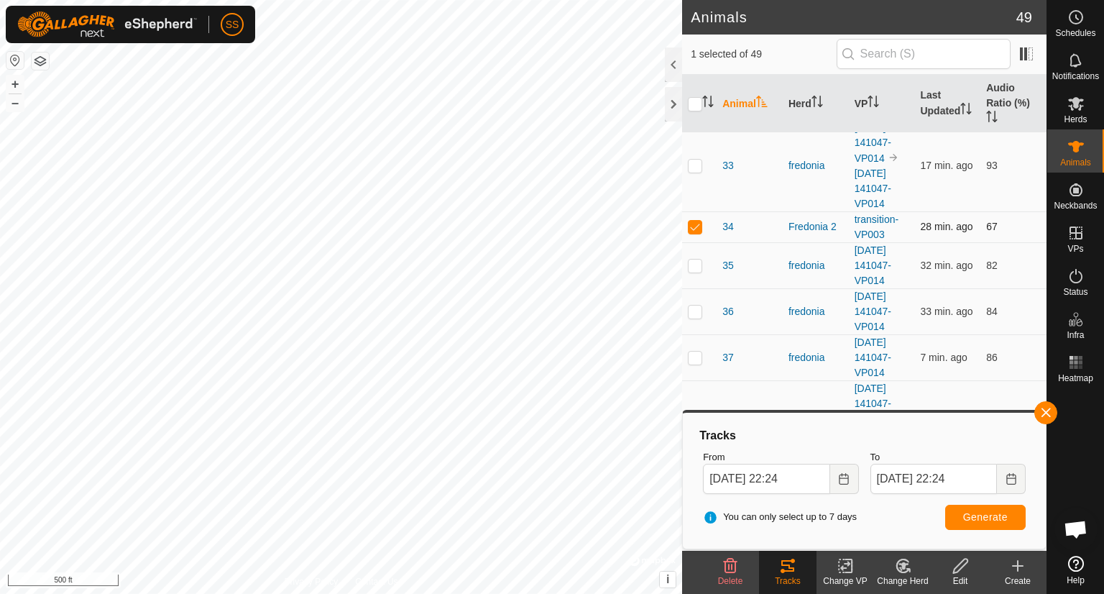
click at [697, 221] on p-checkbox at bounding box center [695, 227] width 14 height 12
checkbox input "false"
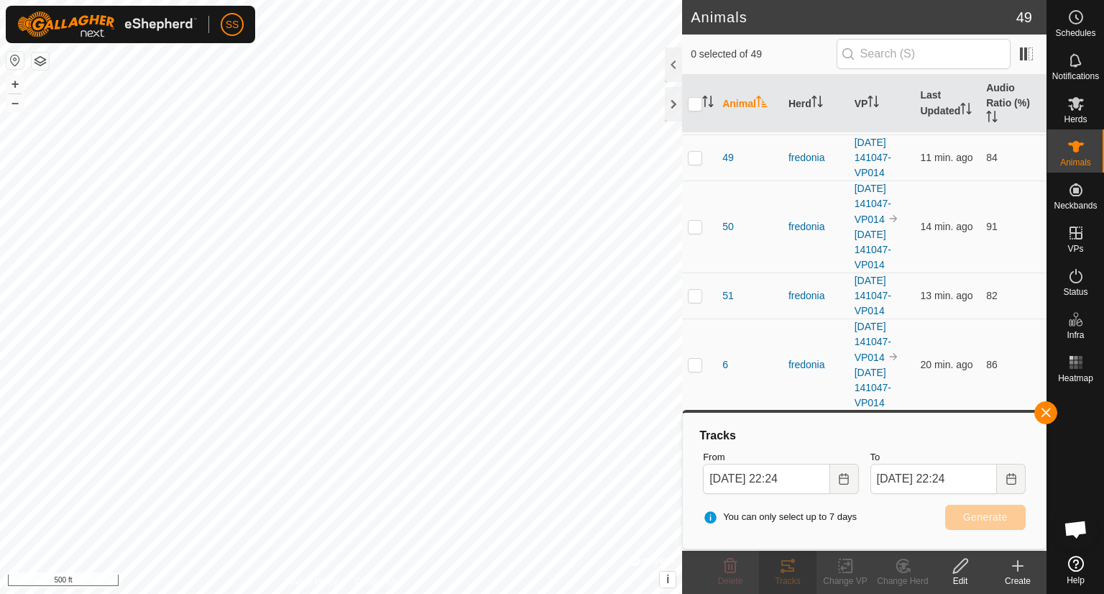
scroll to position [2569, 0]
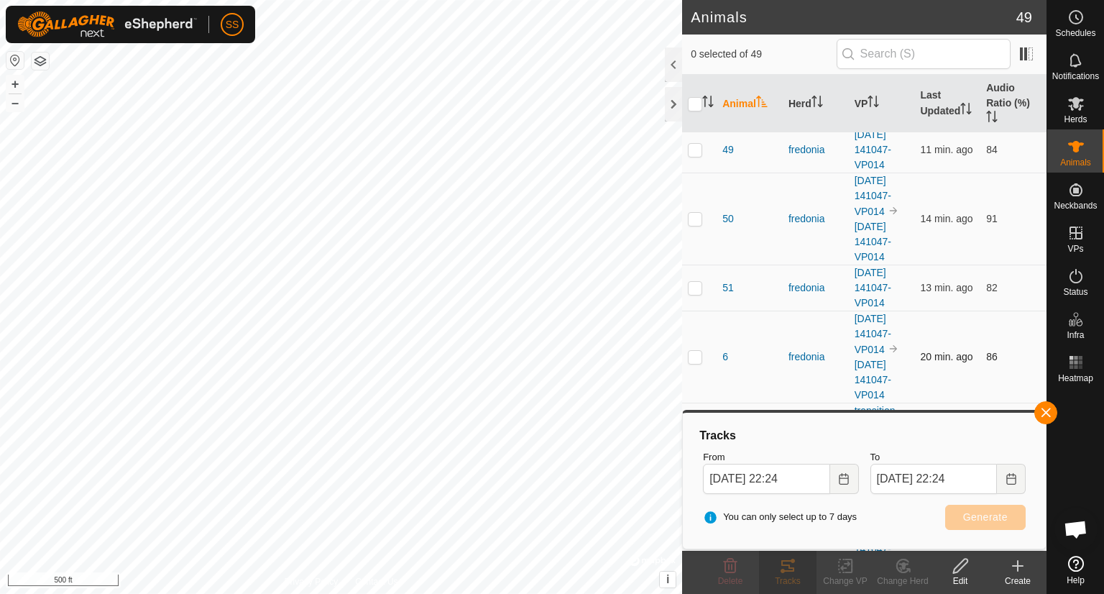
drag, startPoint x: 754, startPoint y: 400, endPoint x: 758, endPoint y: 372, distance: 29.1
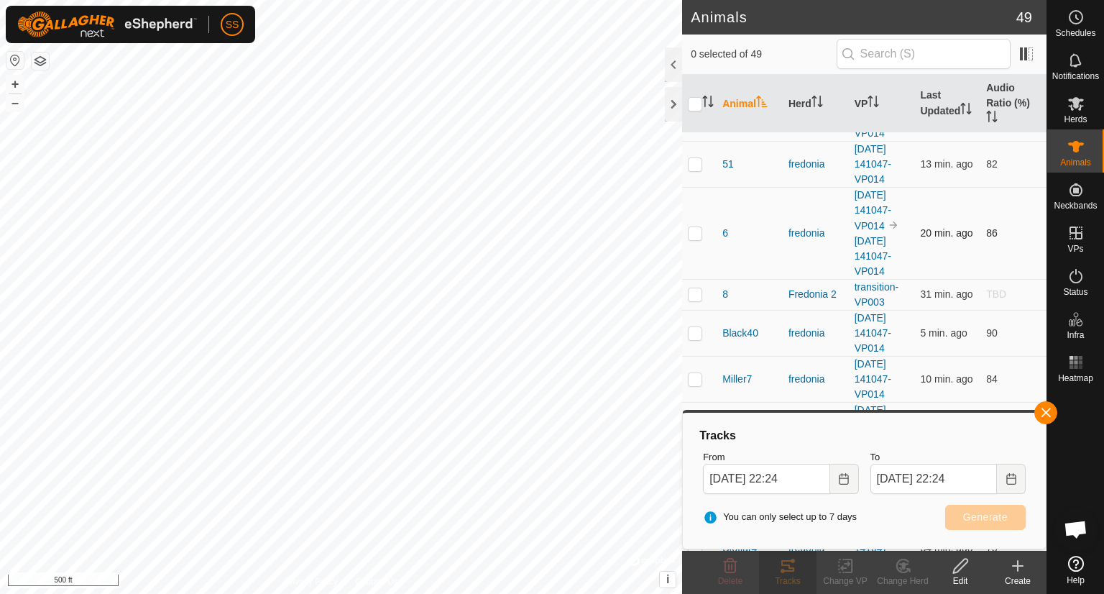
scroll to position [2699, 0]
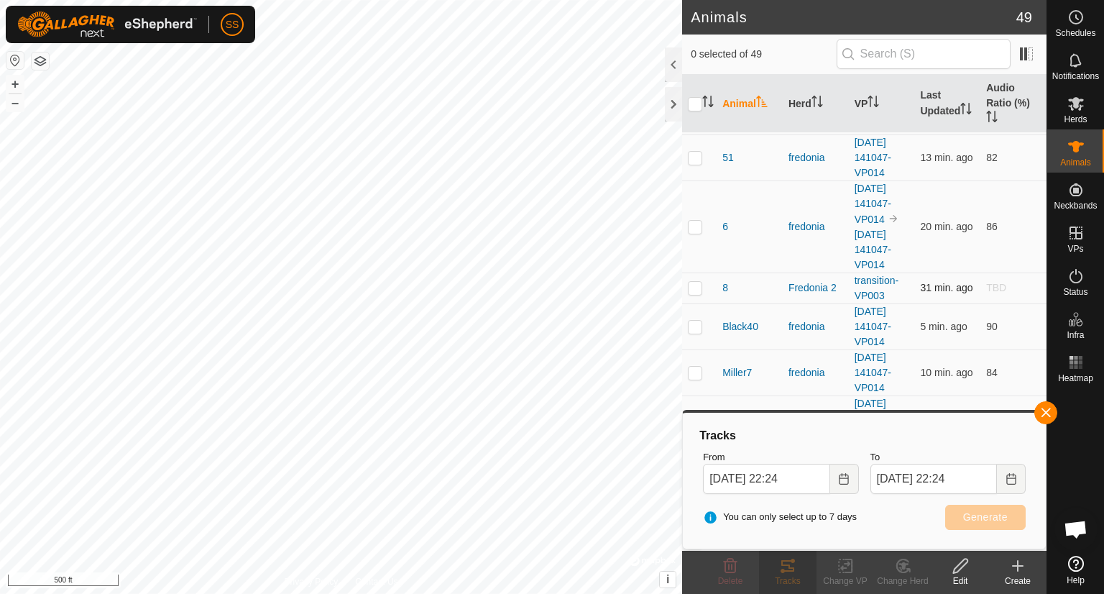
click at [694, 282] on p-checkbox at bounding box center [695, 288] width 14 height 12
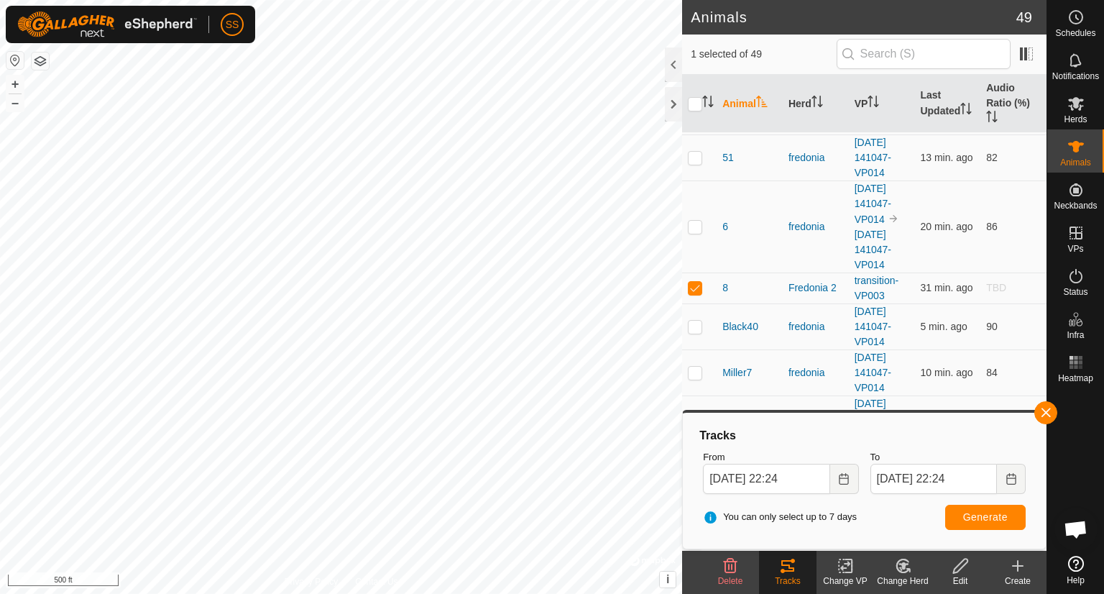
click at [781, 572] on icon at bounding box center [787, 565] width 17 height 17
click at [690, 282] on p-checkbox at bounding box center [695, 288] width 14 height 12
checkbox input "false"
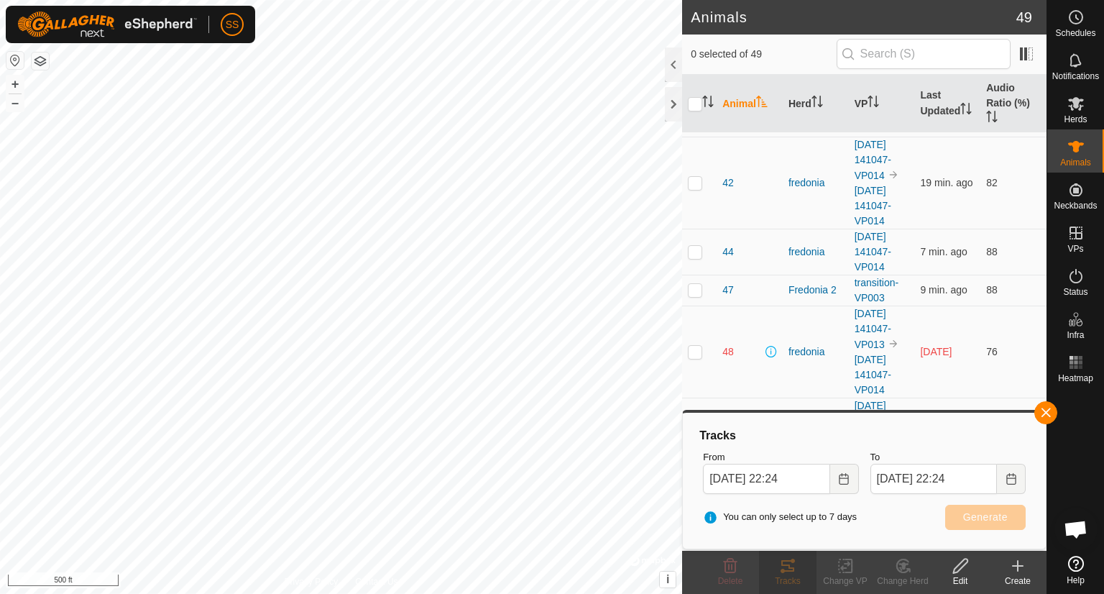
scroll to position [2291, 0]
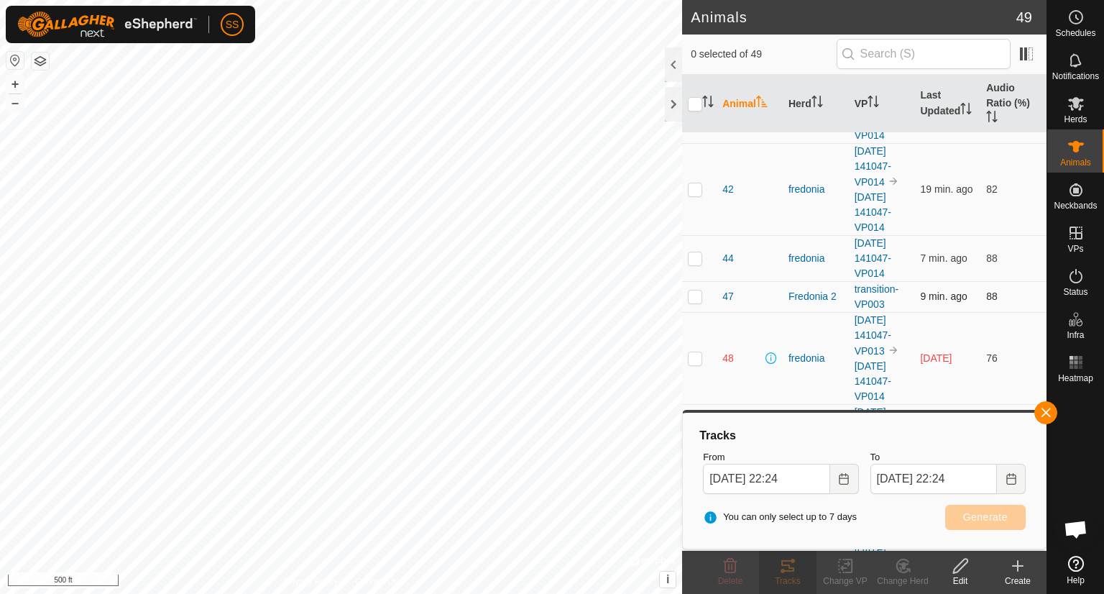
click at [691, 290] on p-checkbox at bounding box center [695, 296] width 14 height 12
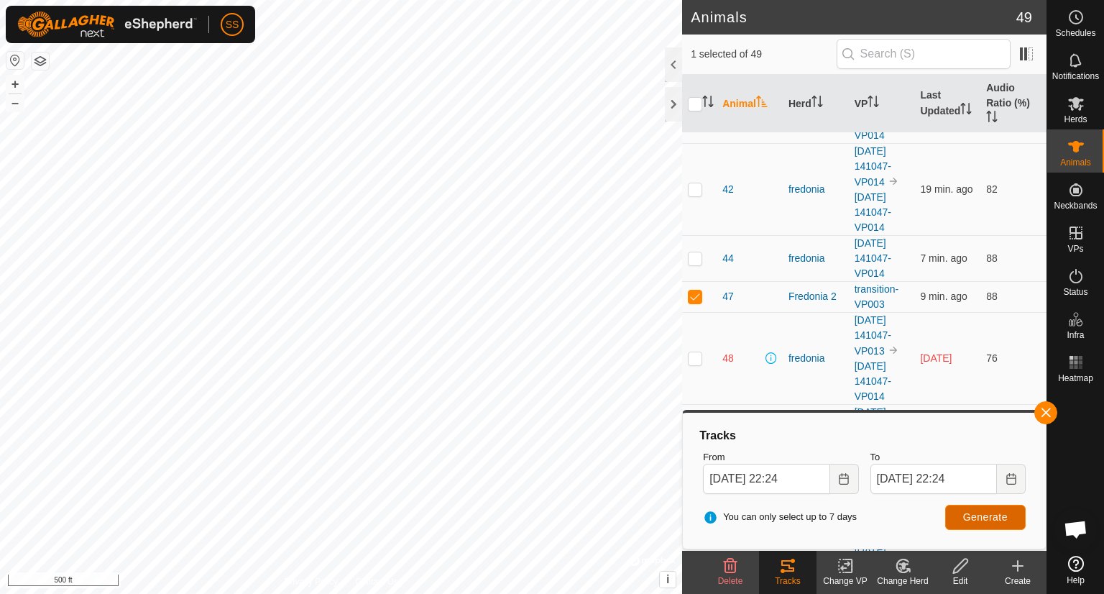
click at [975, 511] on span "Generate" at bounding box center [985, 517] width 45 height 12
drag, startPoint x: 975, startPoint y: 510, endPoint x: 968, endPoint y: 491, distance: 20.7
click at [968, 491] on div "Tracks From [DATE] 22:24 To [DATE] 22:24 You can only select up to 7 days Gener…" at bounding box center [865, 480] width 352 height 125
click at [698, 290] on p-checkbox at bounding box center [695, 296] width 14 height 12
checkbox input "false"
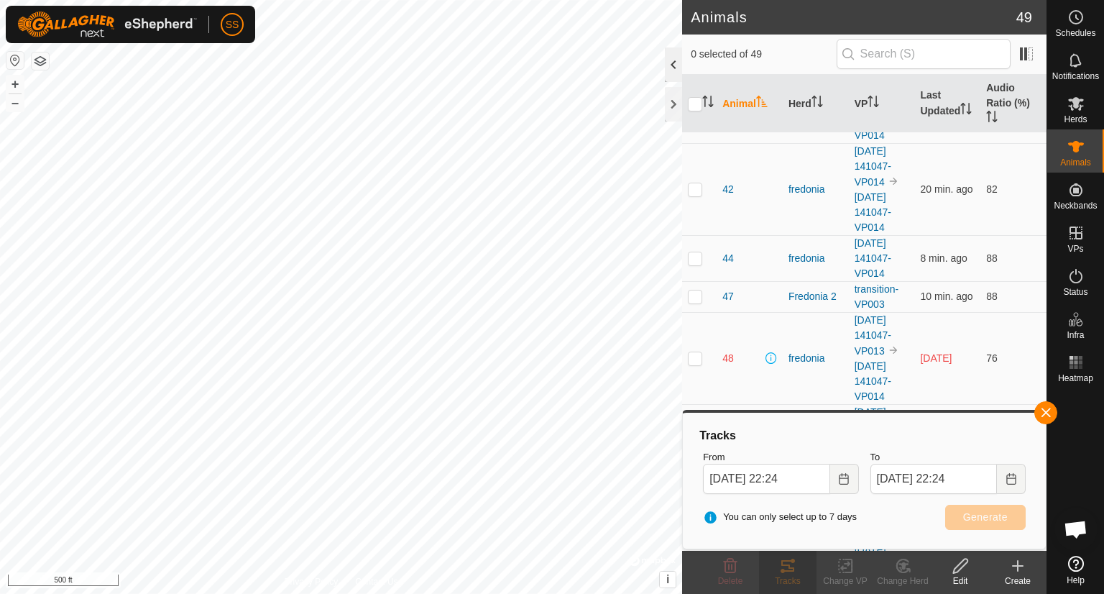
click at [675, 61] on div at bounding box center [673, 64] width 17 height 35
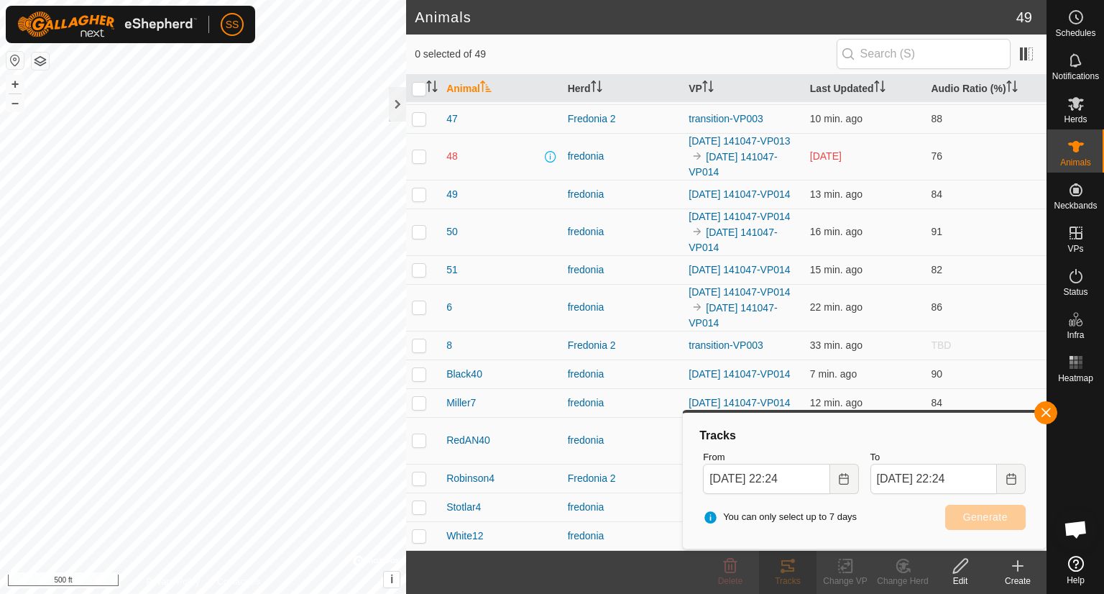
scroll to position [1390, 0]
click at [1040, 415] on button "button" at bounding box center [1046, 412] width 23 height 23
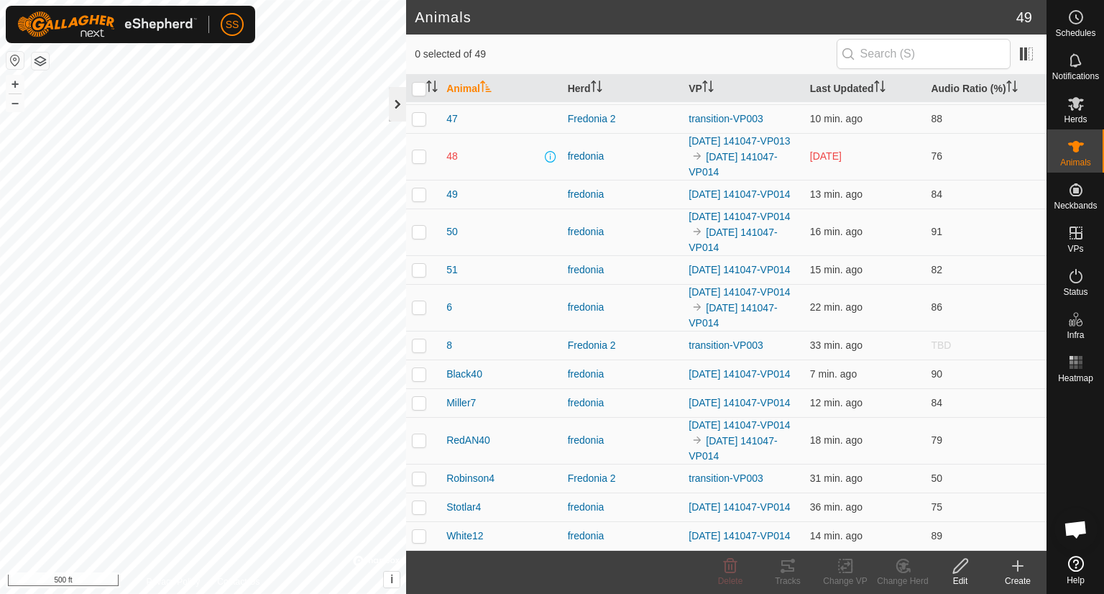
click at [390, 88] on div at bounding box center [397, 104] width 17 height 35
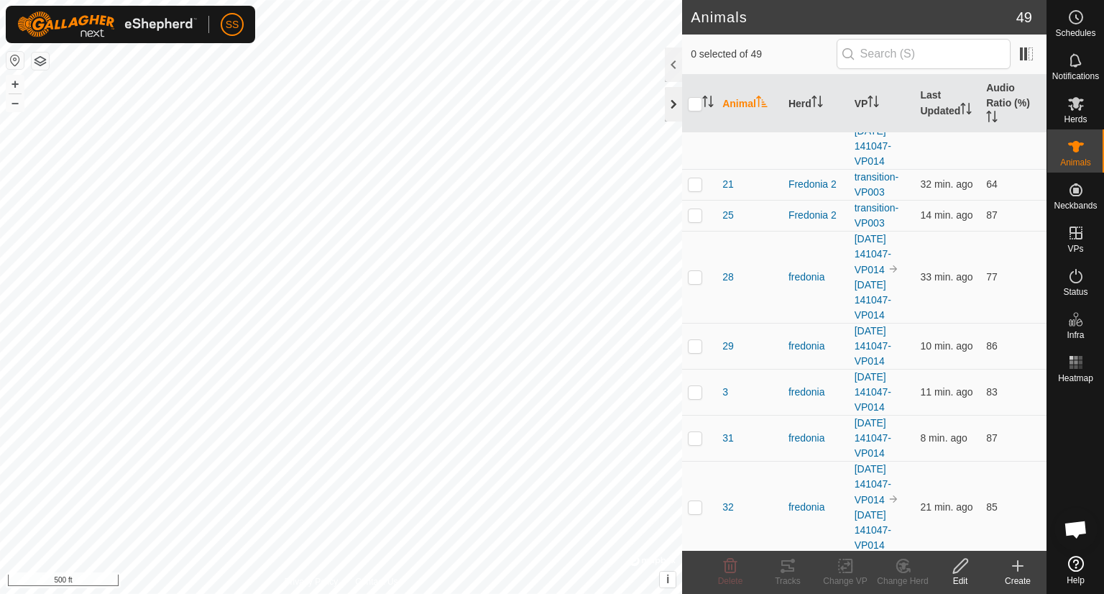
scroll to position [2291, 0]
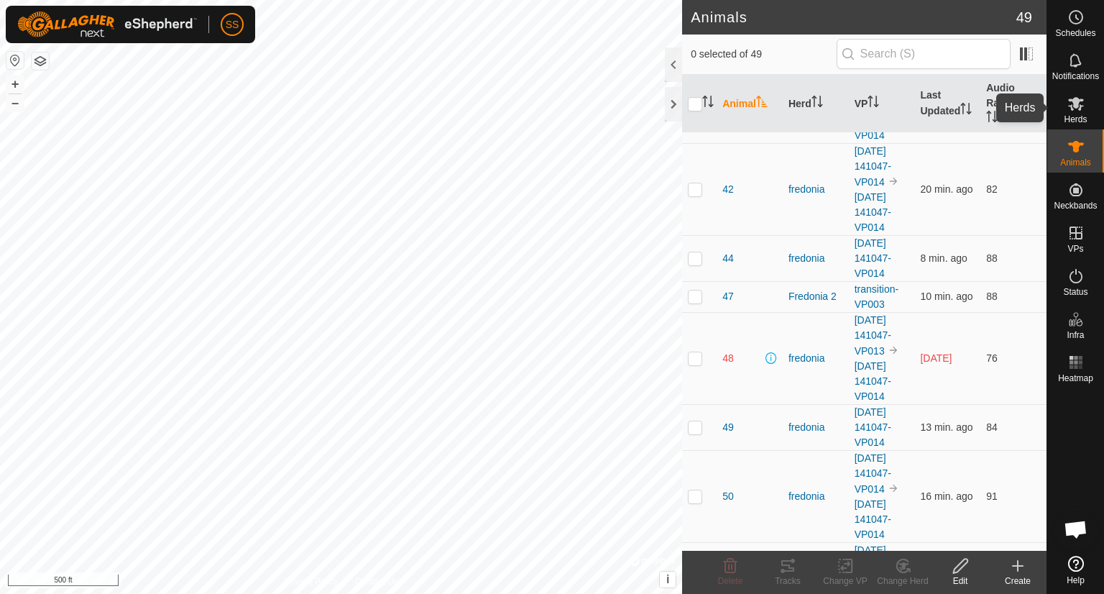
click at [1076, 109] on icon at bounding box center [1076, 103] width 17 height 17
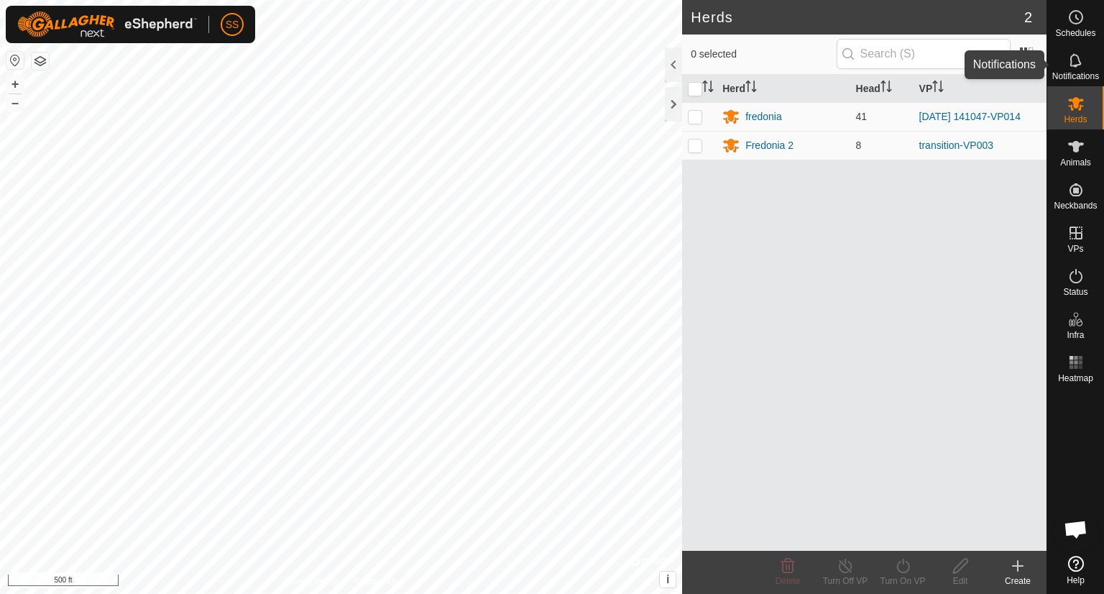
click at [1079, 55] on icon at bounding box center [1076, 60] width 17 height 17
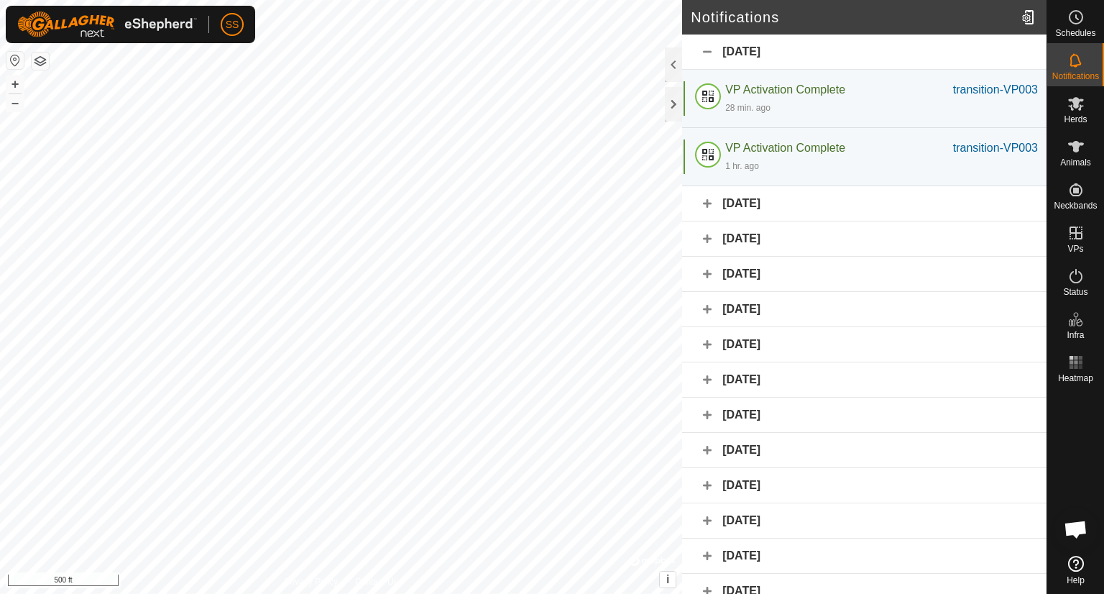
click at [776, 205] on div "[DATE]" at bounding box center [864, 203] width 365 height 35
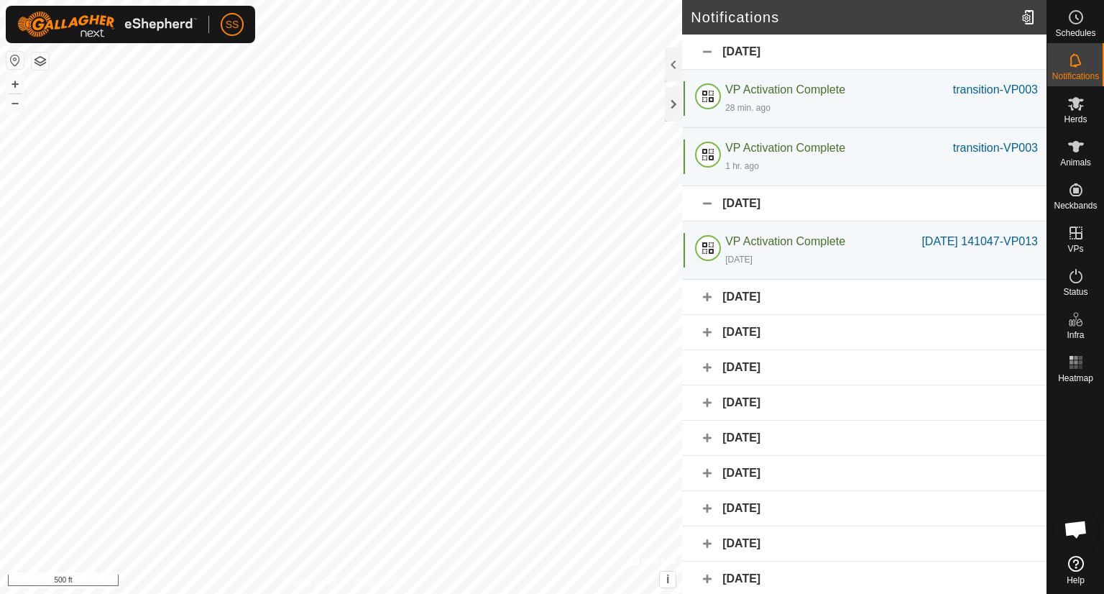
click at [759, 310] on div "[DATE]" at bounding box center [864, 297] width 365 height 35
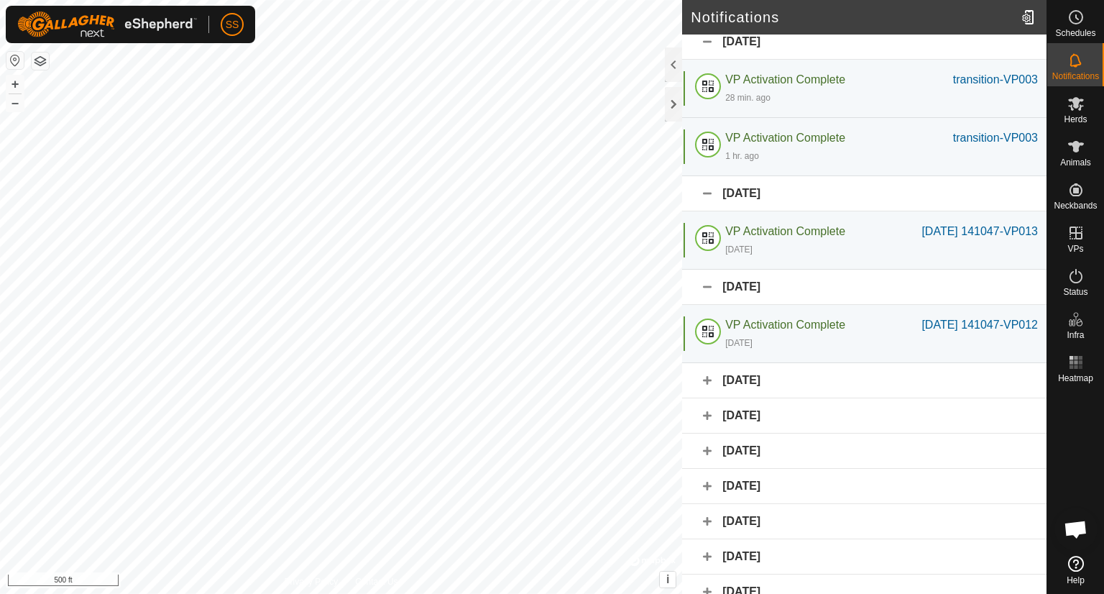
scroll to position [9, 0]
click at [1071, 14] on icon at bounding box center [1076, 17] width 17 height 17
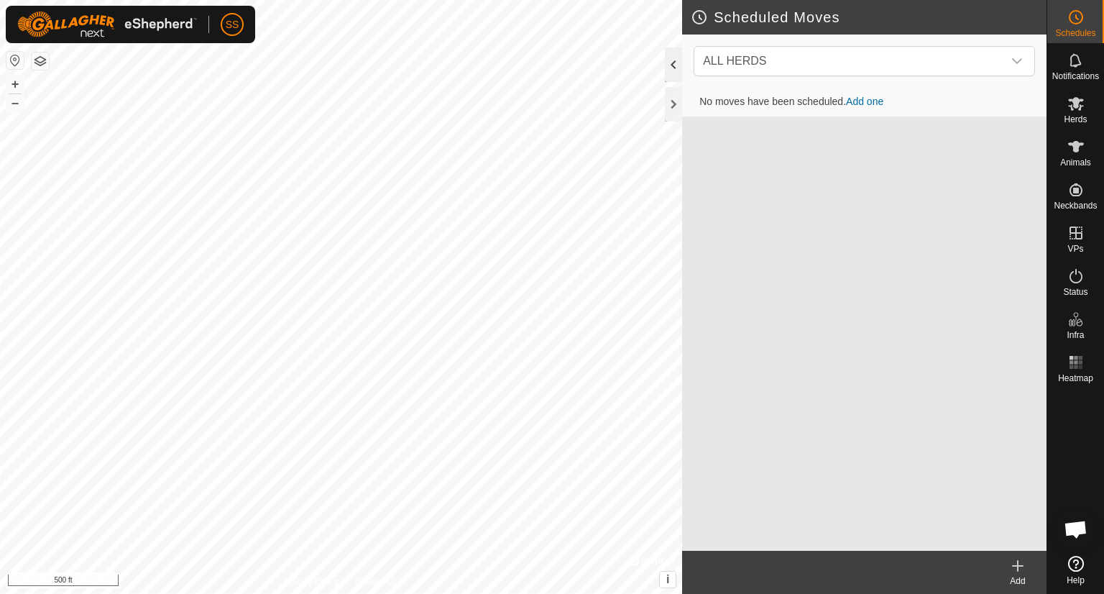
click at [673, 56] on div at bounding box center [673, 64] width 17 height 35
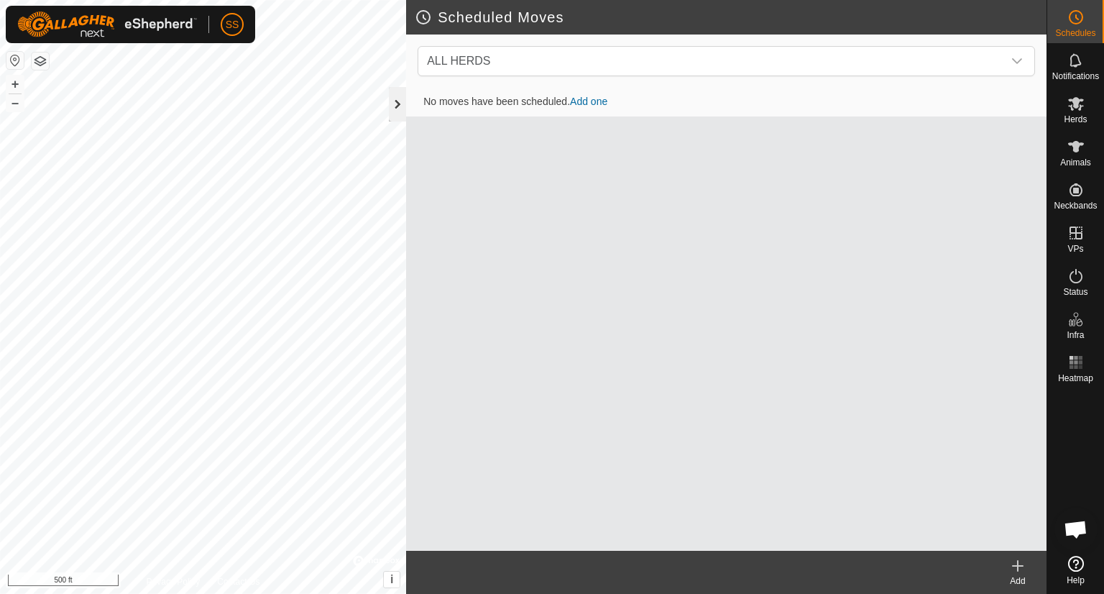
click at [397, 100] on div at bounding box center [397, 104] width 17 height 35
